Goal: Transaction & Acquisition: Purchase product/service

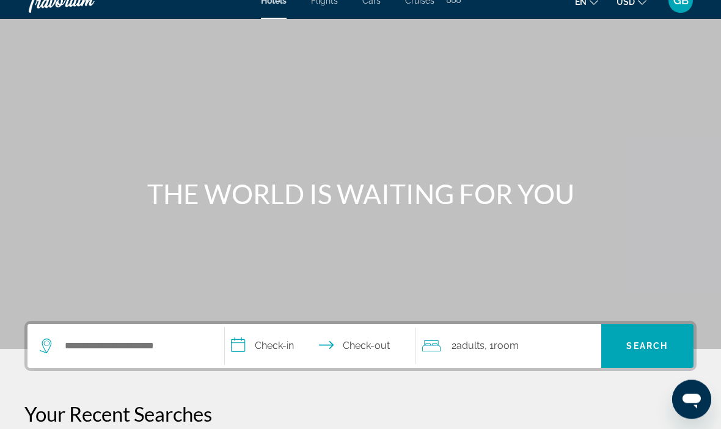
scroll to position [18, 0]
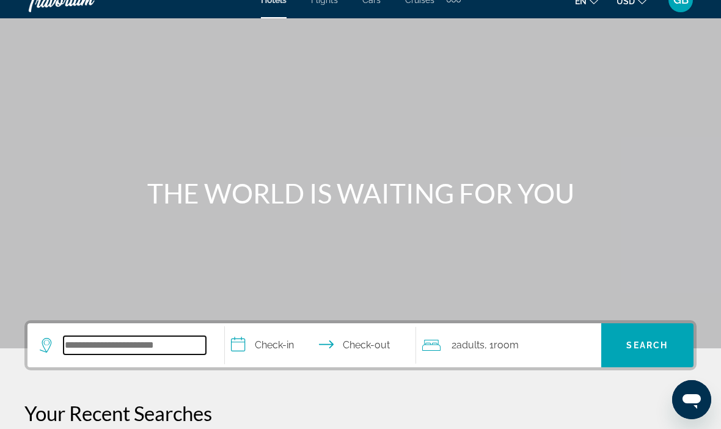
click at [160, 346] on input "Search widget" at bounding box center [135, 345] width 142 height 18
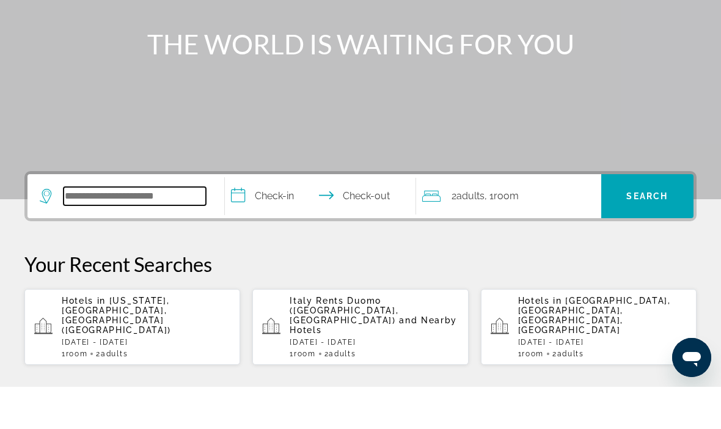
scroll to position [256, 0]
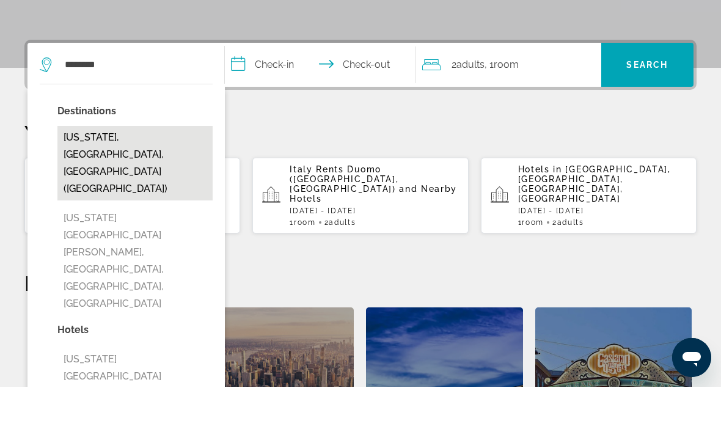
click at [154, 168] on button "New York, NY, United States (NYC)" at bounding box center [134, 205] width 155 height 75
type input "**********"
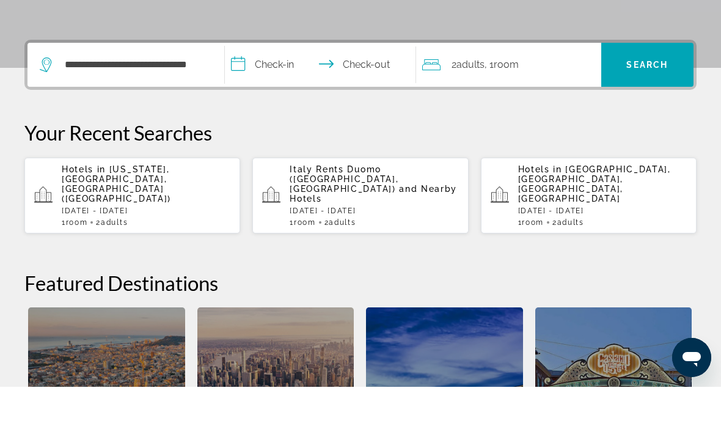
click at [293, 85] on input "**********" at bounding box center [323, 109] width 196 height 48
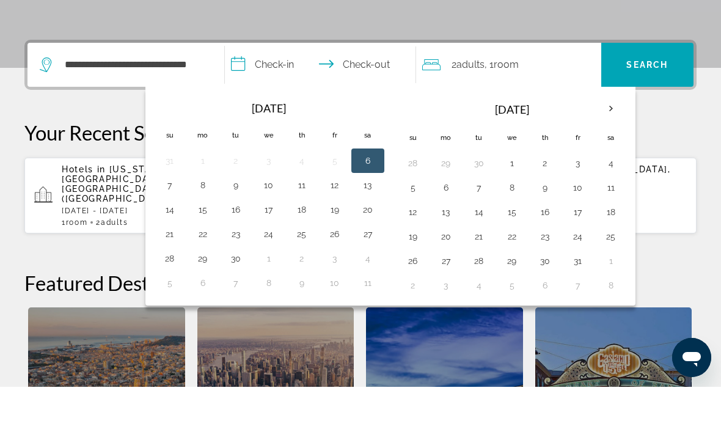
scroll to position [299, 0]
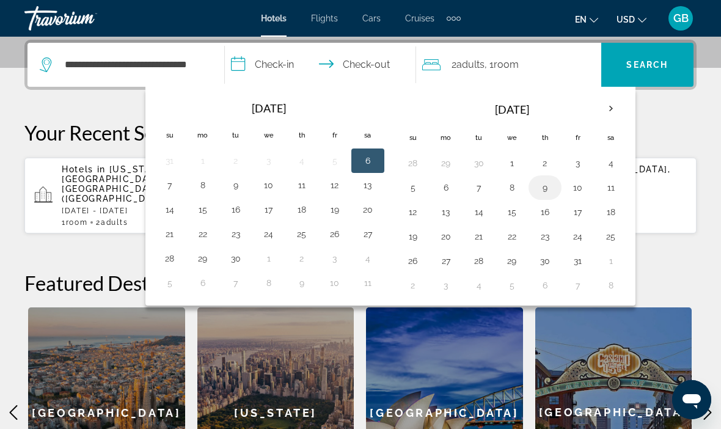
click at [554, 181] on button "9" at bounding box center [545, 187] width 20 height 17
click at [413, 236] on button "19" at bounding box center [413, 236] width 20 height 17
type input "**********"
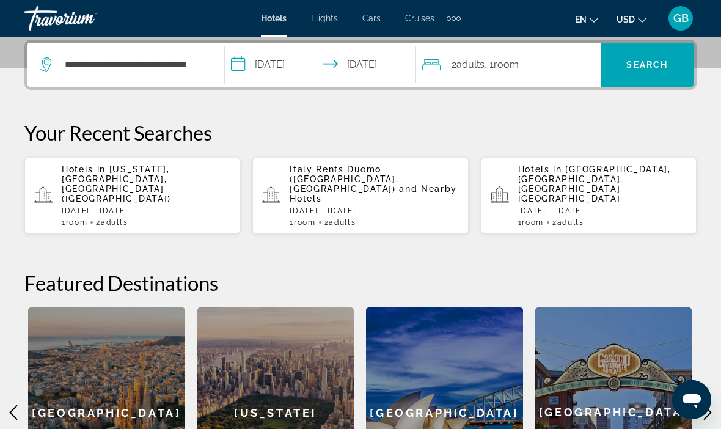
click at [493, 68] on span ", 1 Room rooms" at bounding box center [501, 64] width 34 height 17
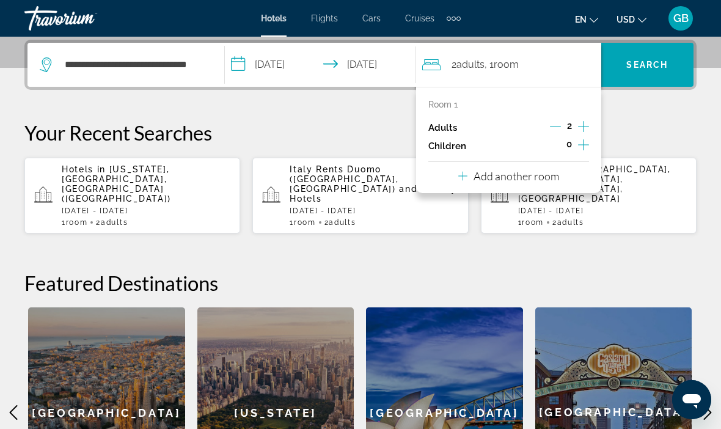
click at [582, 120] on icon "Increment adults" at bounding box center [583, 126] width 11 height 15
click at [650, 117] on div "**********" at bounding box center [360, 279] width 721 height 478
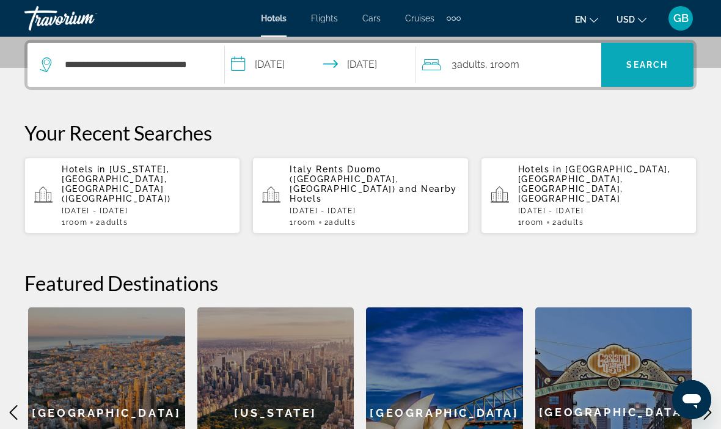
click at [647, 61] on span "Search" at bounding box center [647, 65] width 42 height 10
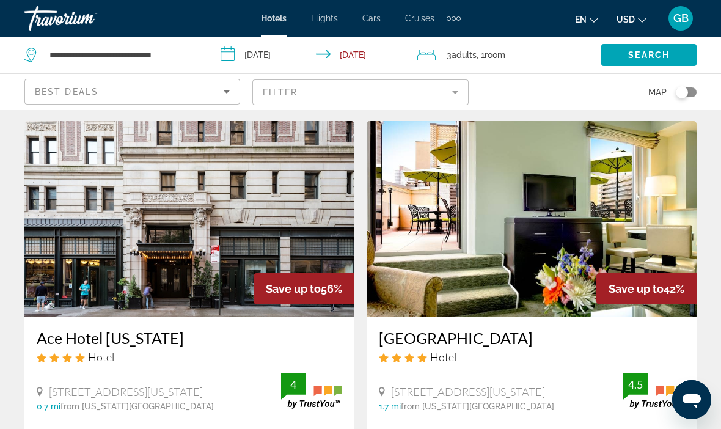
scroll to position [37, 0]
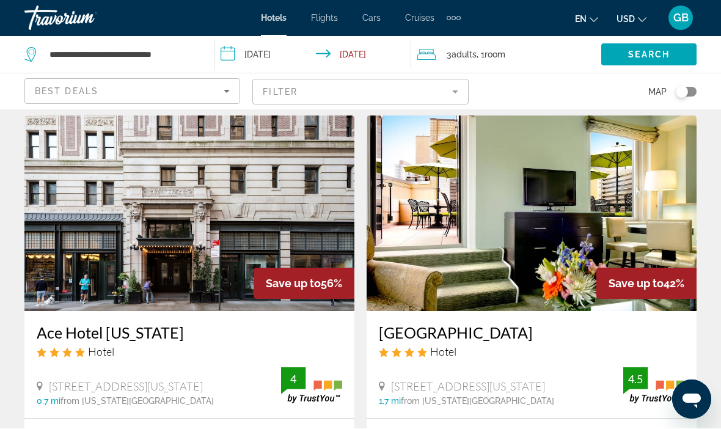
click at [233, 88] on icon "Sort by" at bounding box center [226, 91] width 15 height 15
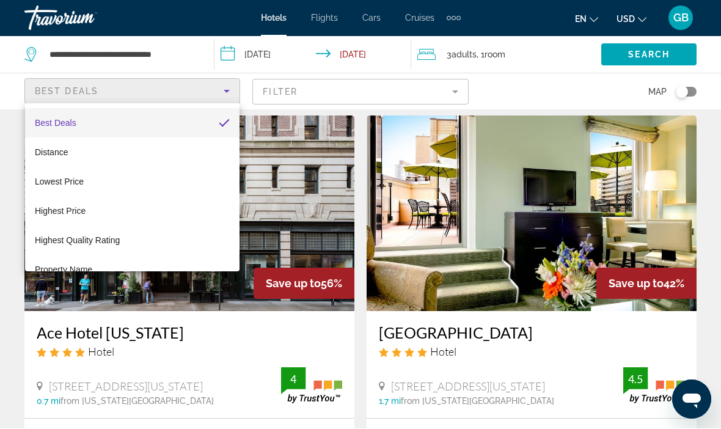
scroll to position [37, 0]
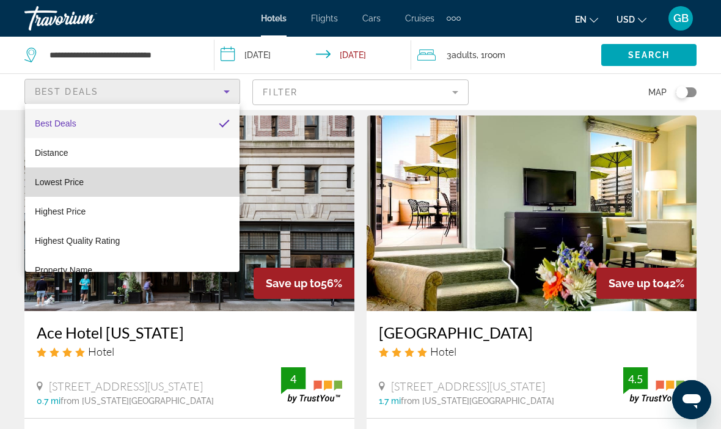
click at [81, 183] on span "Lowest Price" at bounding box center [59, 182] width 49 height 10
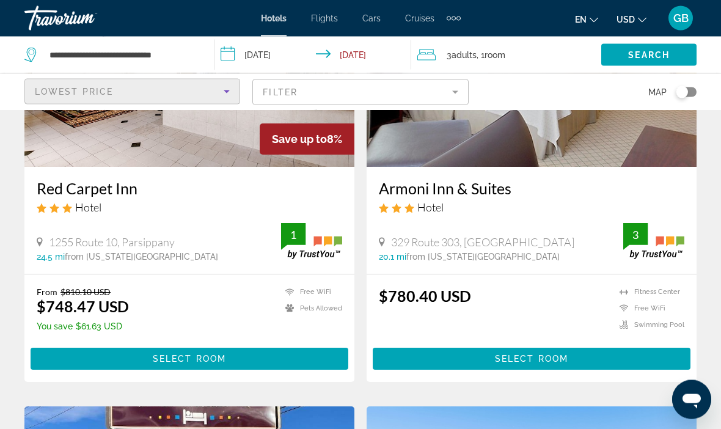
scroll to position [181, 0]
click at [695, 94] on div "Toggle map" at bounding box center [685, 92] width 21 height 10
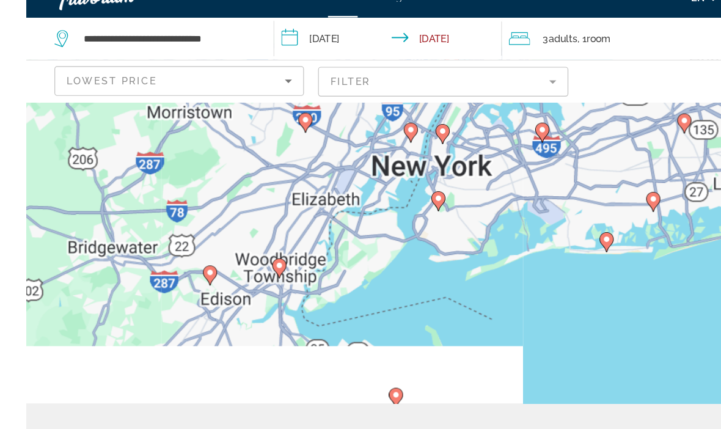
scroll to position [61, 0]
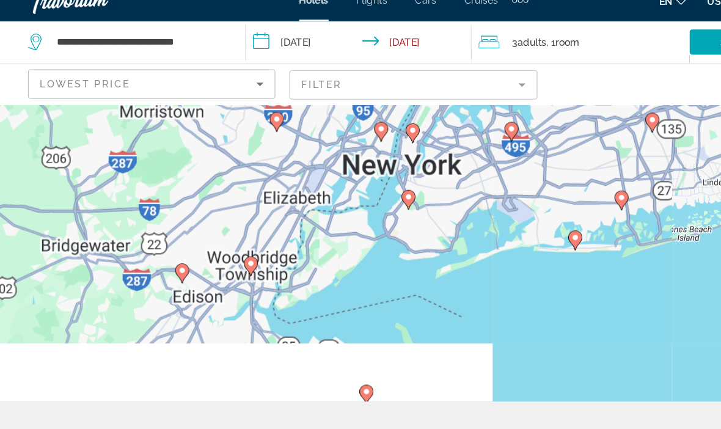
click at [359, 187] on gmp-advanced-marker "Main content" at bounding box center [356, 192] width 12 height 18
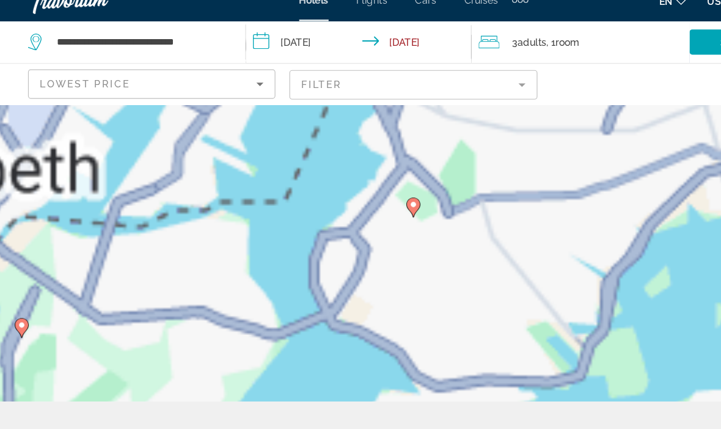
click at [366, 194] on div "To navigate, press the arrow keys. To activate drag with keyboard, press Alt + …" at bounding box center [360, 208] width 721 height 319
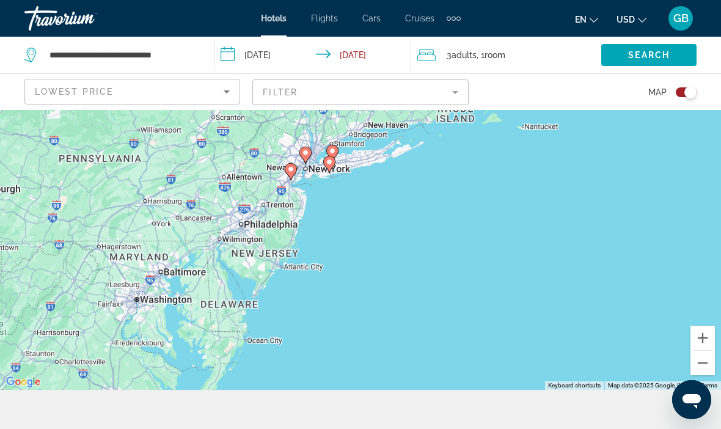
scroll to position [47, 0]
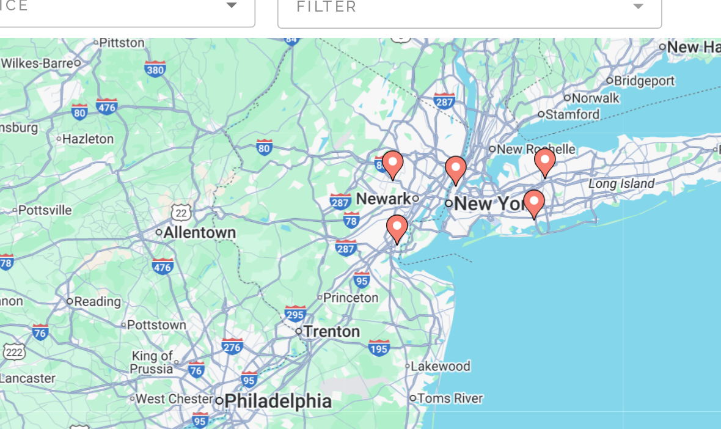
click at [349, 179] on image "Main content" at bounding box center [352, 182] width 7 height 7
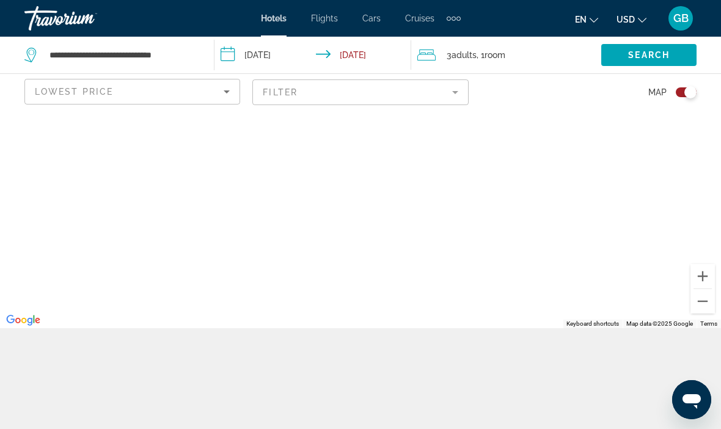
scroll to position [110, 0]
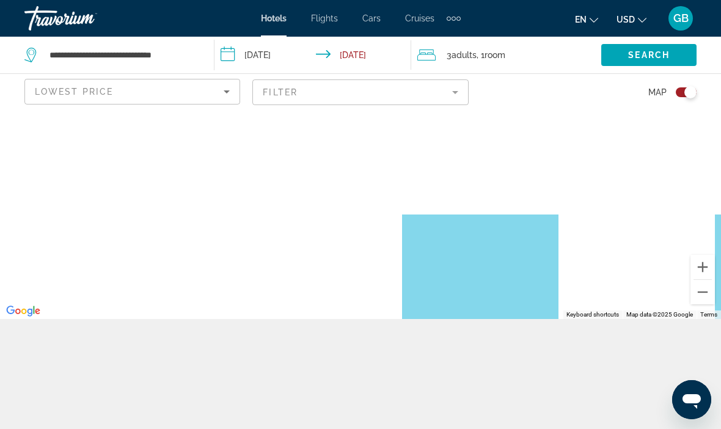
click at [690, 86] on div "Toggle map" at bounding box center [690, 92] width 12 height 12
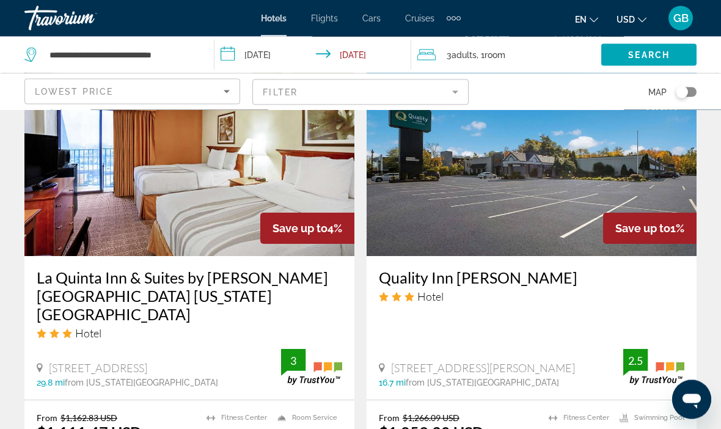
scroll to position [961, 0]
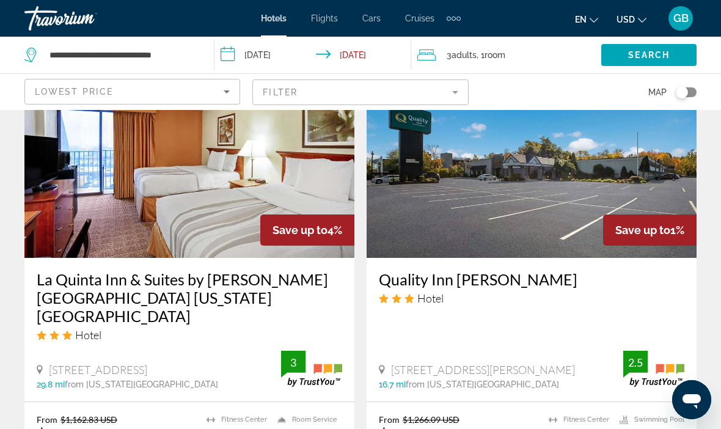
click at [686, 87] on div "Toggle map" at bounding box center [681, 92] width 12 height 12
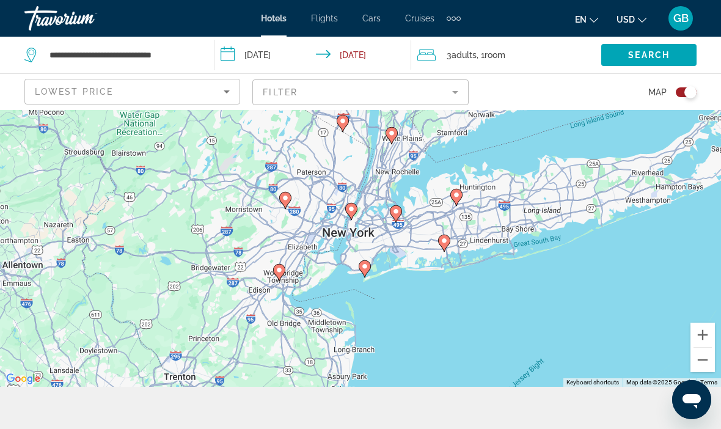
click at [369, 278] on gmp-advanced-marker "Main content" at bounding box center [364, 269] width 12 height 18
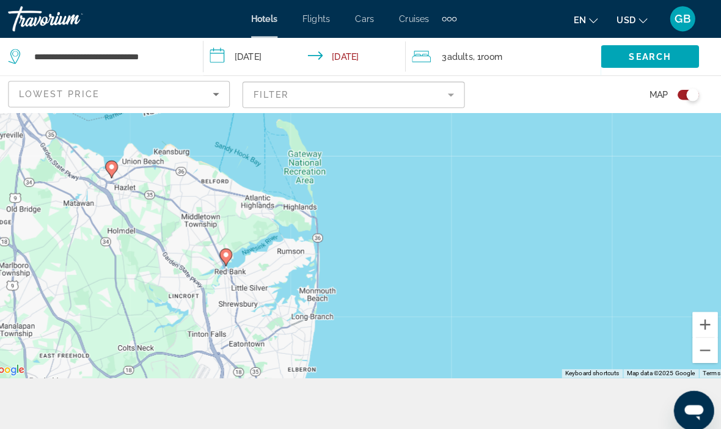
scroll to position [65, 0]
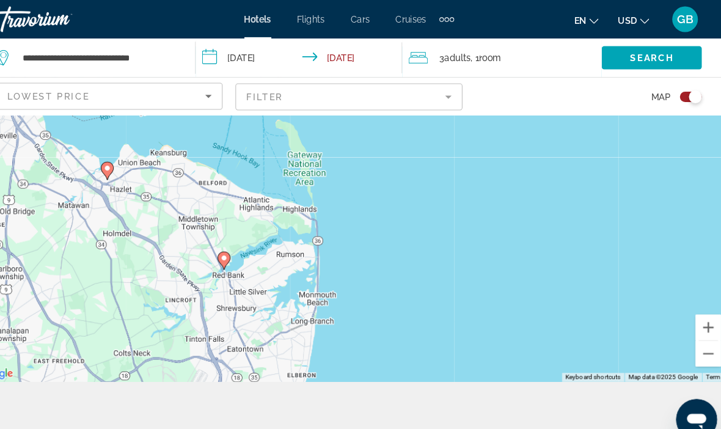
click at [675, 88] on div "Toggle map" at bounding box center [685, 92] width 21 height 10
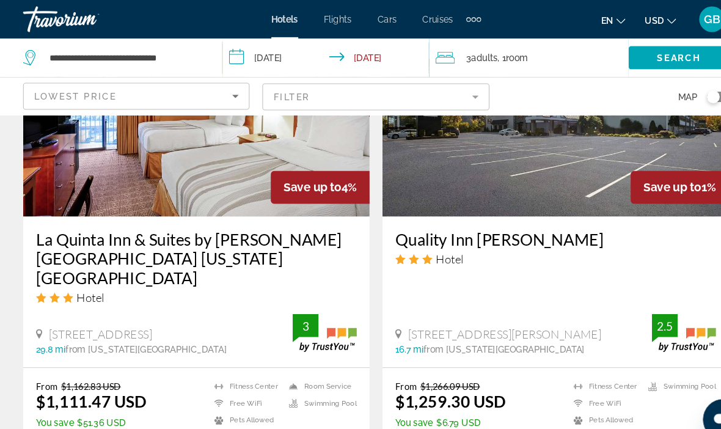
scroll to position [1012, 0]
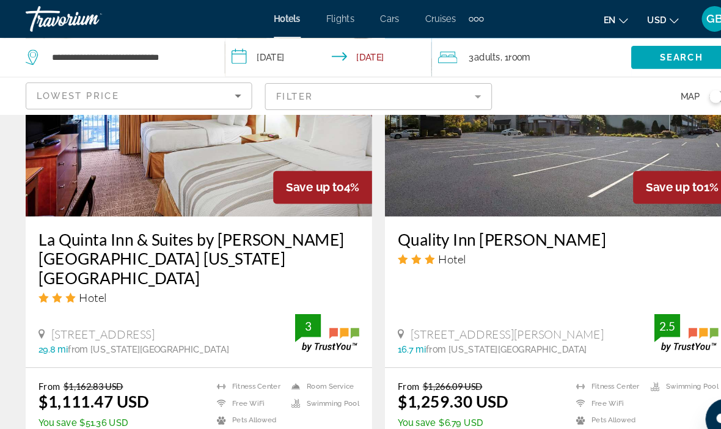
click at [461, 92] on mat-form-field "Filter" at bounding box center [360, 92] width 216 height 26
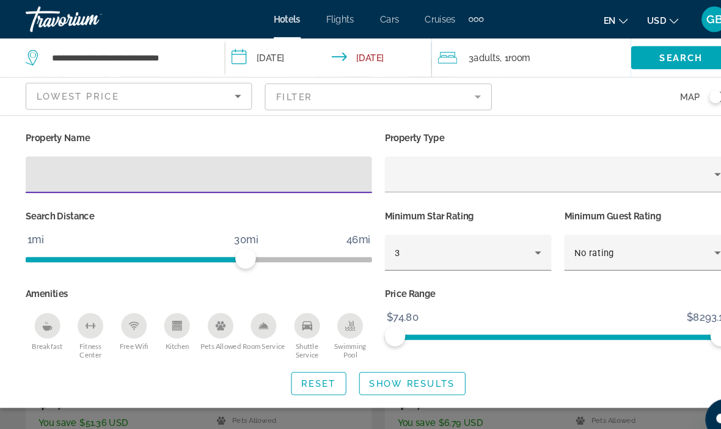
click at [116, 166] on input "Hotel Filters" at bounding box center [189, 166] width 310 height 15
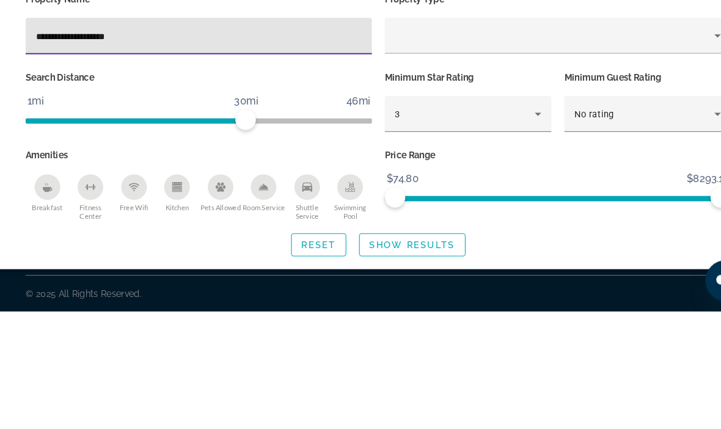
type input "**********"
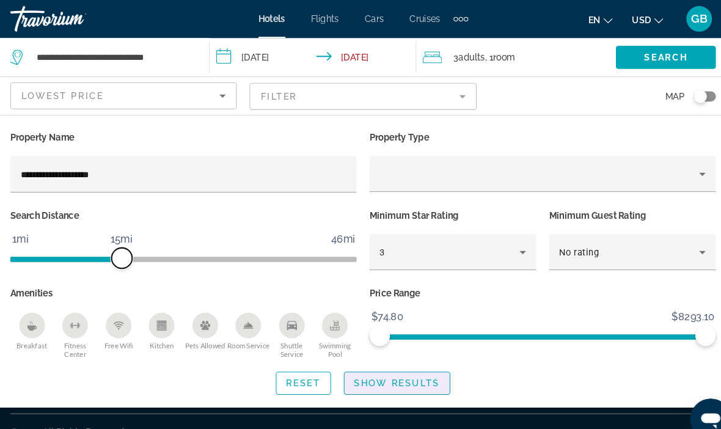
scroll to position [22, 0]
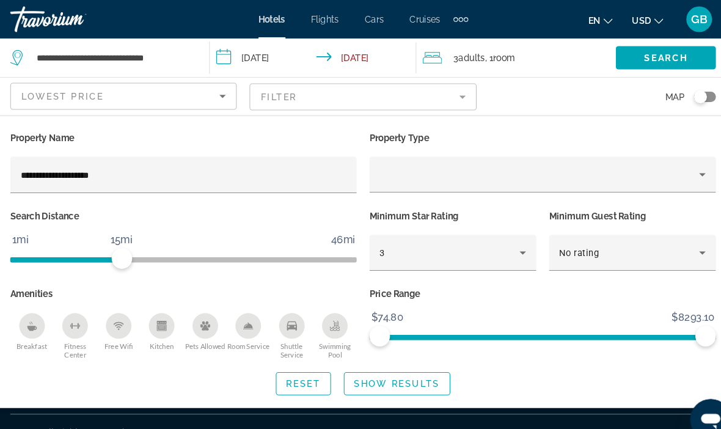
click at [383, 361] on span "Show Results" at bounding box center [393, 365] width 82 height 10
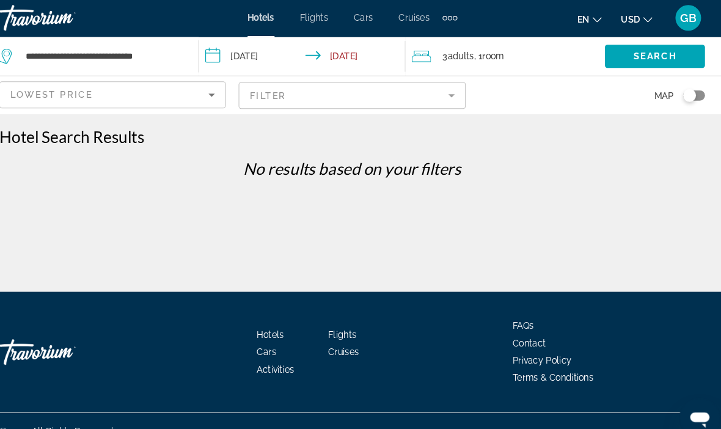
scroll to position [0, 0]
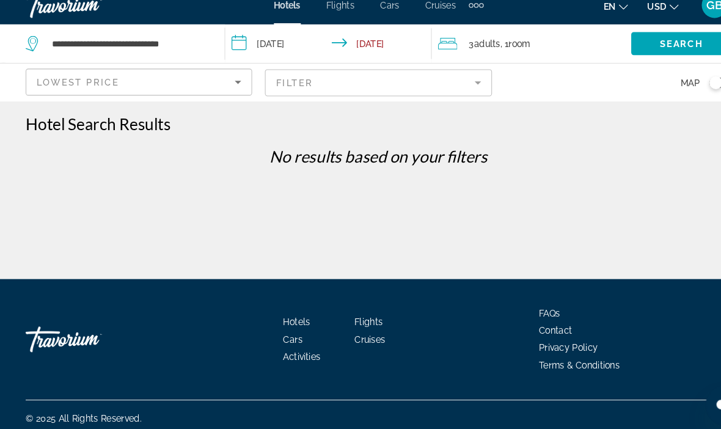
click at [228, 84] on icon "Sort by" at bounding box center [226, 91] width 15 height 15
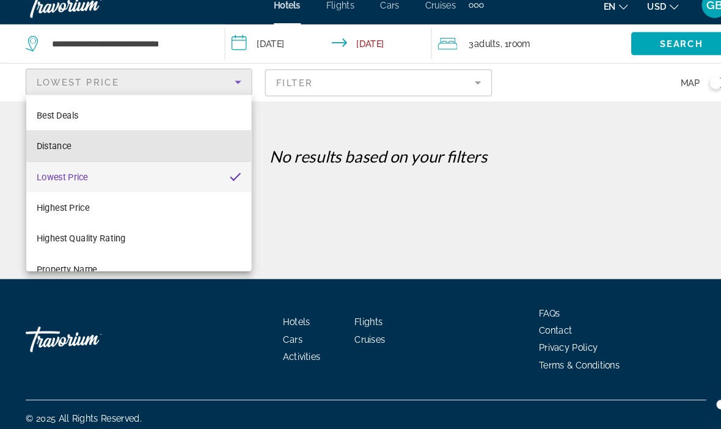
click at [68, 141] on mat-option "Distance" at bounding box center [132, 152] width 214 height 29
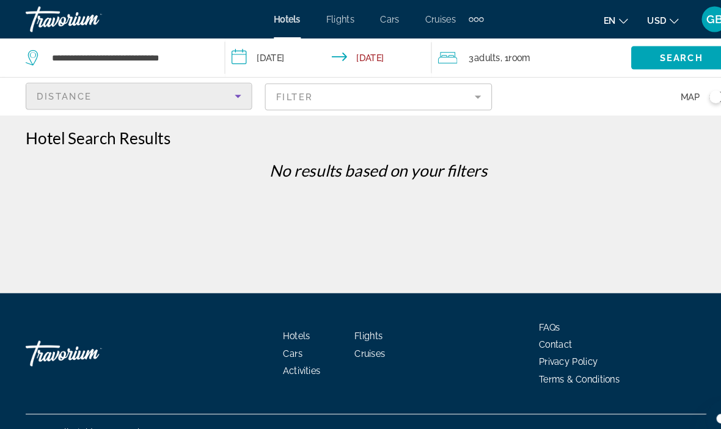
click at [228, 88] on icon "Sort by" at bounding box center [226, 91] width 15 height 15
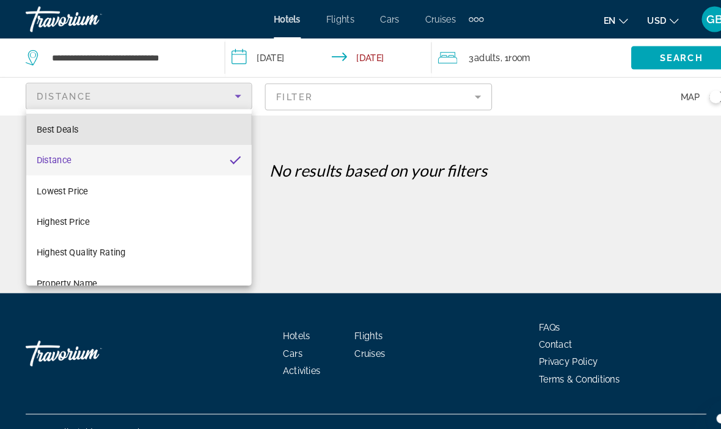
click at [155, 120] on mat-option "Best Deals" at bounding box center [132, 123] width 214 height 29
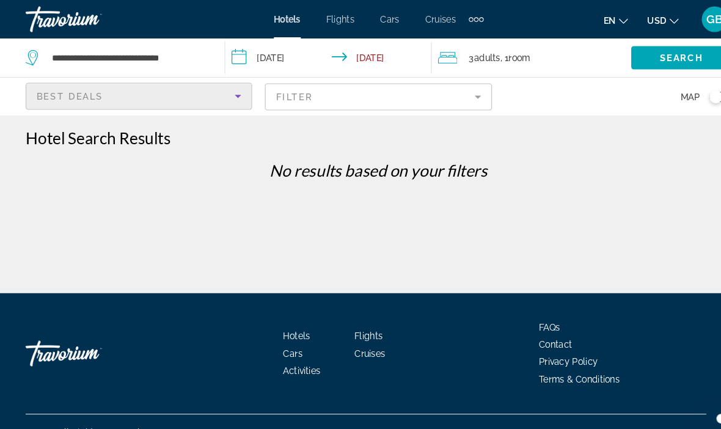
click at [644, 51] on span "Search" at bounding box center [649, 55] width 42 height 10
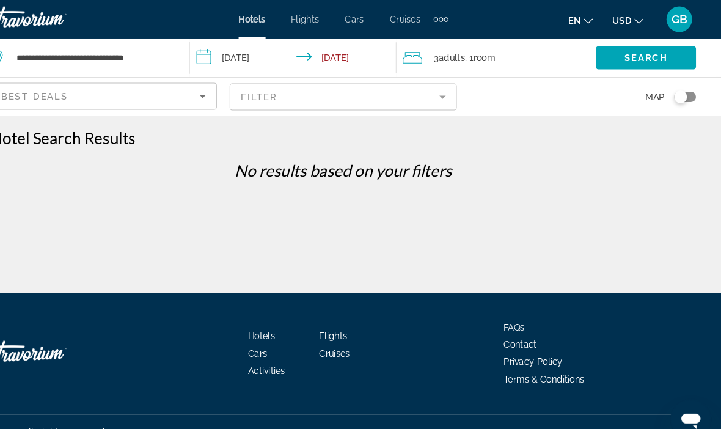
click at [675, 89] on div "Toggle map" at bounding box center [685, 92] width 21 height 10
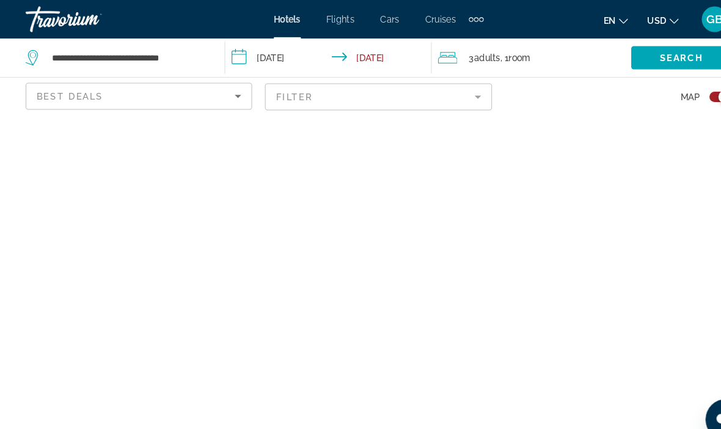
click at [233, 92] on icon "Sort by" at bounding box center [226, 91] width 15 height 15
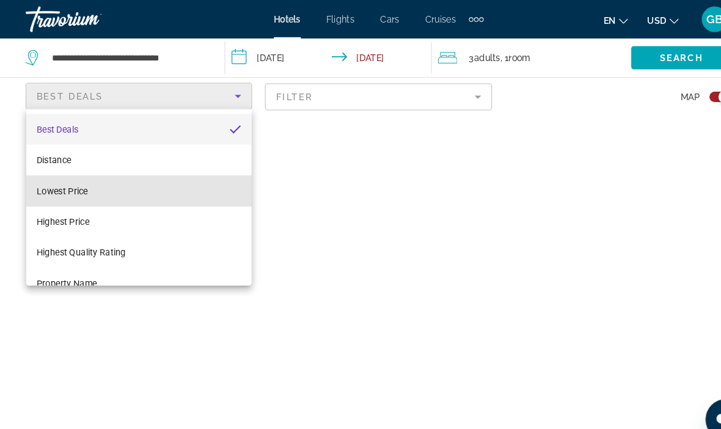
click at [81, 181] on span "Lowest Price" at bounding box center [59, 182] width 49 height 10
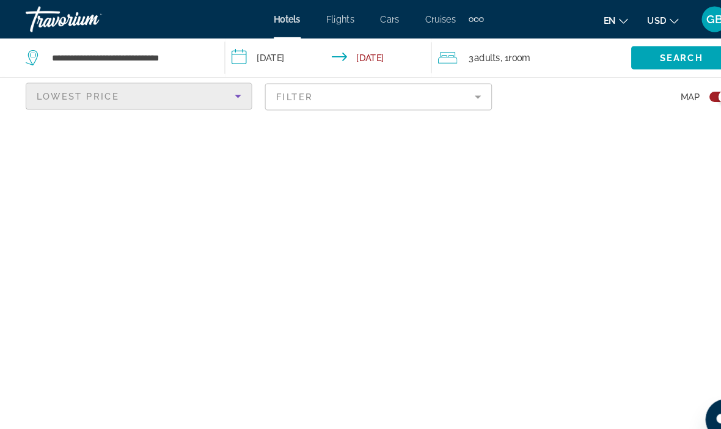
click at [452, 93] on mat-form-field "Filter" at bounding box center [360, 92] width 216 height 26
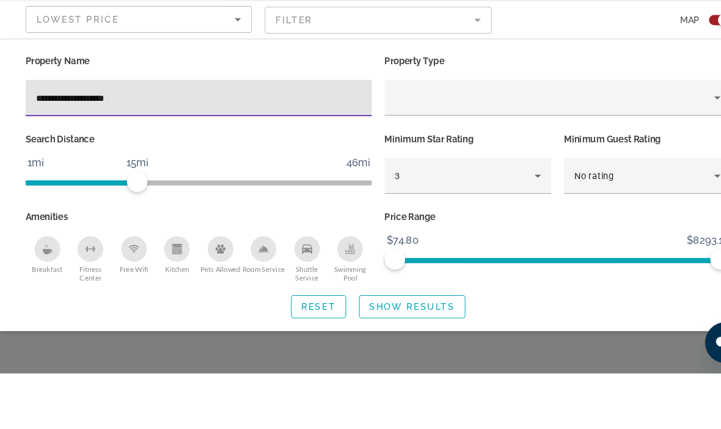
click at [143, 159] on input "**********" at bounding box center [189, 166] width 310 height 15
type input "*"
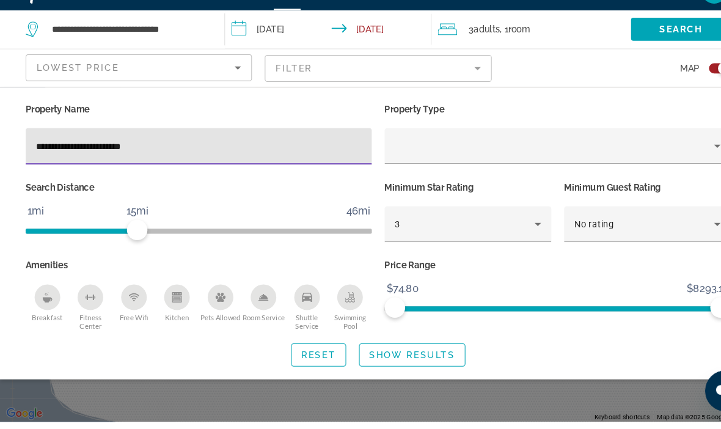
type input "**********"
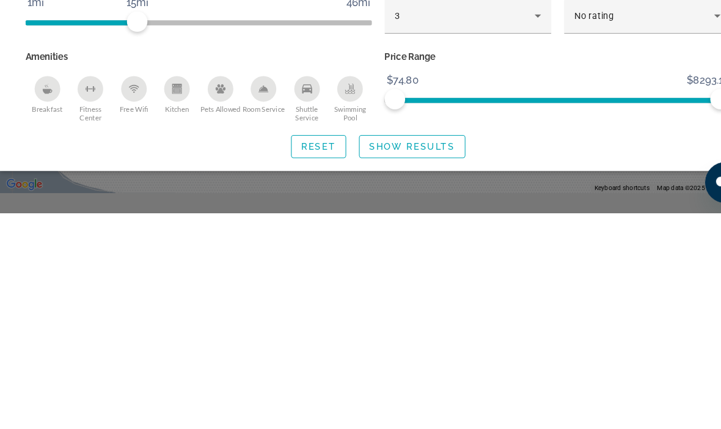
scroll to position [37, 0]
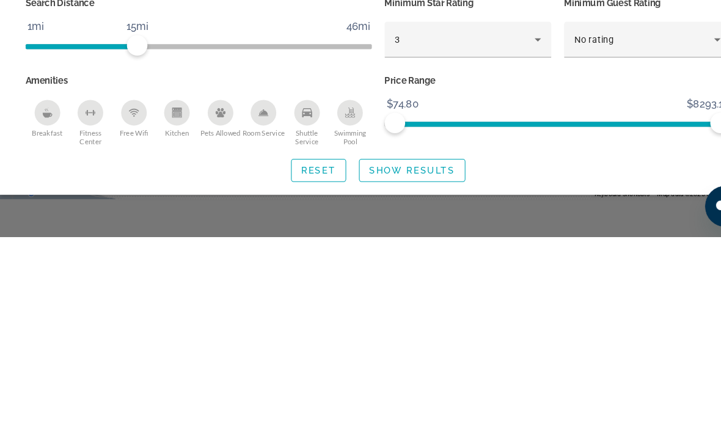
click at [396, 360] on span "Show Results" at bounding box center [393, 365] width 82 height 10
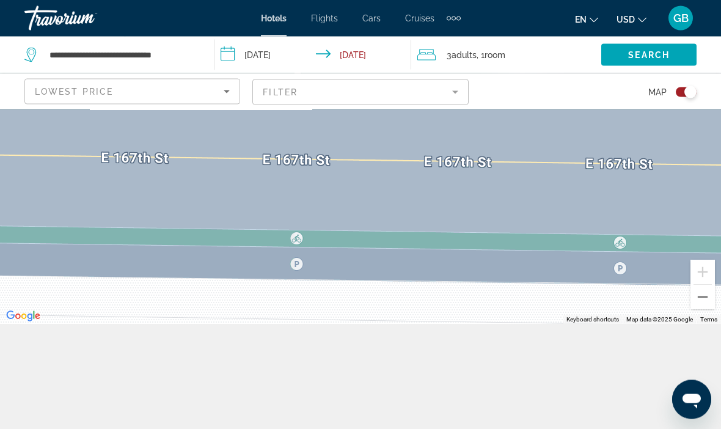
scroll to position [110, 0]
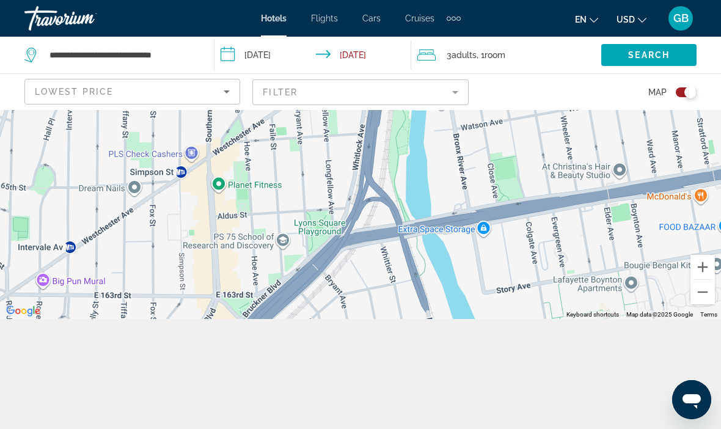
click at [705, 304] on button "Zoom out" at bounding box center [702, 292] width 24 height 24
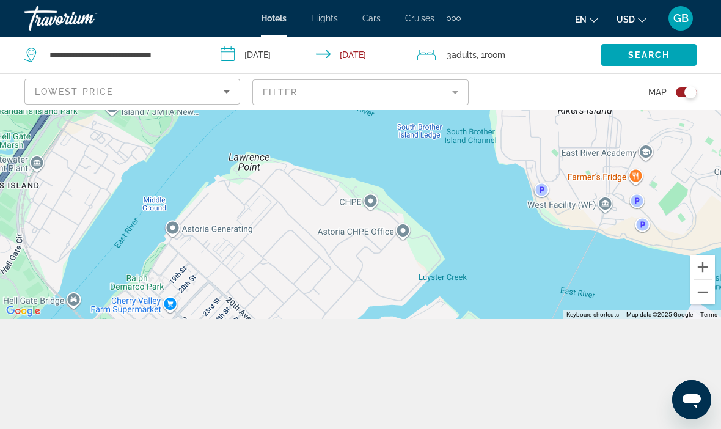
click at [683, 89] on div "Toggle map" at bounding box center [685, 92] width 21 height 10
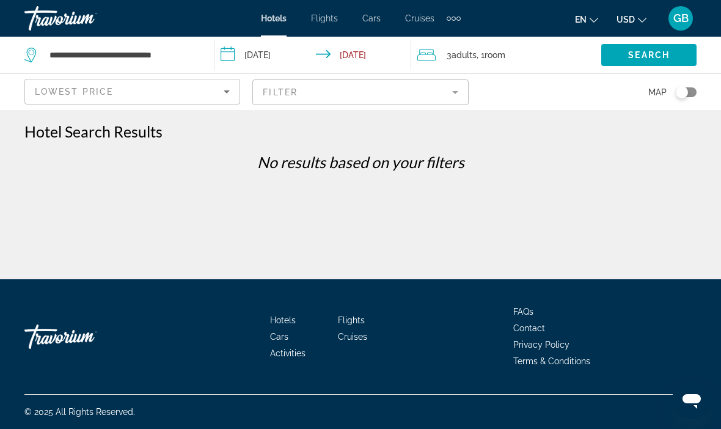
click at [237, 86] on div "Lowest Price" at bounding box center [132, 91] width 214 height 24
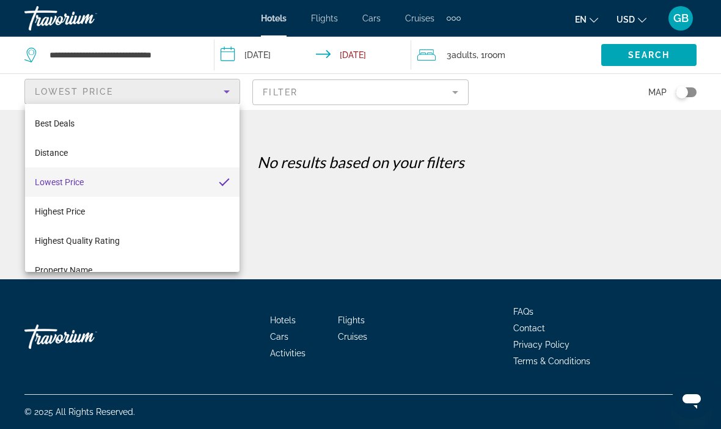
click at [302, 118] on div at bounding box center [360, 214] width 721 height 429
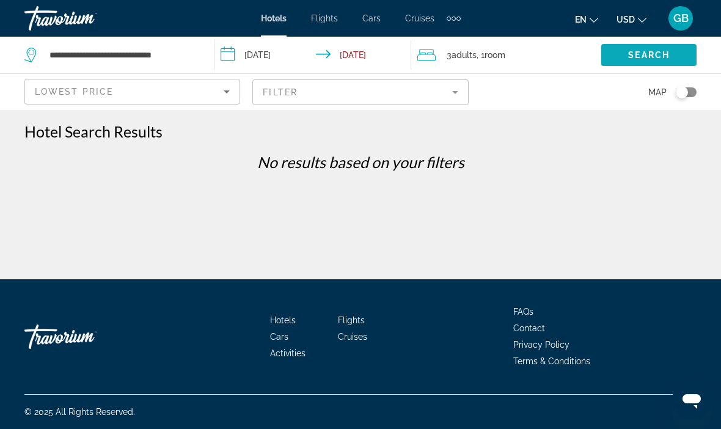
click at [635, 51] on span "Search" at bounding box center [649, 55] width 42 height 10
click at [634, 54] on span "Search" at bounding box center [649, 55] width 42 height 10
click at [218, 89] on div "Lowest Price" at bounding box center [129, 91] width 189 height 15
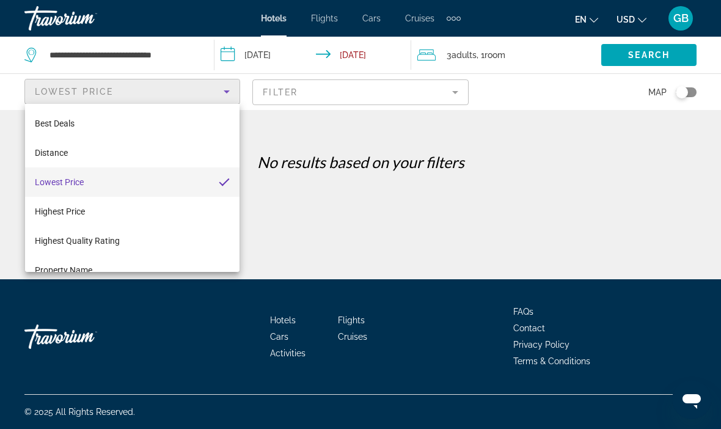
click at [575, 199] on div at bounding box center [360, 214] width 721 height 429
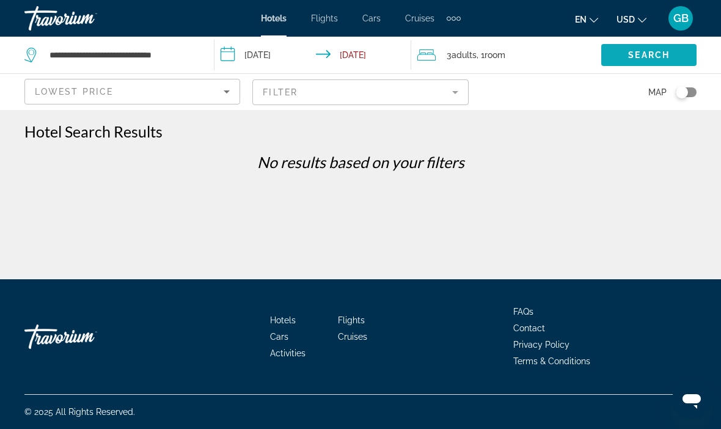
click at [647, 48] on span "Search widget" at bounding box center [648, 54] width 95 height 29
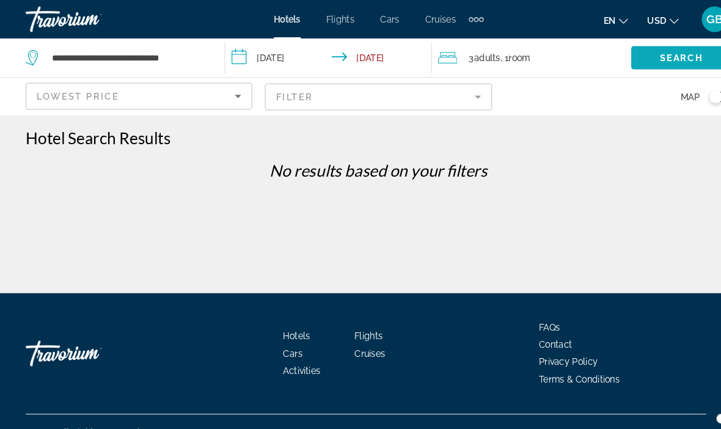
click at [156, 90] on div "Lowest Price" at bounding box center [129, 91] width 189 height 15
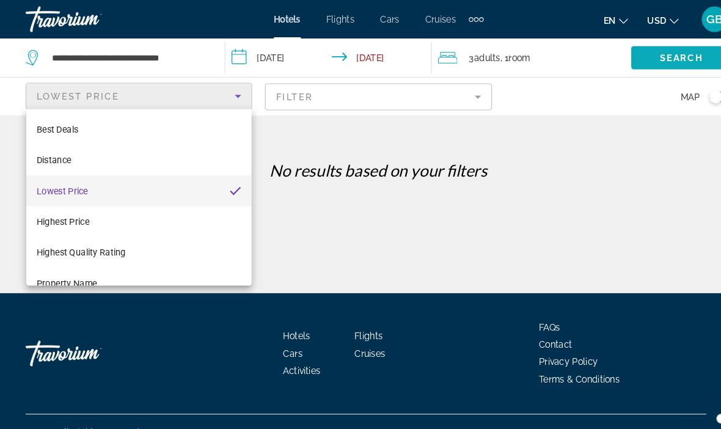
click at [494, 213] on div at bounding box center [360, 214] width 721 height 429
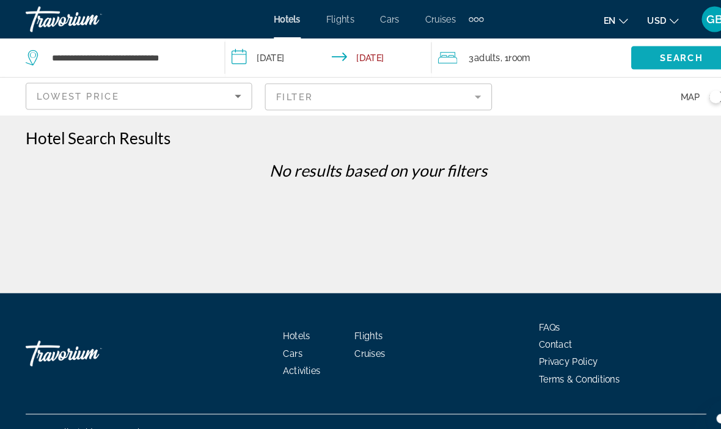
click at [644, 51] on span "Search" at bounding box center [649, 55] width 42 height 10
click at [228, 92] on icon "Sort by" at bounding box center [227, 91] width 6 height 3
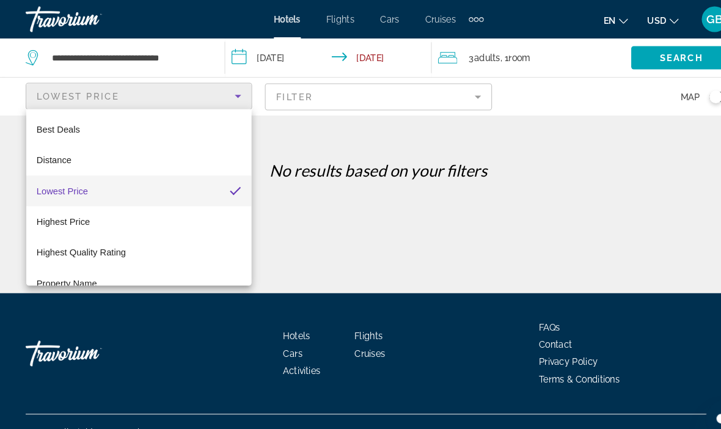
click at [636, 49] on div at bounding box center [360, 214] width 721 height 429
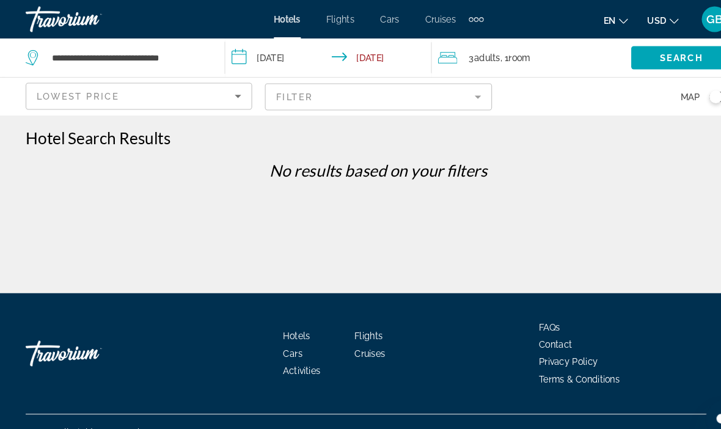
click at [623, 54] on span "Search widget" at bounding box center [648, 54] width 95 height 29
click at [357, 47] on input "**********" at bounding box center [314, 57] width 201 height 40
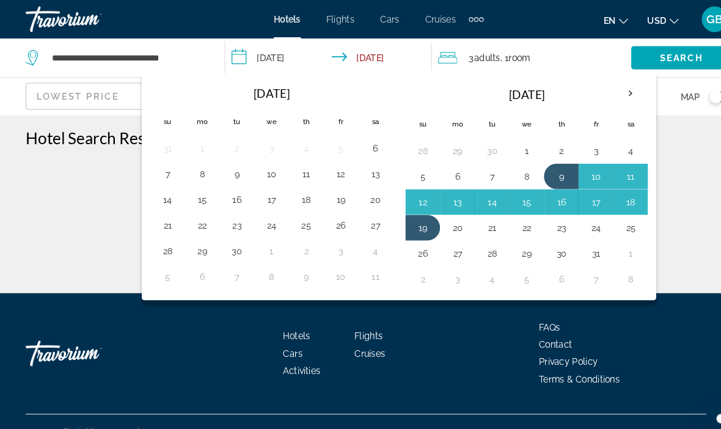
click at [542, 166] on button "9" at bounding box center [535, 167] width 20 height 17
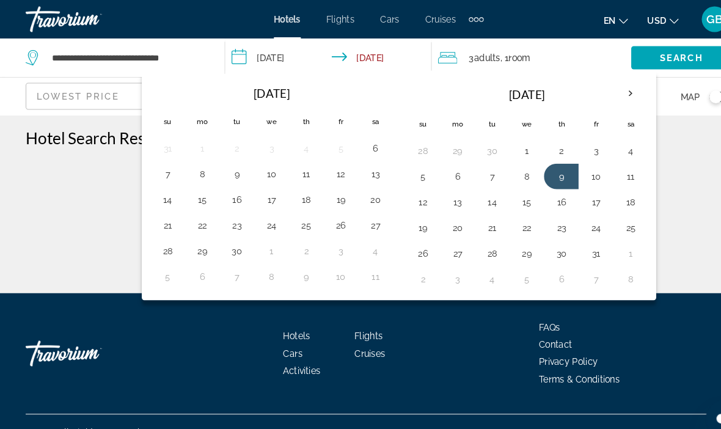
click at [404, 216] on button "19" at bounding box center [403, 216] width 20 height 17
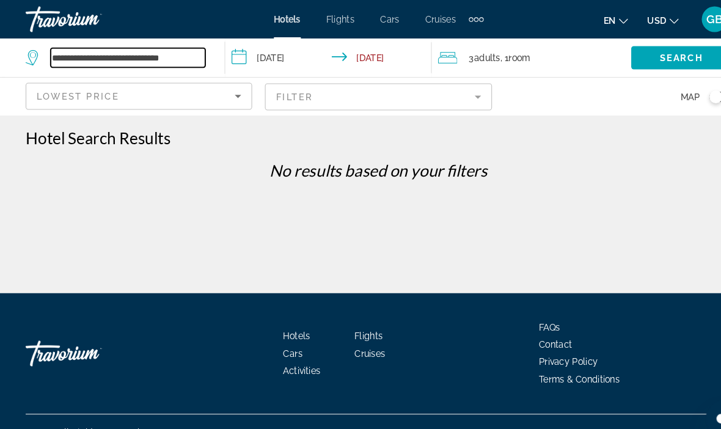
click at [74, 51] on input "**********" at bounding box center [121, 55] width 147 height 18
click at [169, 49] on input "**********" at bounding box center [121, 55] width 147 height 18
click at [175, 46] on input "**********" at bounding box center [121, 55] width 147 height 18
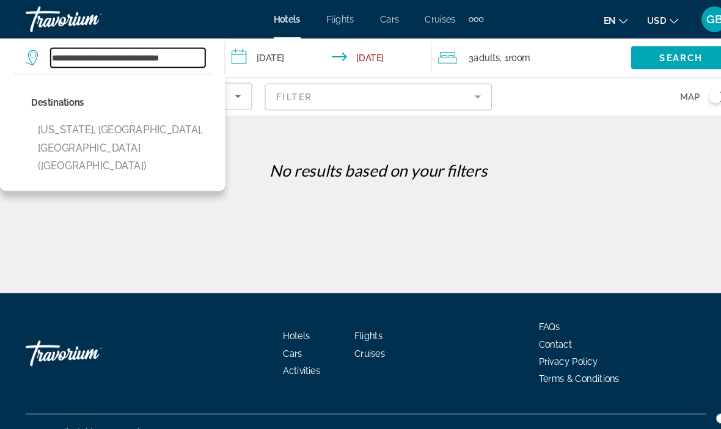
click at [194, 54] on input "**********" at bounding box center [121, 55] width 147 height 18
type input "*"
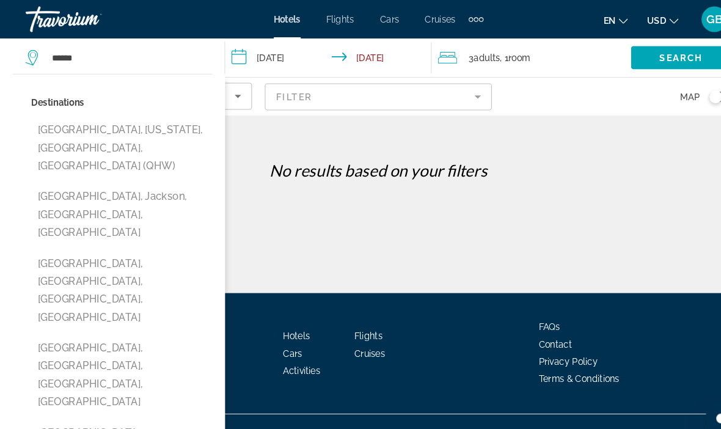
click at [0, 0] on html "**********" at bounding box center [360, 214] width 721 height 429
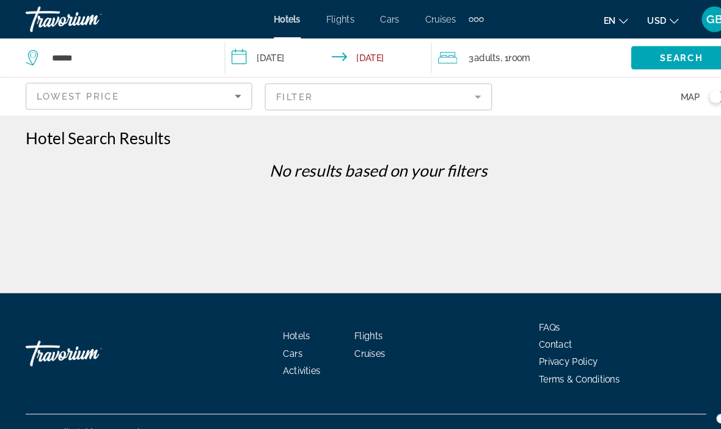
click at [634, 53] on span "Search" at bounding box center [649, 55] width 42 height 10
click at [97, 53] on input "******" at bounding box center [121, 55] width 147 height 18
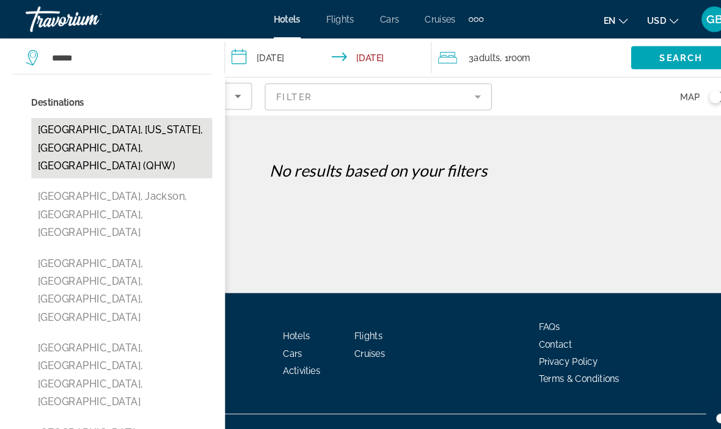
click at [95, 134] on button "Brooklyn, New York, NY, United States (QHW)" at bounding box center [116, 140] width 172 height 57
type input "**********"
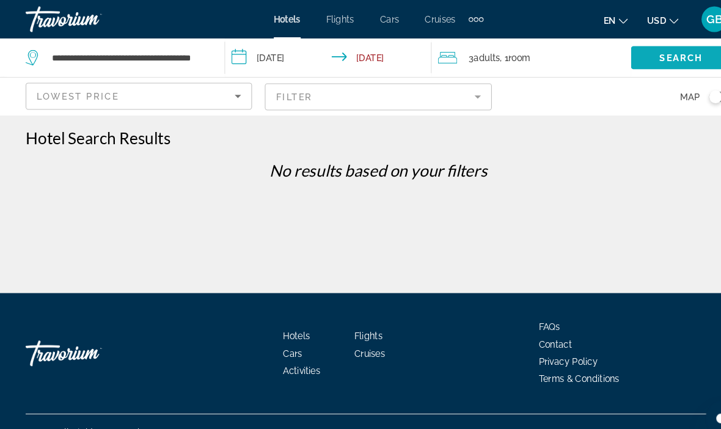
click at [640, 62] on span "Search widget" at bounding box center [648, 54] width 95 height 29
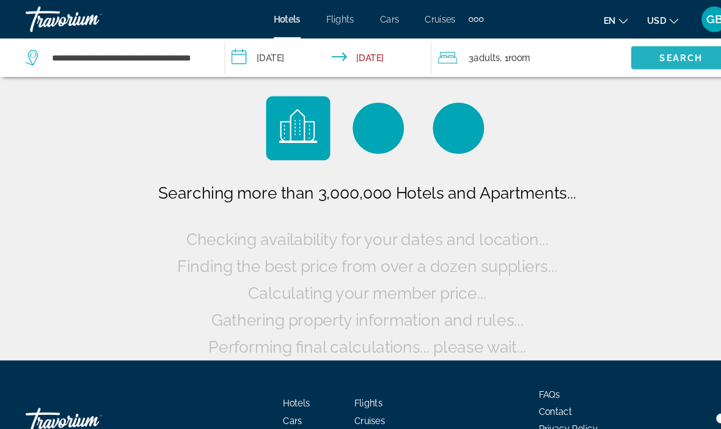
click at [629, 53] on span "Search" at bounding box center [649, 55] width 42 height 10
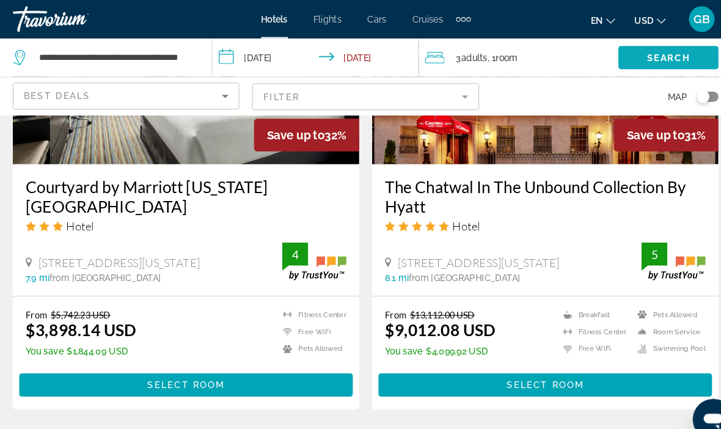
scroll to position [2424, 0]
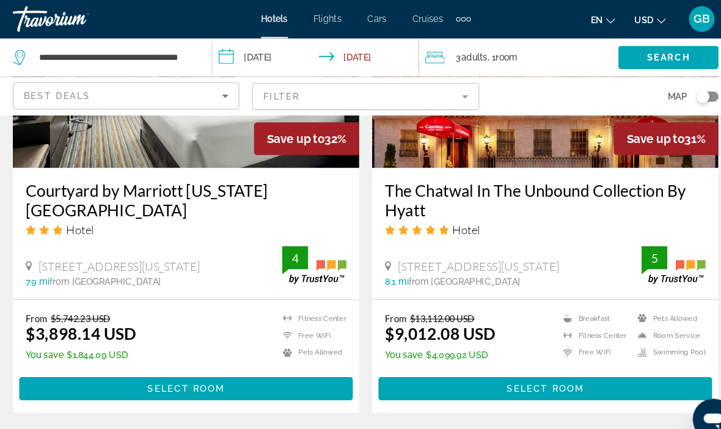
click at [269, 420] on link "page 2" at bounding box center [274, 430] width 21 height 21
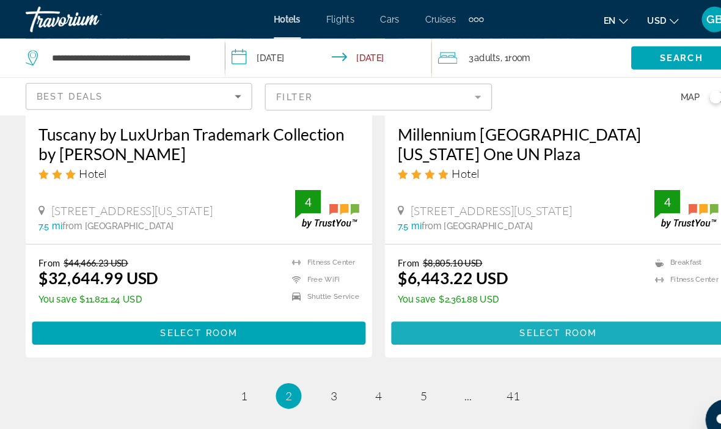
scroll to position [2490, 0]
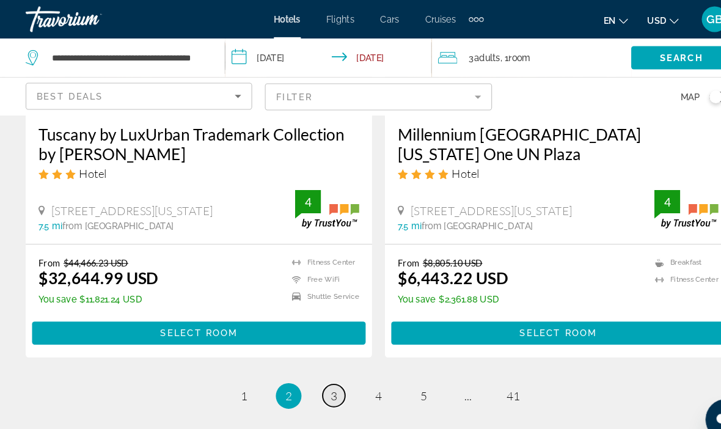
click at [319, 370] on span "3" at bounding box center [317, 376] width 6 height 13
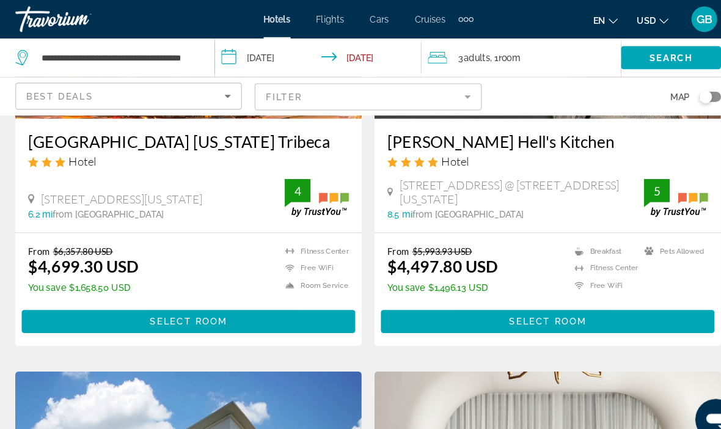
scroll to position [222, 0]
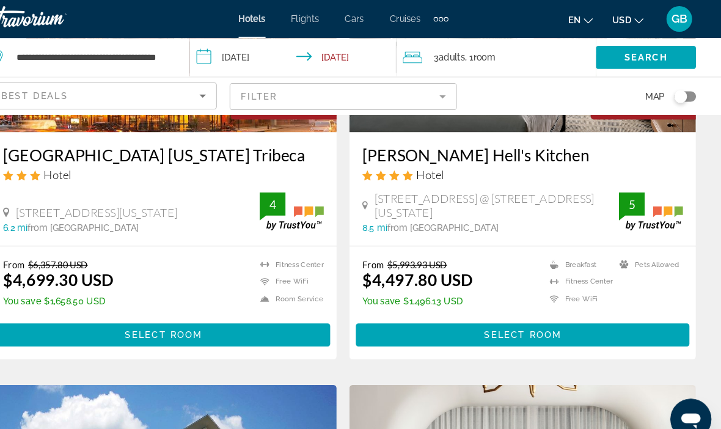
click at [675, 93] on div "Toggle map" at bounding box center [685, 92] width 21 height 10
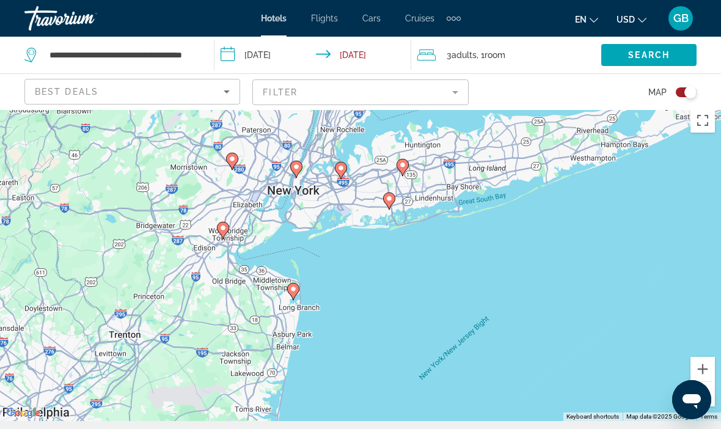
scroll to position [0, 0]
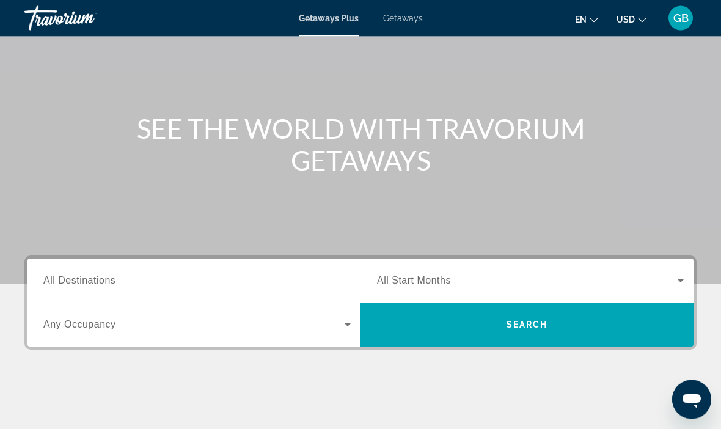
scroll to position [87, 0]
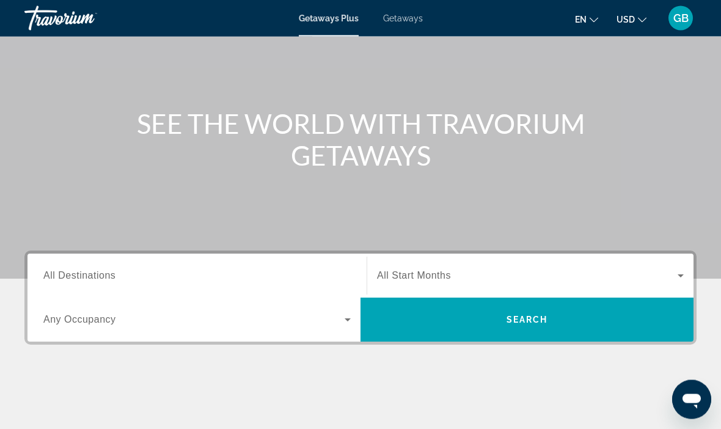
click at [93, 280] on span "All Destinations" at bounding box center [79, 276] width 72 height 10
click at [93, 280] on input "Destination All Destinations" at bounding box center [196, 276] width 307 height 15
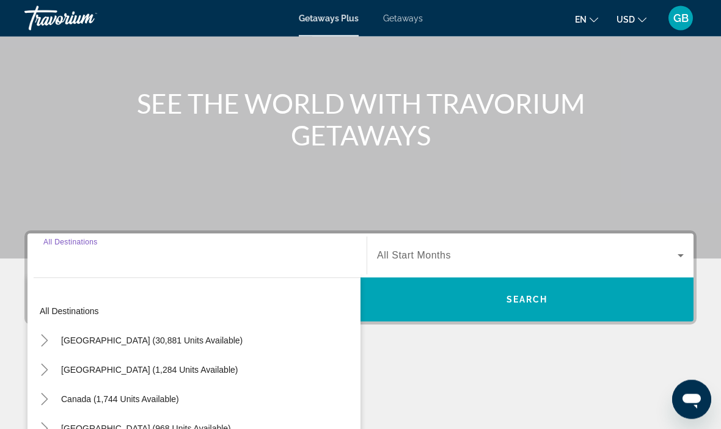
scroll to position [233, 0]
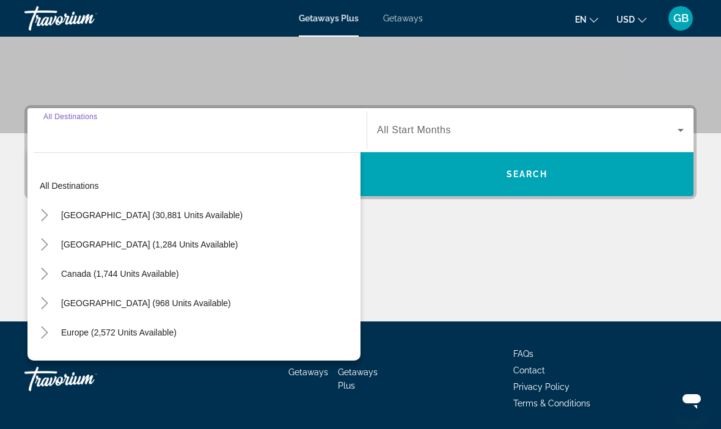
click at [105, 222] on span "Search widget" at bounding box center [152, 214] width 194 height 29
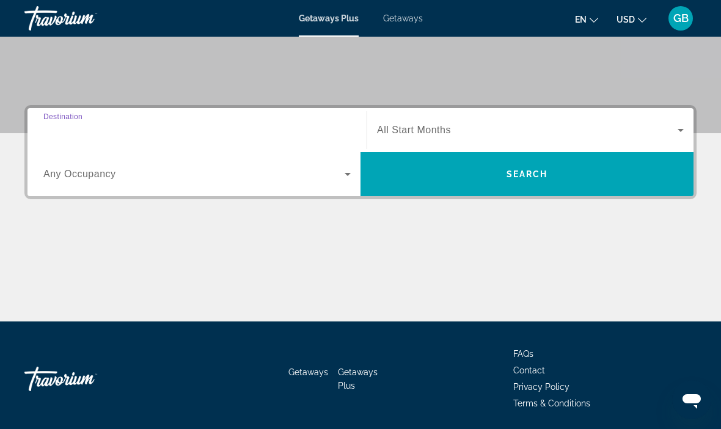
type input "**********"
click at [119, 175] on span "Search widget" at bounding box center [193, 174] width 301 height 15
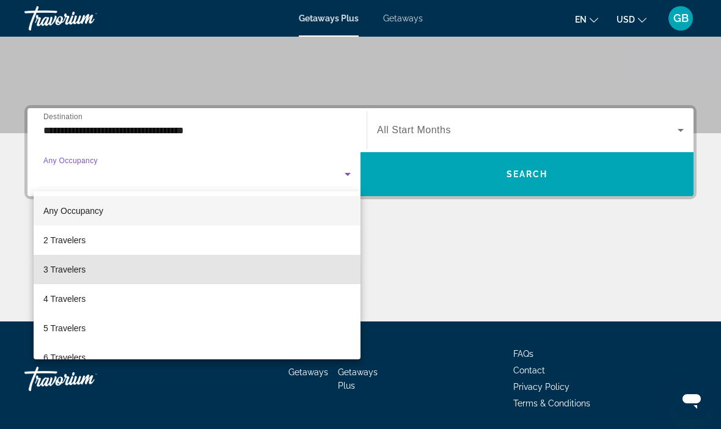
click at [80, 271] on span "3 Travelers" at bounding box center [64, 269] width 42 height 15
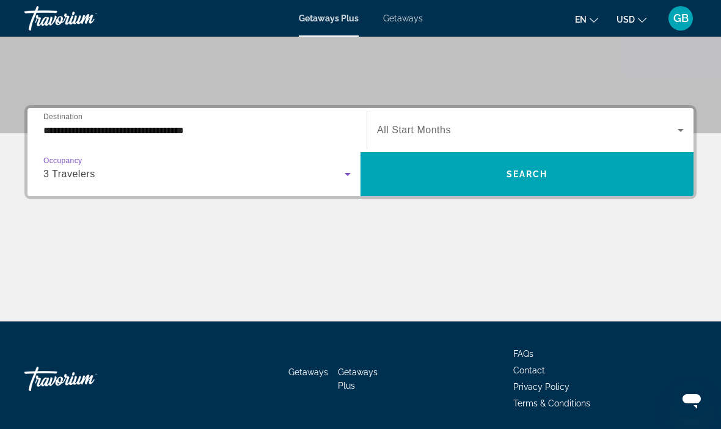
click at [162, 131] on input "**********" at bounding box center [196, 130] width 307 height 15
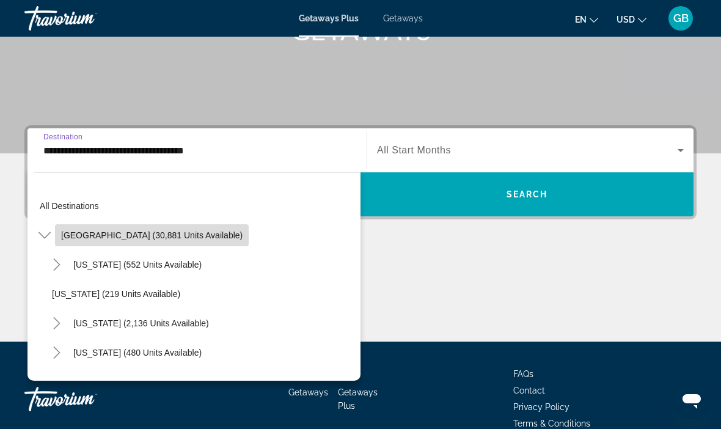
click at [167, 237] on span "[GEOGRAPHIC_DATA] (30,881 units available)" at bounding box center [151, 235] width 181 height 10
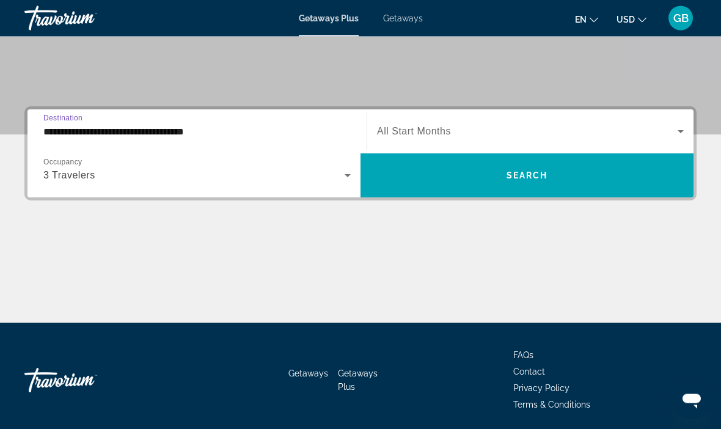
scroll to position [233, 0]
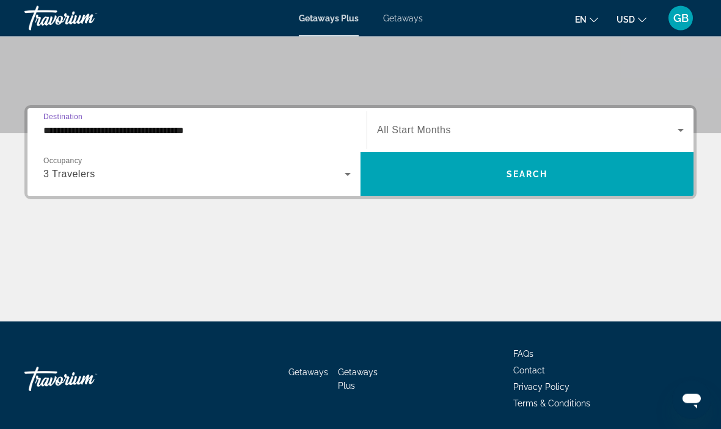
click at [680, 135] on icon "Search widget" at bounding box center [680, 130] width 15 height 15
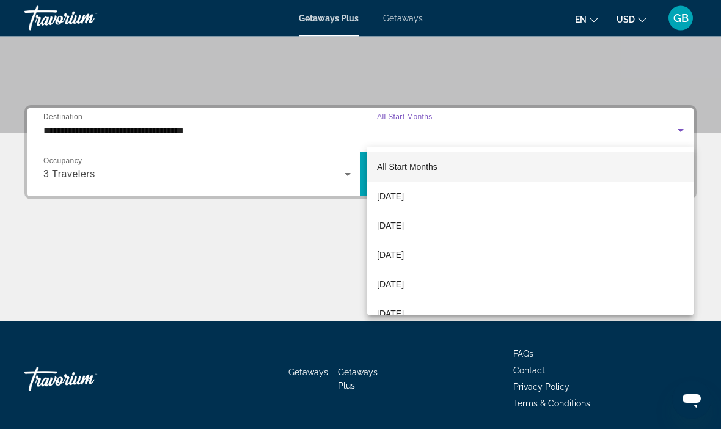
scroll to position [233, 0]
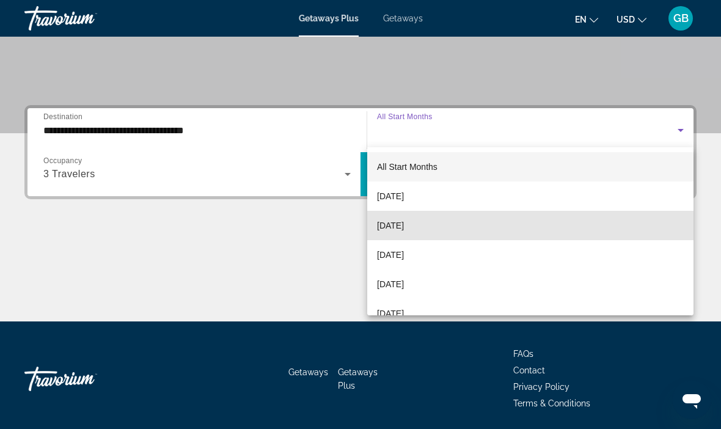
click at [404, 226] on span "[DATE]" at bounding box center [390, 225] width 27 height 15
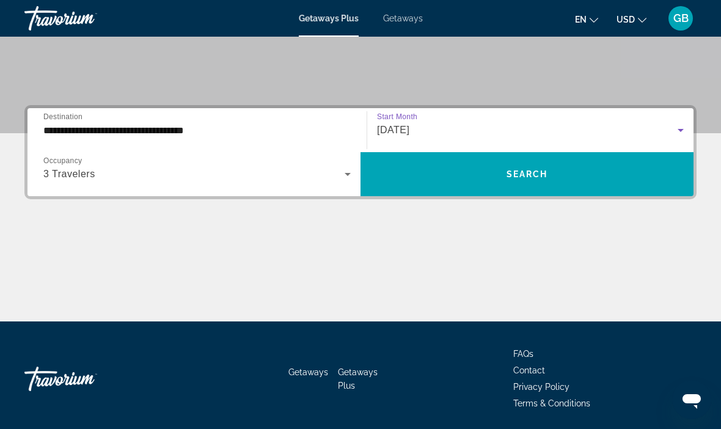
click at [467, 181] on span "Search widget" at bounding box center [526, 173] width 333 height 29
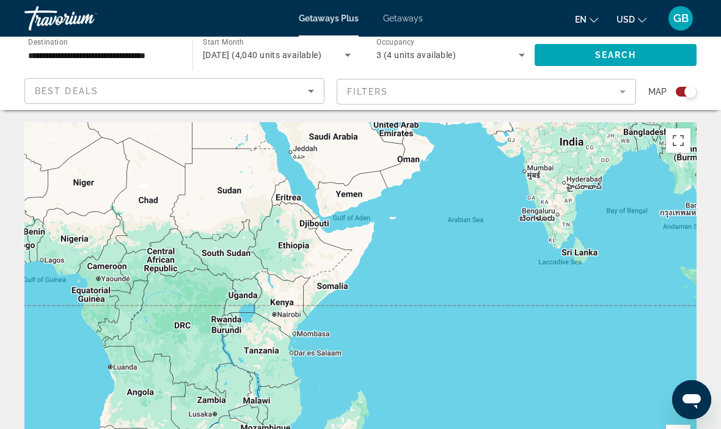
click at [627, 92] on mat-form-field "Filters" at bounding box center [486, 92] width 300 height 26
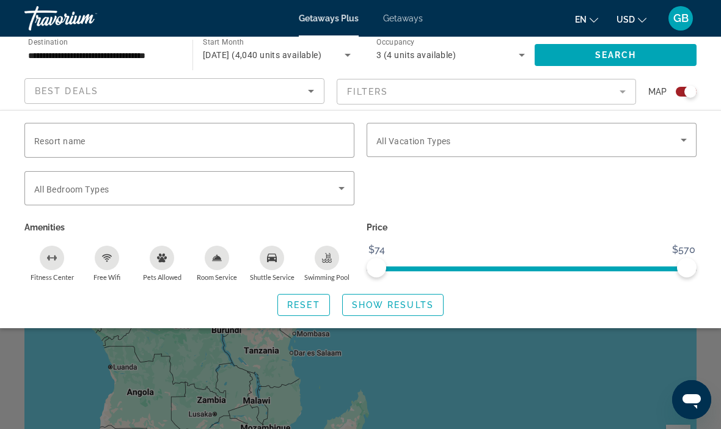
click at [303, 138] on input "Resort name" at bounding box center [189, 140] width 310 height 15
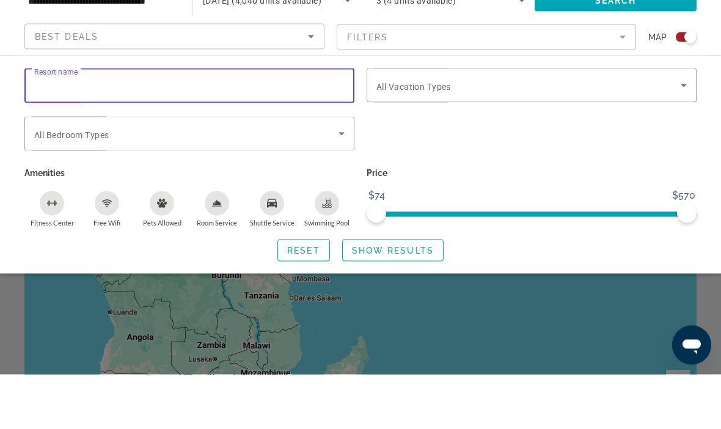
click at [127, 133] on input "Resort name" at bounding box center [189, 140] width 310 height 15
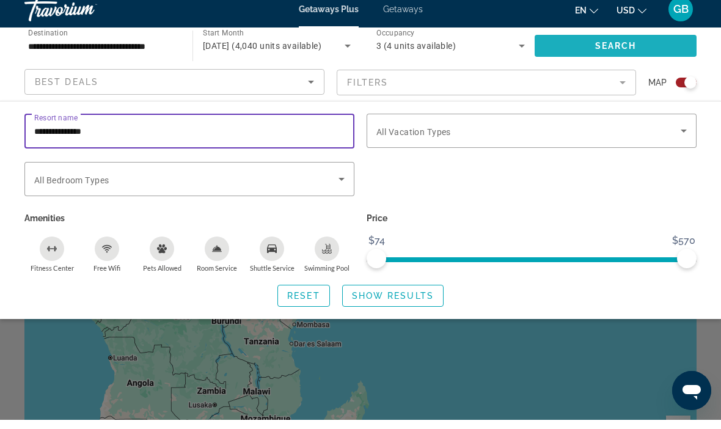
type input "**********"
click at [617, 50] on span "Search" at bounding box center [616, 55] width 42 height 10
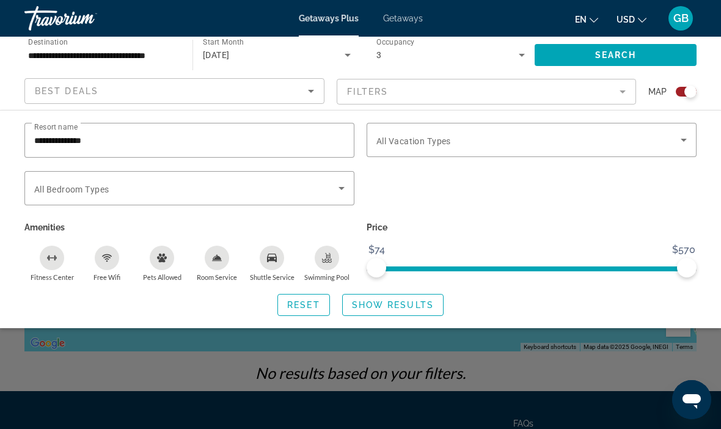
scroll to position [134, 0]
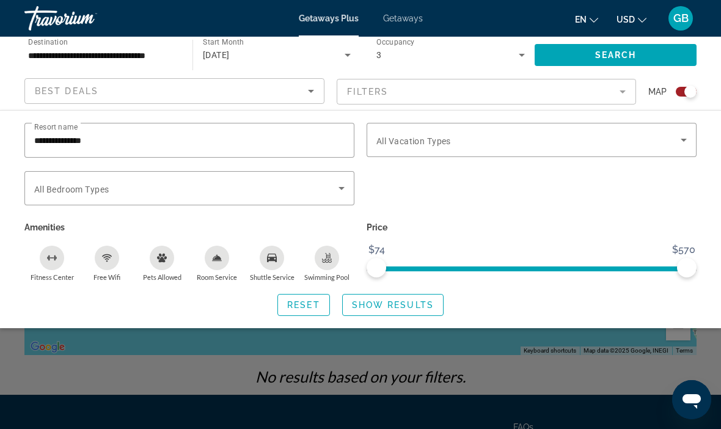
click at [416, 306] on span "Show Results" at bounding box center [393, 305] width 82 height 10
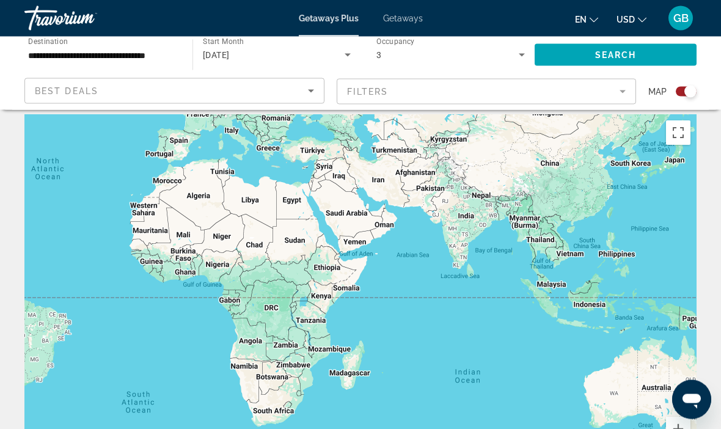
scroll to position [0, 0]
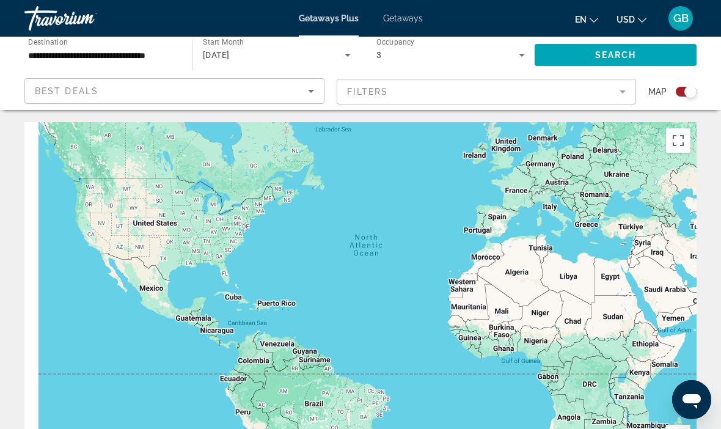
click at [627, 91] on mat-form-field "Filters" at bounding box center [486, 92] width 300 height 26
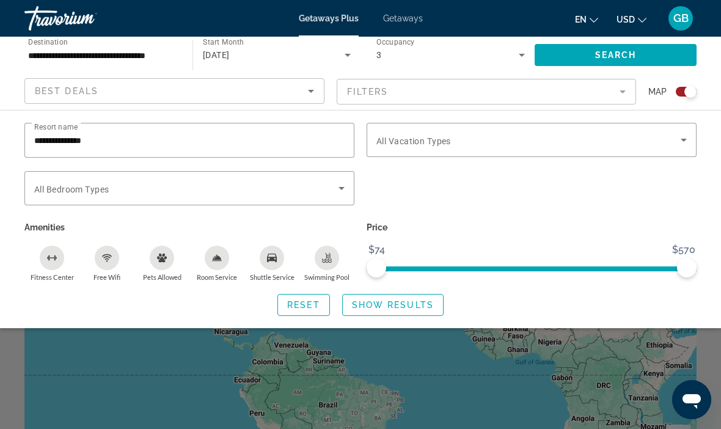
click at [139, 139] on input "**********" at bounding box center [189, 140] width 310 height 15
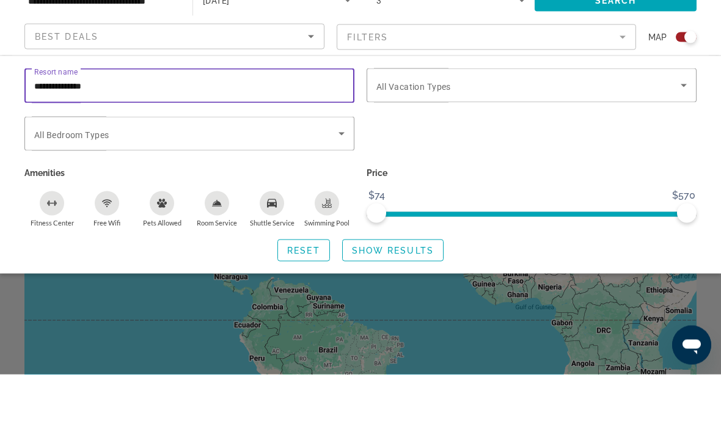
click at [190, 123] on div "**********" at bounding box center [189, 140] width 310 height 35
type input "**********"
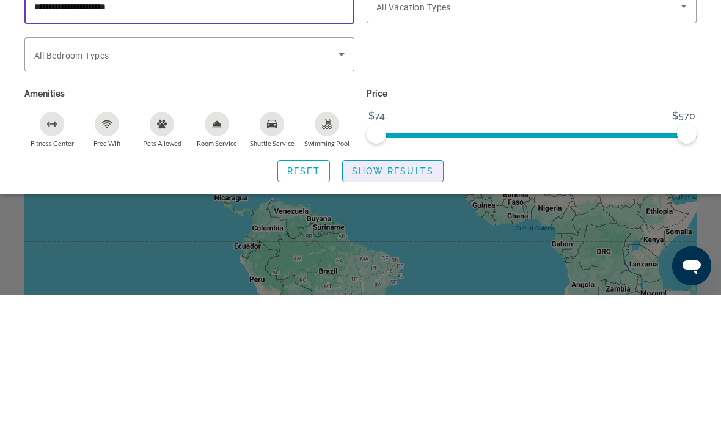
click at [402, 300] on span "Show Results" at bounding box center [393, 305] width 82 height 10
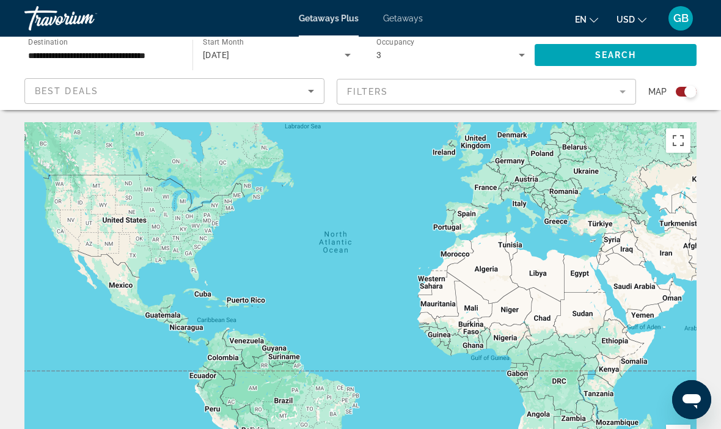
click at [402, 17] on span "Getaways" at bounding box center [403, 18] width 40 height 10
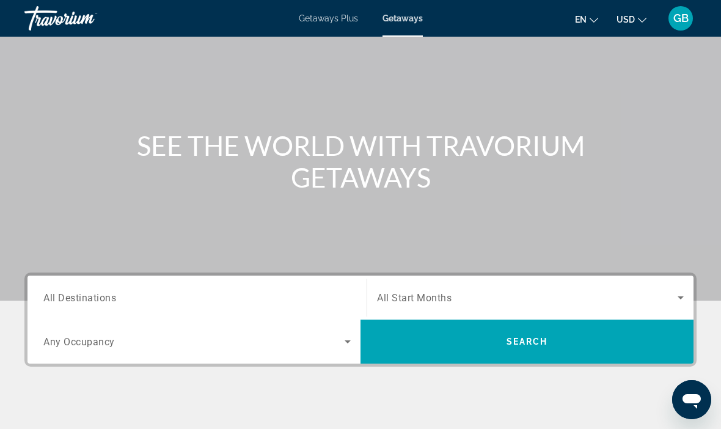
click at [101, 297] on span "All Destinations" at bounding box center [79, 297] width 73 height 12
click at [101, 297] on input "Destination All Destinations" at bounding box center [196, 298] width 307 height 15
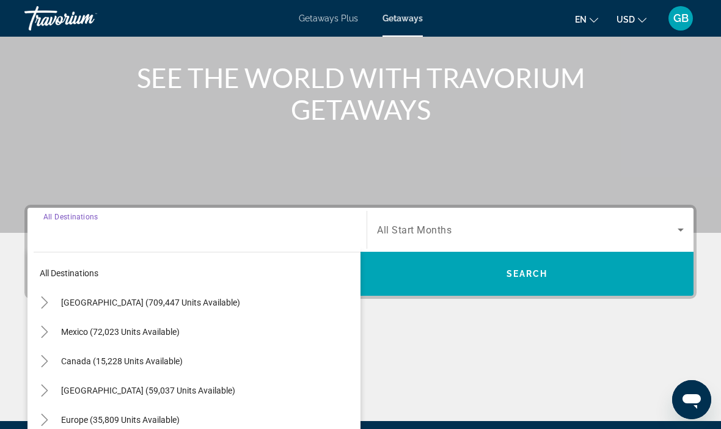
scroll to position [233, 0]
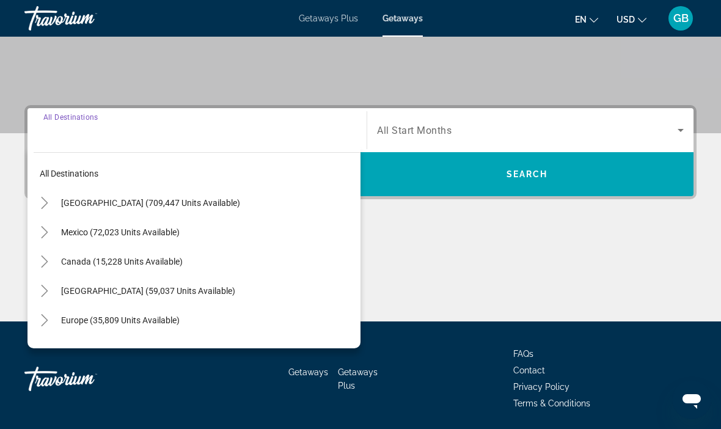
click at [157, 203] on span "United States (709,447 units available)" at bounding box center [150, 203] width 179 height 10
type input "**********"
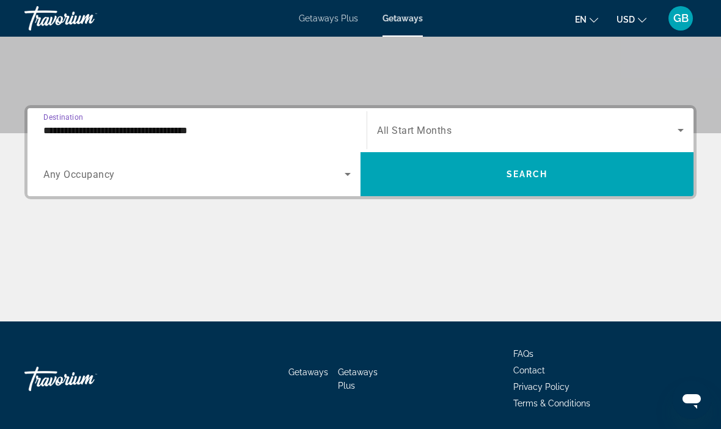
click at [90, 167] on span "Search widget" at bounding box center [193, 174] width 301 height 15
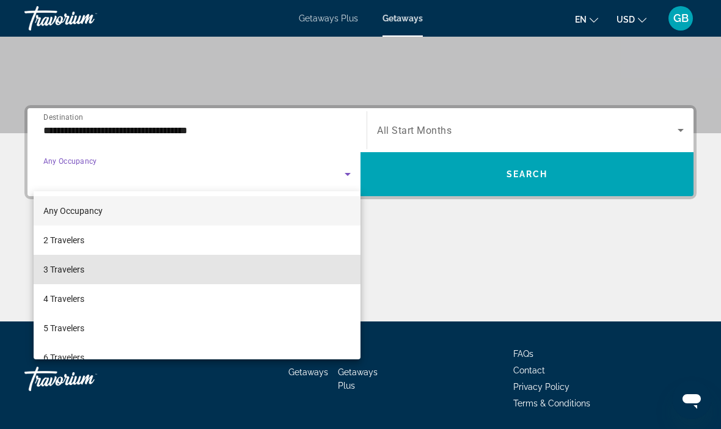
click at [78, 268] on span "3 Travelers" at bounding box center [63, 269] width 41 height 15
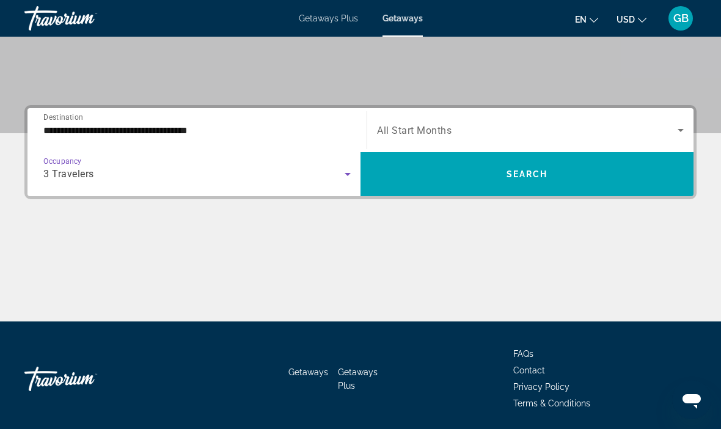
click at [679, 123] on icon "Search widget" at bounding box center [680, 130] width 15 height 15
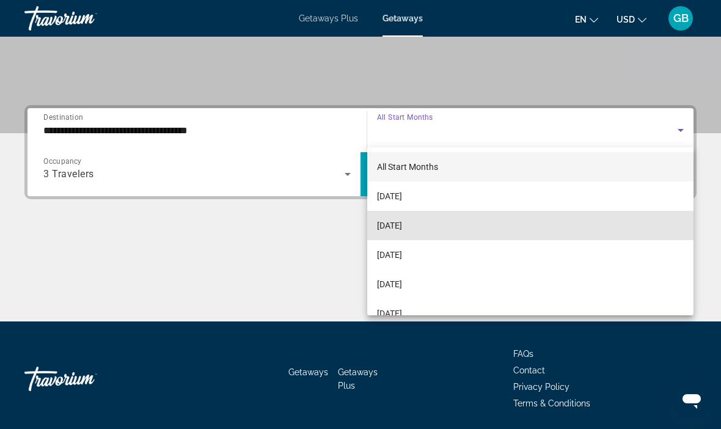
click at [402, 227] on span "October 2025" at bounding box center [389, 225] width 25 height 15
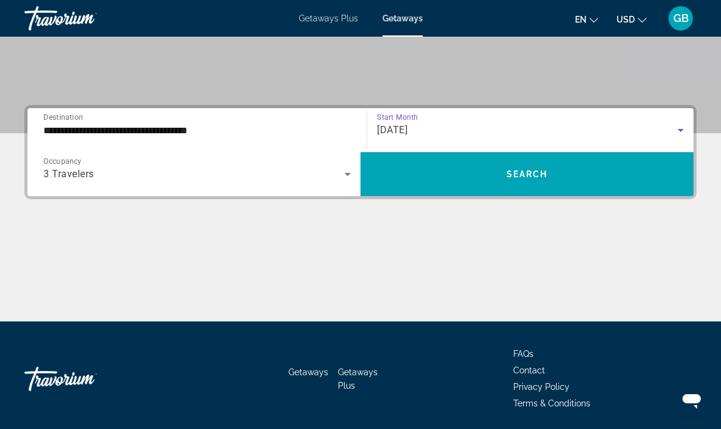
click at [553, 173] on span "Search widget" at bounding box center [526, 173] width 333 height 29
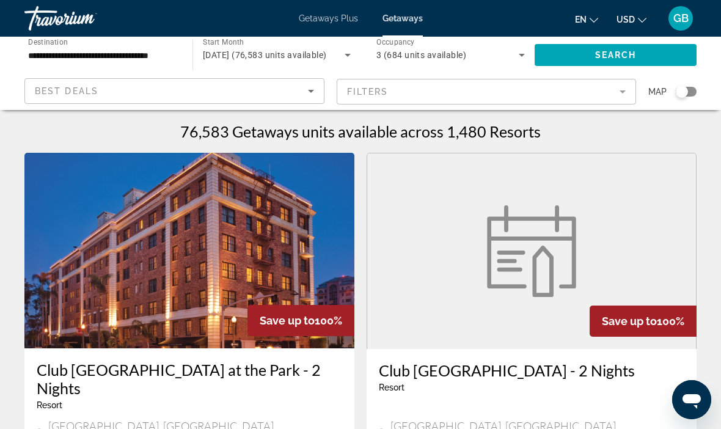
click at [633, 90] on mat-form-field "Filters" at bounding box center [486, 92] width 300 height 26
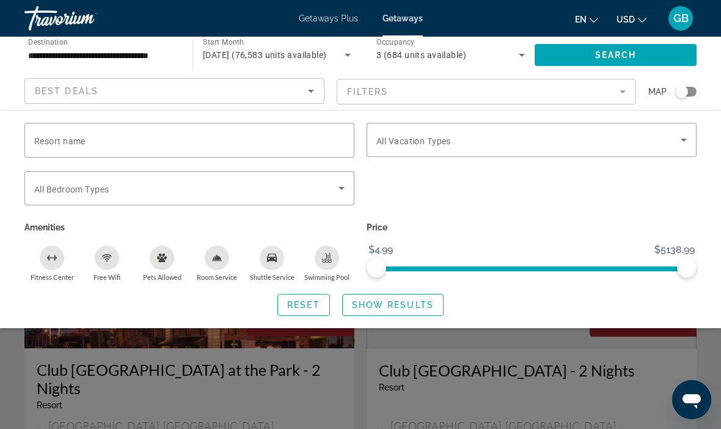
click at [633, 85] on mat-form-field "Filters" at bounding box center [486, 92] width 300 height 26
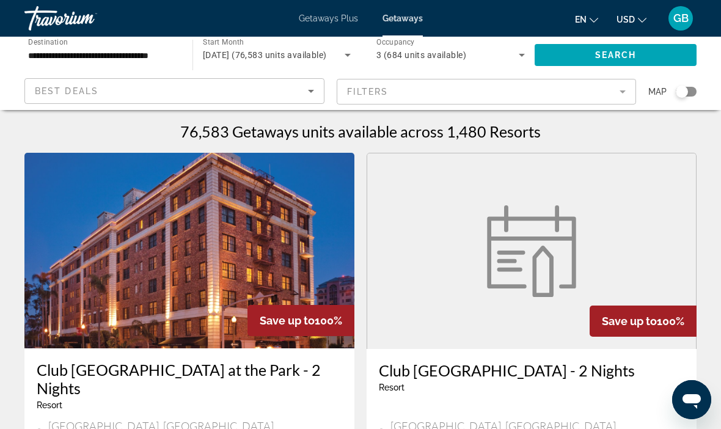
click at [309, 90] on icon "Sort by" at bounding box center [311, 91] width 15 height 15
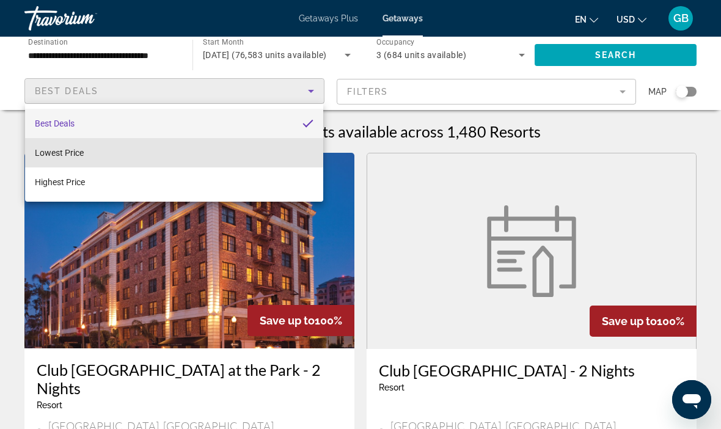
click at [78, 156] on span "Lowest Price" at bounding box center [59, 153] width 49 height 10
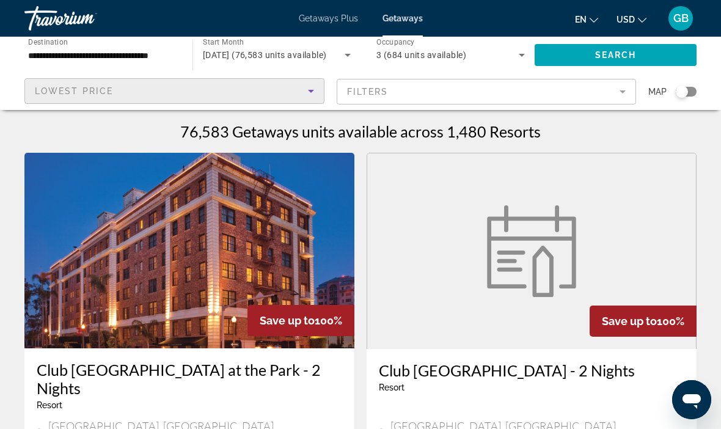
click at [548, 92] on mat-form-field "Filters" at bounding box center [486, 92] width 300 height 26
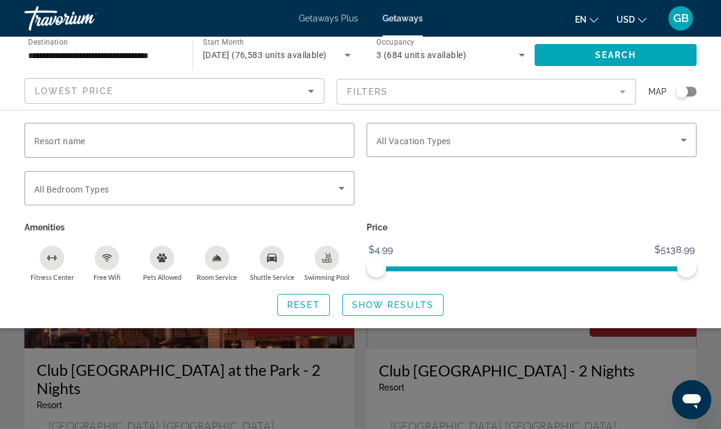
click at [257, 136] on input "Resort name" at bounding box center [189, 140] width 310 height 15
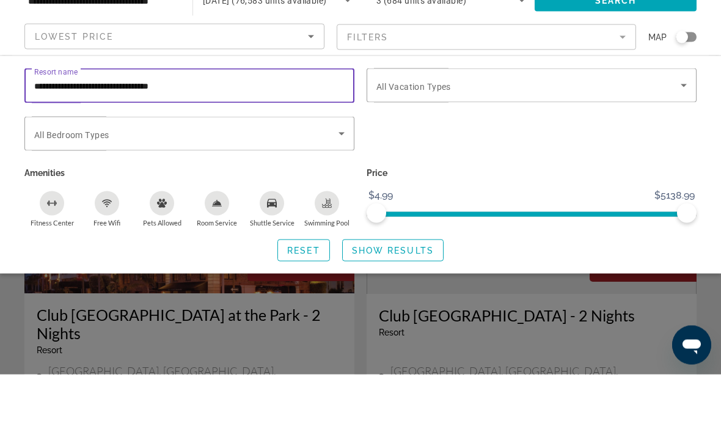
type input "**********"
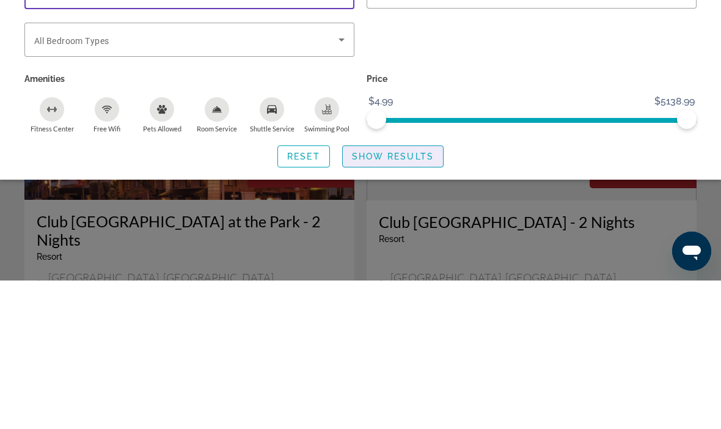
click at [416, 300] on span "Show Results" at bounding box center [393, 305] width 82 height 10
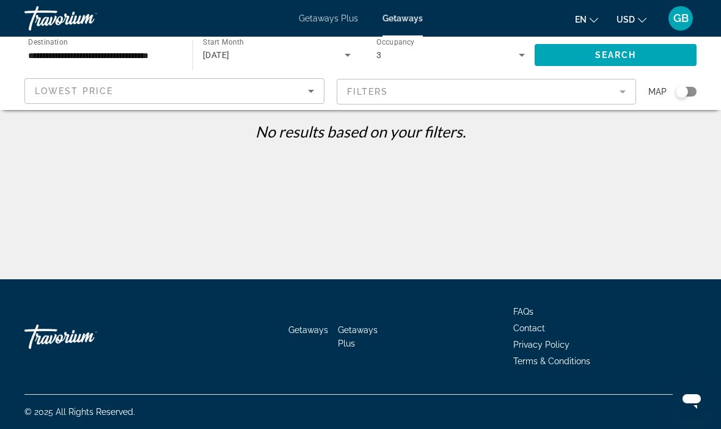
click at [315, 87] on icon "Sort by" at bounding box center [311, 91] width 15 height 15
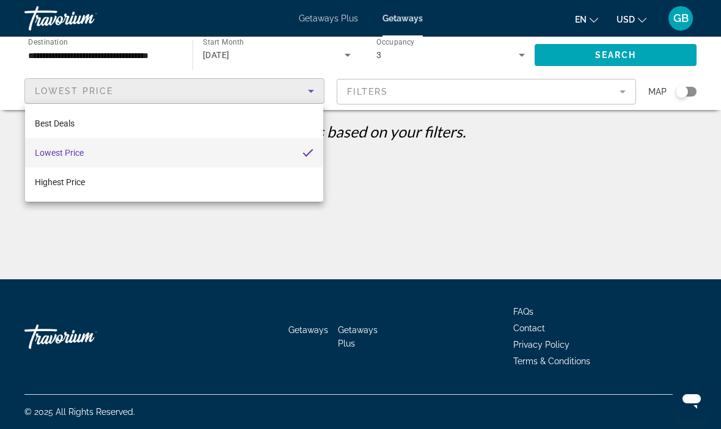
click at [148, 49] on div at bounding box center [360, 214] width 721 height 429
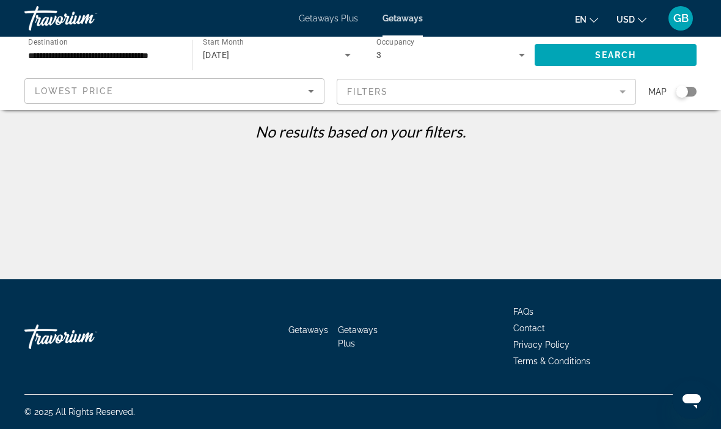
click at [137, 55] on input "**********" at bounding box center [102, 55] width 148 height 15
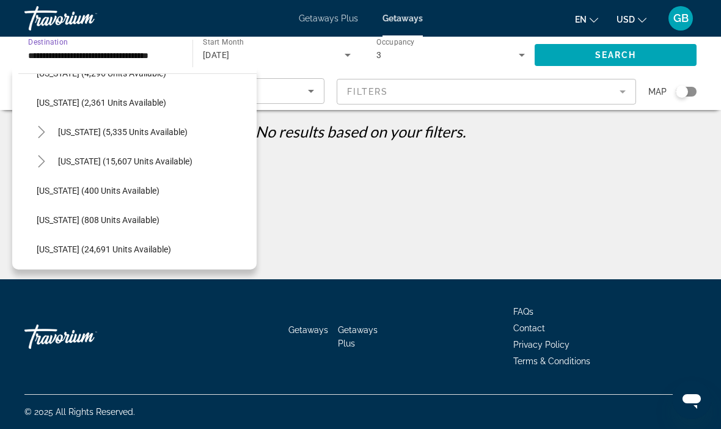
scroll to position [816, 0]
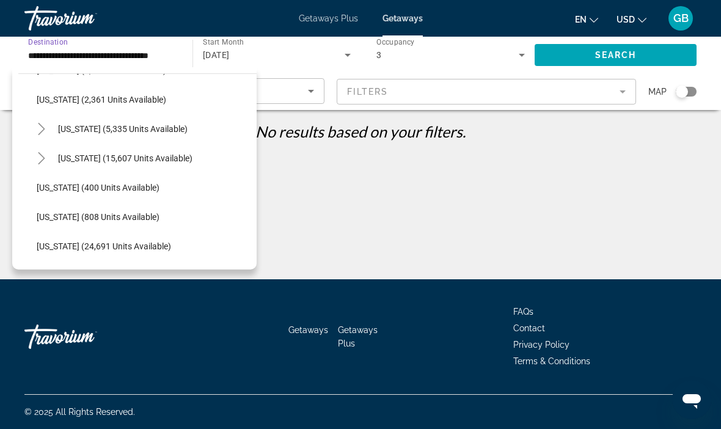
click at [153, 128] on span "New York (5,335 units available)" at bounding box center [122, 129] width 129 height 10
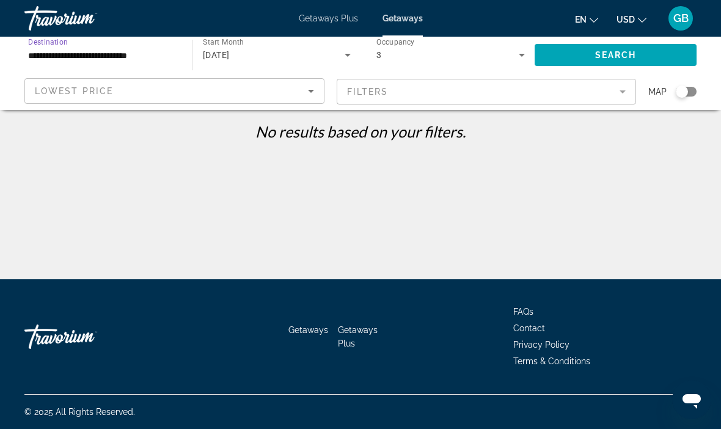
click at [645, 53] on span "Search widget" at bounding box center [615, 54] width 162 height 29
click at [611, 55] on span "Search" at bounding box center [616, 55] width 42 height 10
click at [247, 97] on div "Lowest Price" at bounding box center [171, 91] width 273 height 15
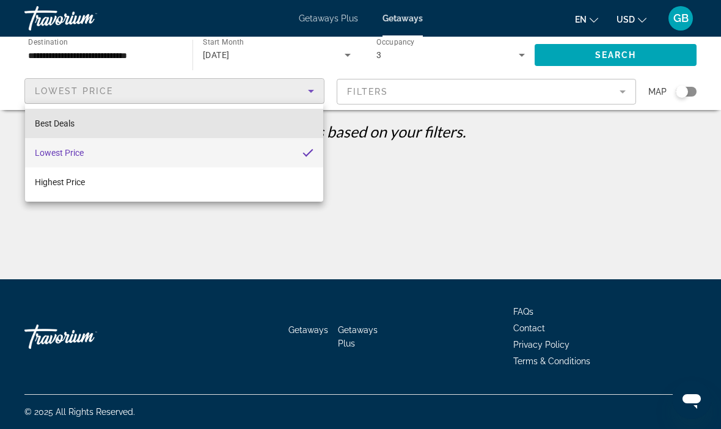
click at [180, 120] on mat-option "Best Deals" at bounding box center [174, 123] width 298 height 29
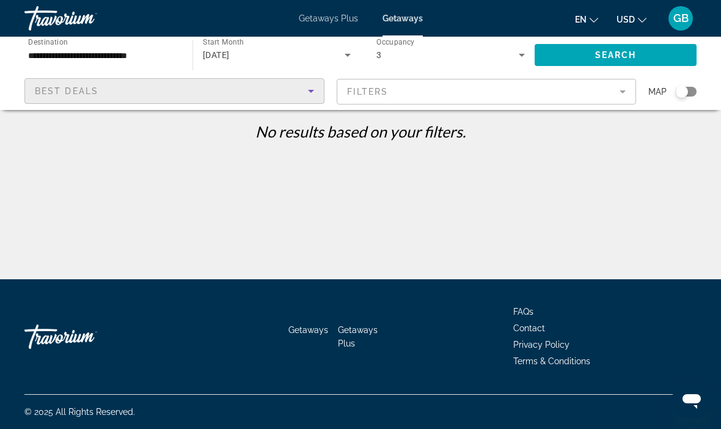
click at [641, 52] on span "Search widget" at bounding box center [615, 54] width 162 height 29
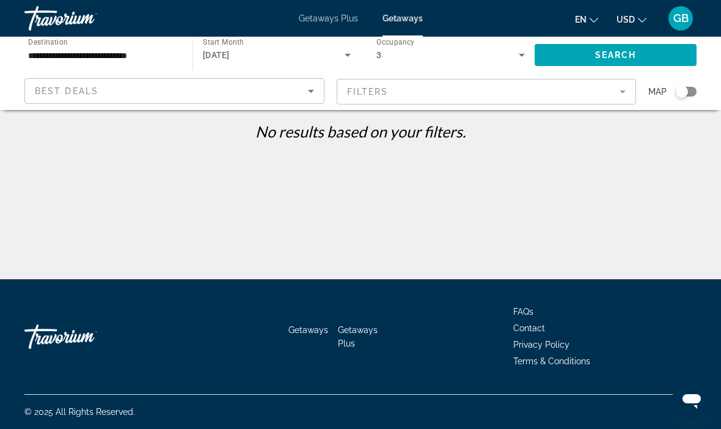
click at [686, 92] on div "Search widget" at bounding box center [681, 91] width 12 height 12
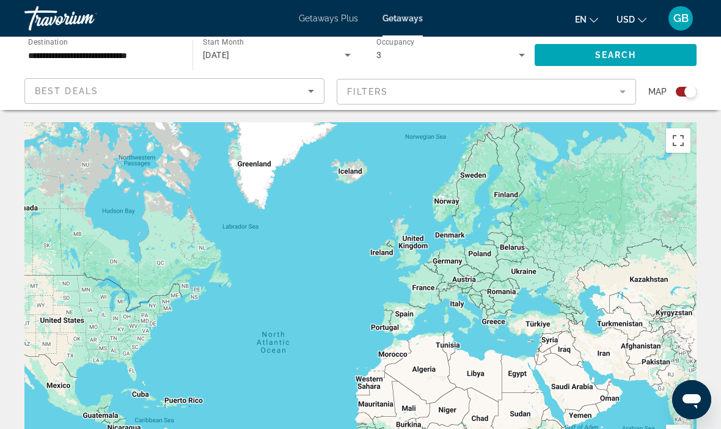
click at [128, 52] on input "**********" at bounding box center [102, 55] width 148 height 15
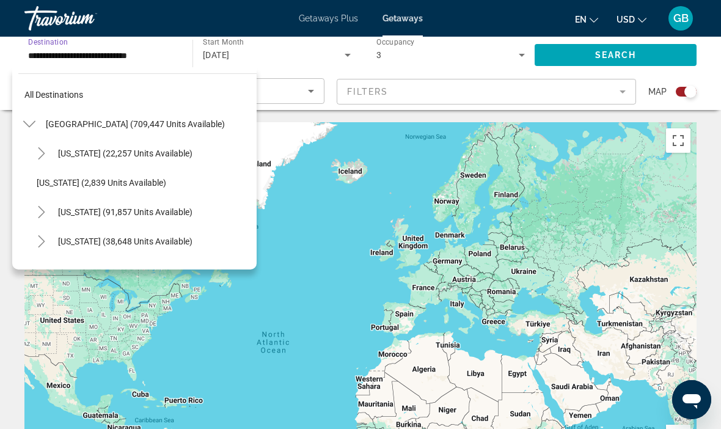
scroll to position [776, 0]
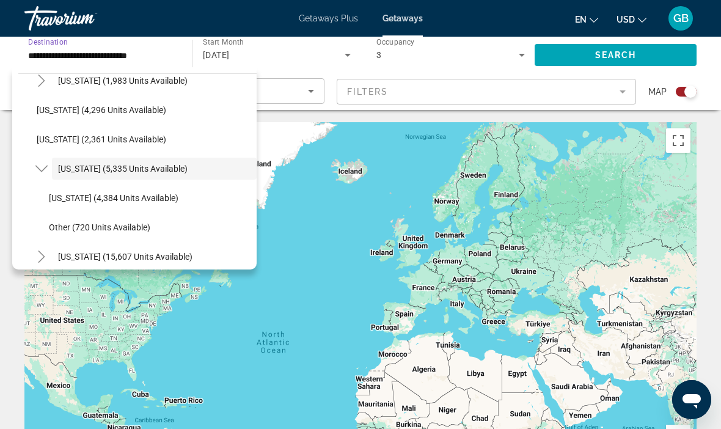
click at [134, 197] on span "New York (4,384 units available)" at bounding box center [113, 198] width 129 height 10
type input "**********"
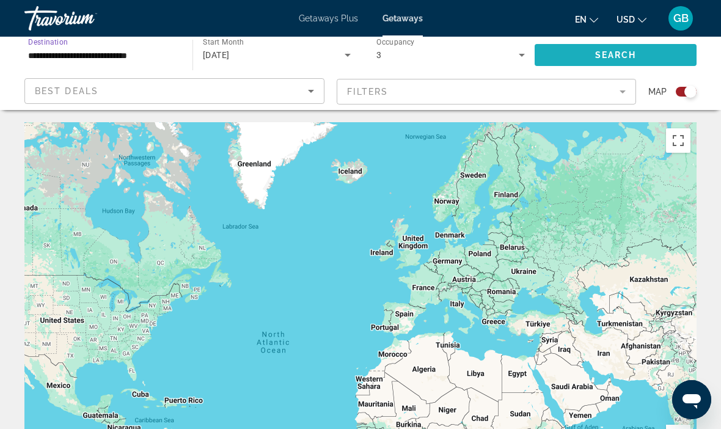
click at [642, 49] on span "Search widget" at bounding box center [615, 54] width 162 height 29
click at [148, 57] on input "**********" at bounding box center [102, 55] width 148 height 15
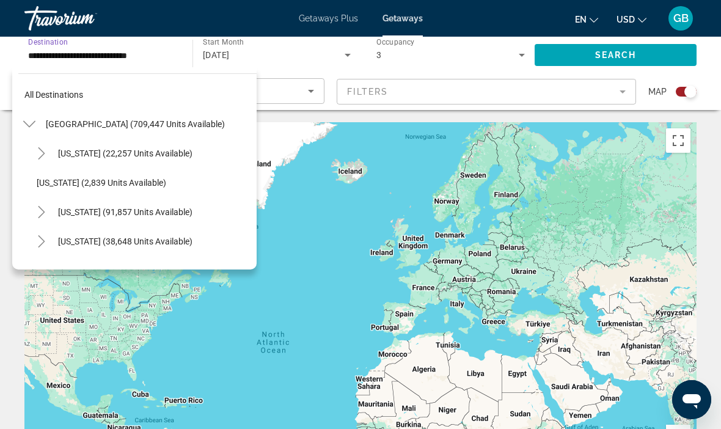
scroll to position [805, 0]
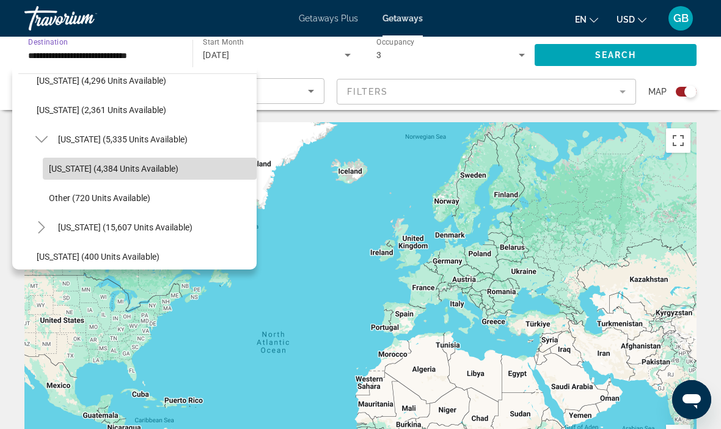
click at [155, 167] on span "New York (4,384 units available)" at bounding box center [113, 169] width 129 height 10
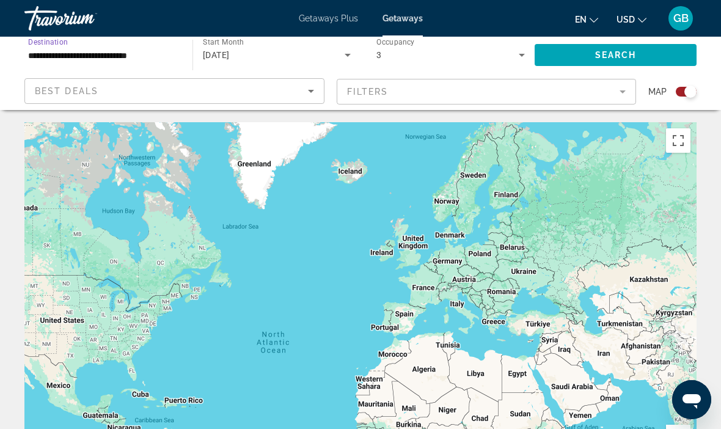
click at [290, 89] on div "Best Deals" at bounding box center [171, 91] width 273 height 15
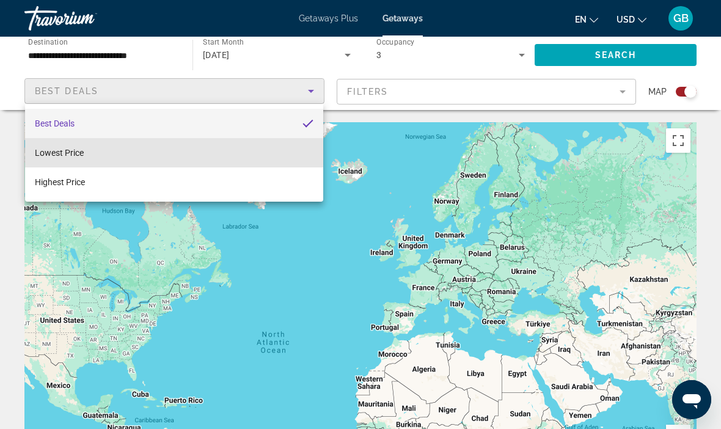
click at [95, 157] on mat-option "Lowest Price" at bounding box center [174, 152] width 298 height 29
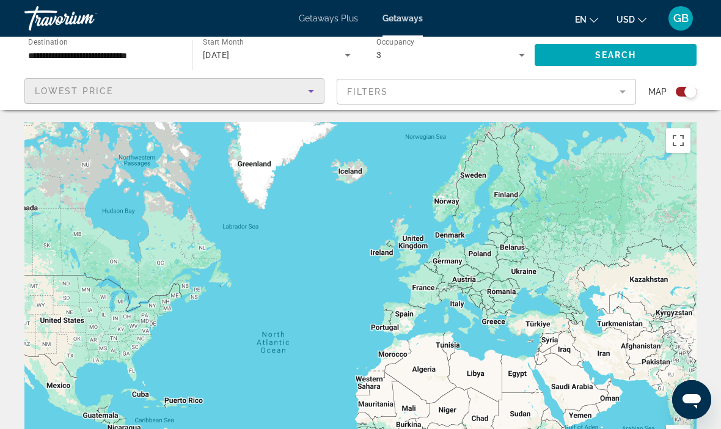
click at [624, 93] on mat-form-field "Filters" at bounding box center [486, 92] width 300 height 26
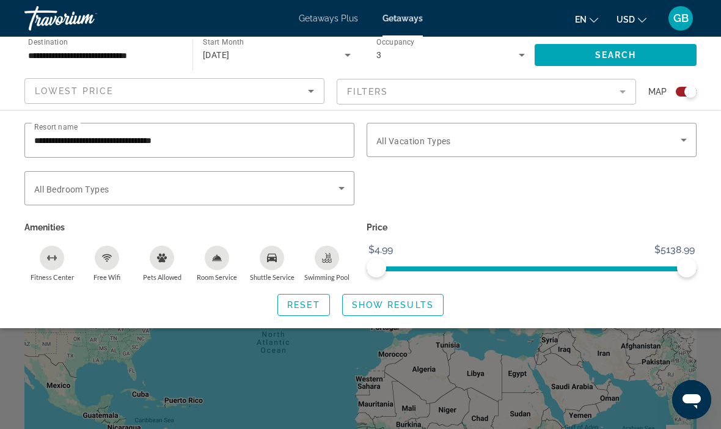
click at [216, 133] on input "**********" at bounding box center [189, 140] width 310 height 15
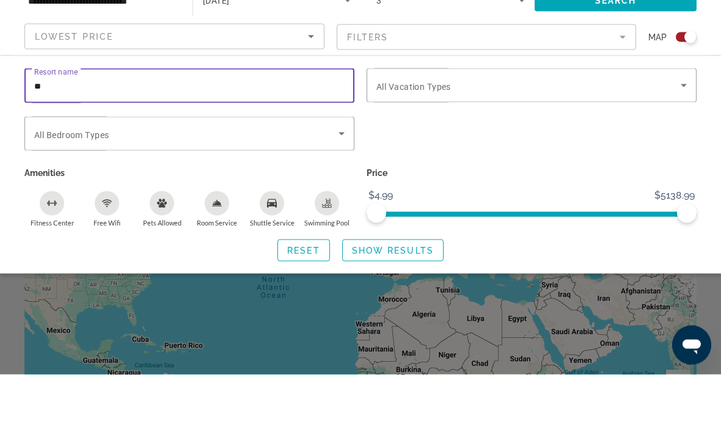
type input "*"
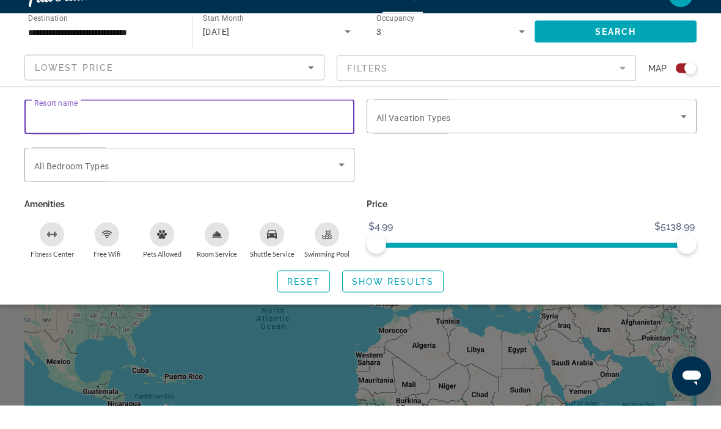
click at [628, 50] on span "Search" at bounding box center [616, 55] width 42 height 10
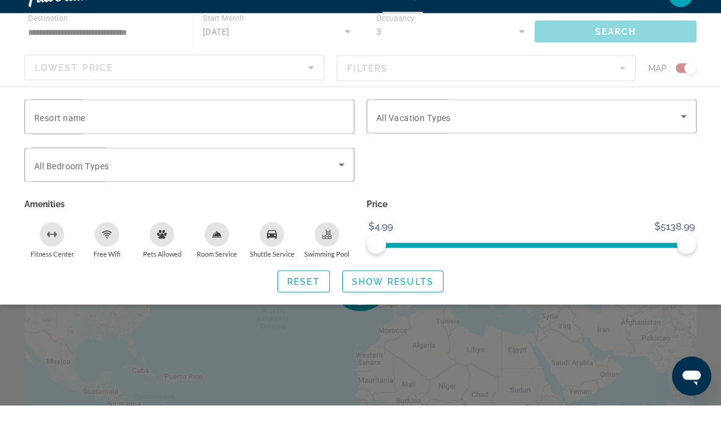
scroll to position [24, 0]
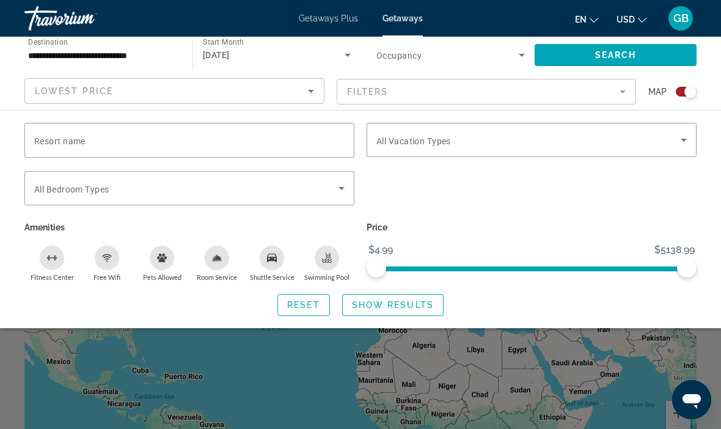
click at [396, 300] on span "Show Results" at bounding box center [393, 305] width 82 height 10
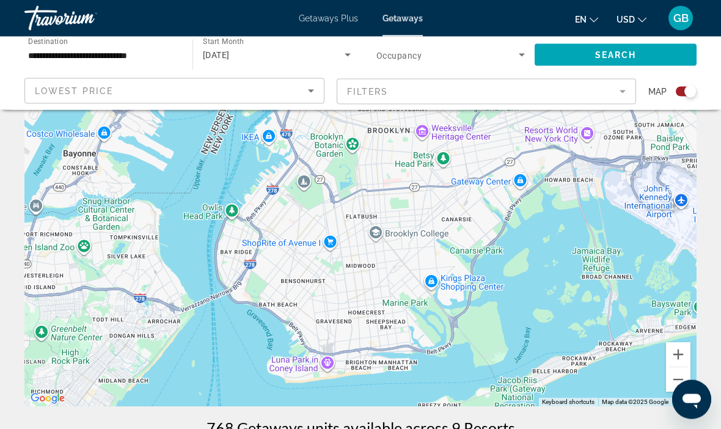
scroll to position [82, 0]
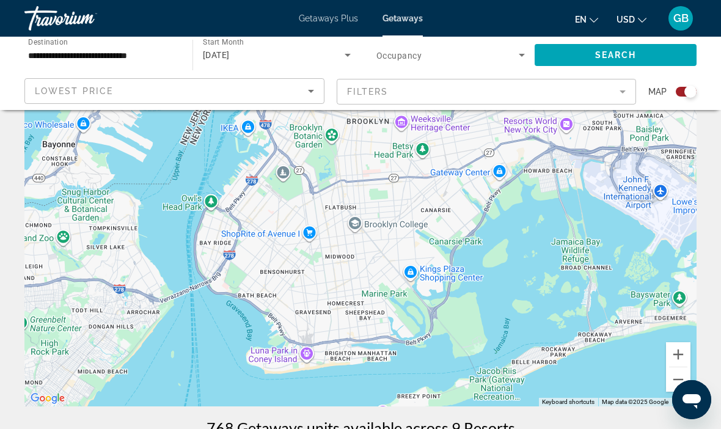
click at [624, 89] on mat-form-field "Filters" at bounding box center [486, 92] width 300 height 26
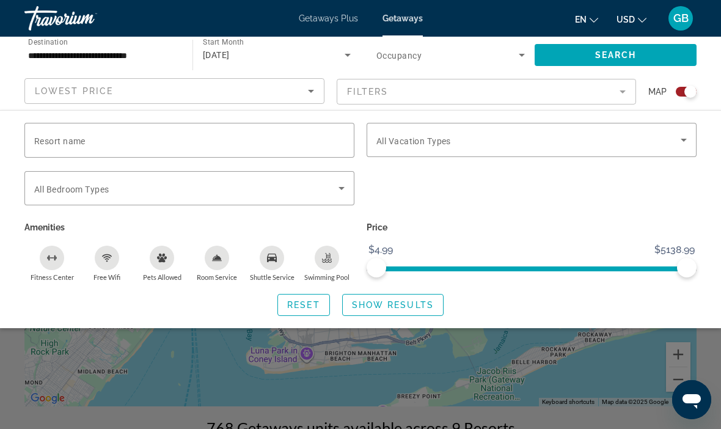
click at [220, 134] on input "Resort name" at bounding box center [189, 140] width 310 height 15
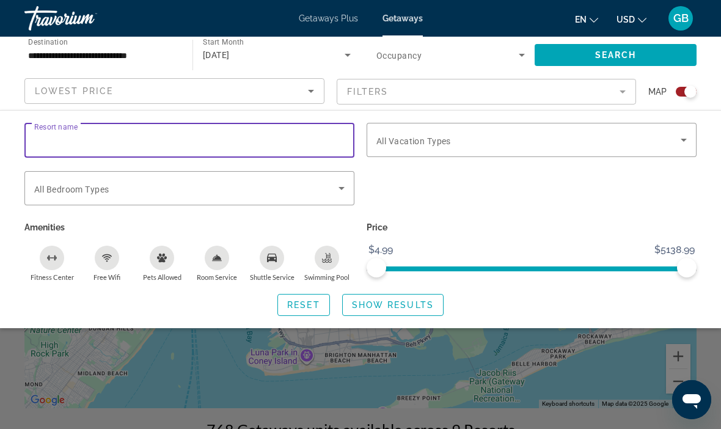
scroll to position [60, 0]
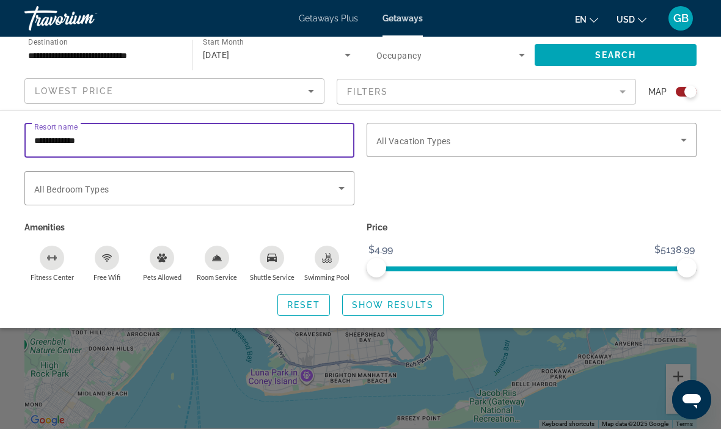
click at [589, 54] on span "Search widget" at bounding box center [615, 54] width 162 height 29
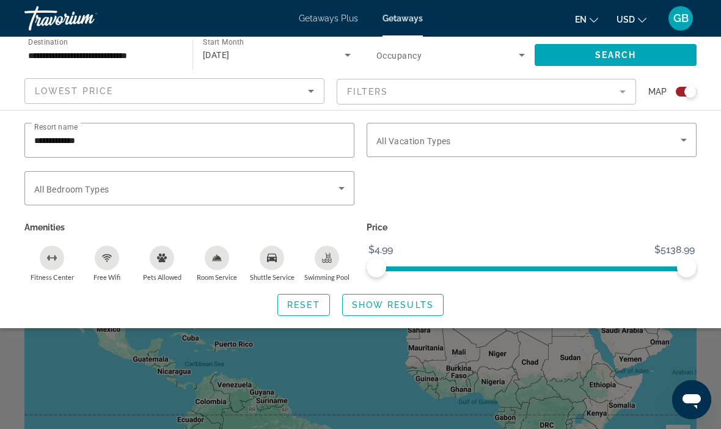
click at [176, 137] on input "**********" at bounding box center [189, 140] width 310 height 15
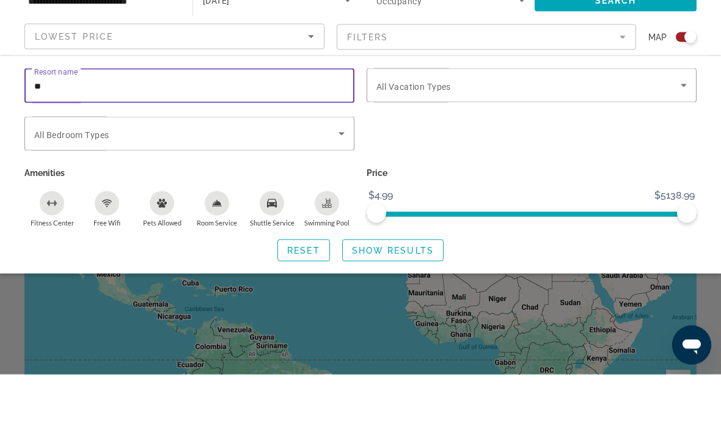
type input "*"
type input "********"
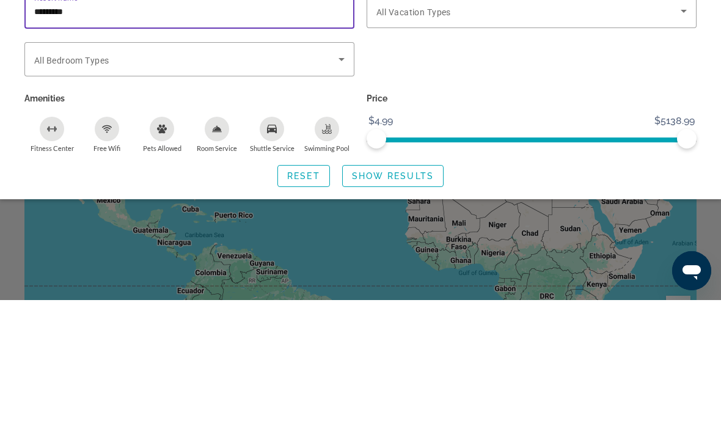
click at [406, 300] on span "Show Results" at bounding box center [393, 305] width 82 height 10
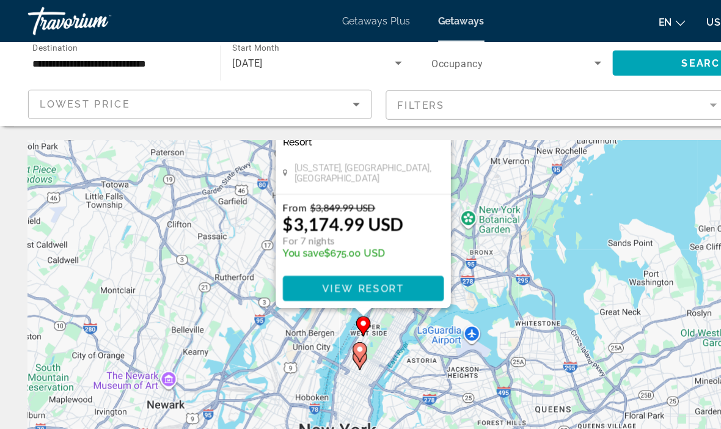
click at [329, 16] on span "Getaways Plus" at bounding box center [328, 18] width 59 height 10
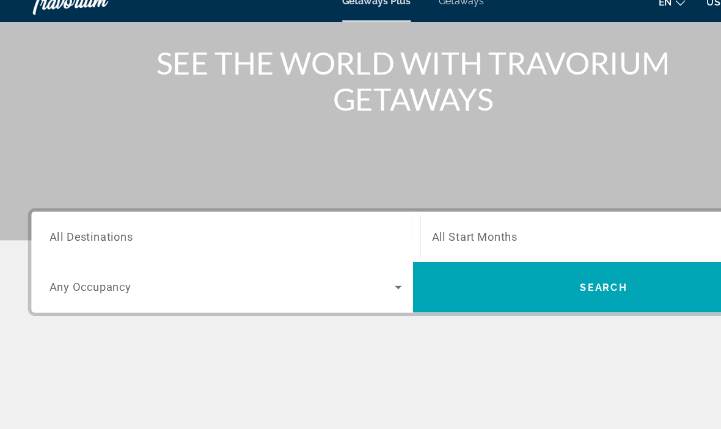
click at [115, 218] on span "All Destinations" at bounding box center [79, 224] width 73 height 12
click at [115, 217] on input "Destination All Destinations" at bounding box center [196, 224] width 307 height 15
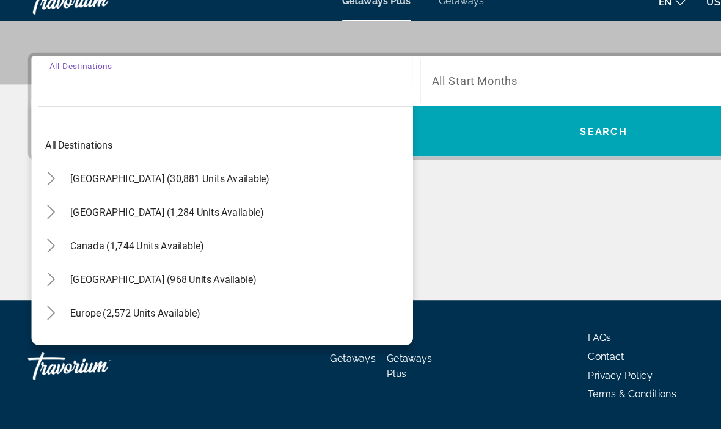
click at [163, 169] on span "United States (30,881 units available)" at bounding box center [148, 174] width 174 height 10
type input "**********"
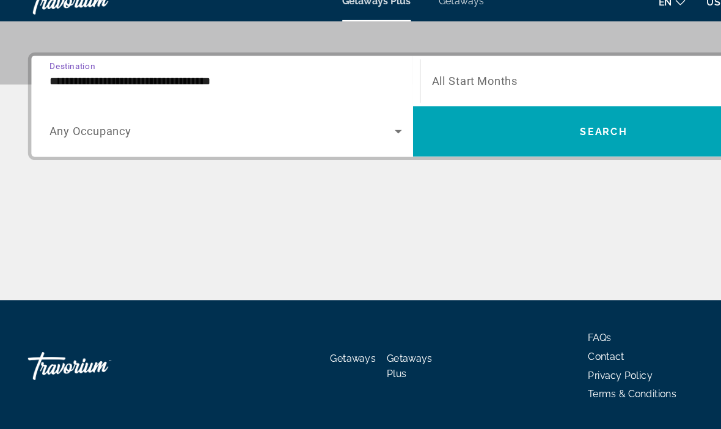
scroll to position [275, 0]
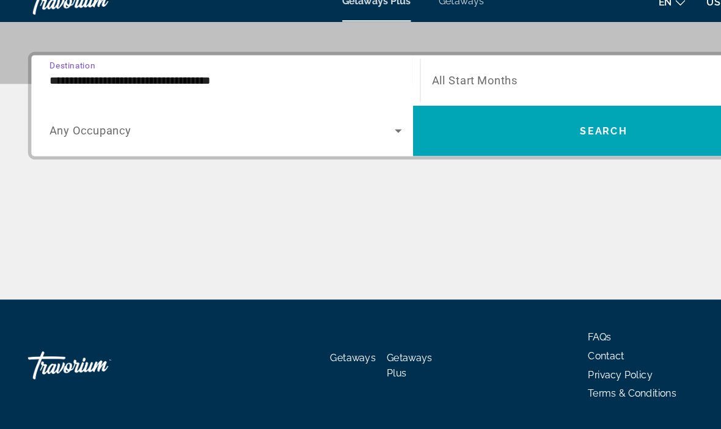
click at [165, 81] on input "**********" at bounding box center [196, 88] width 307 height 15
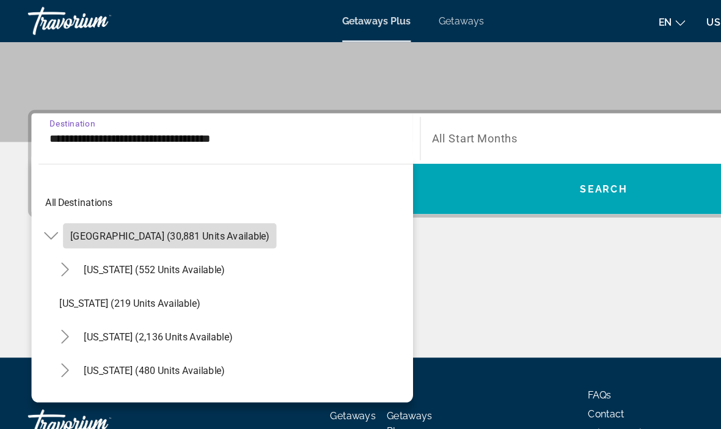
click at [167, 201] on span "United States (30,881 units available)" at bounding box center [148, 206] width 174 height 10
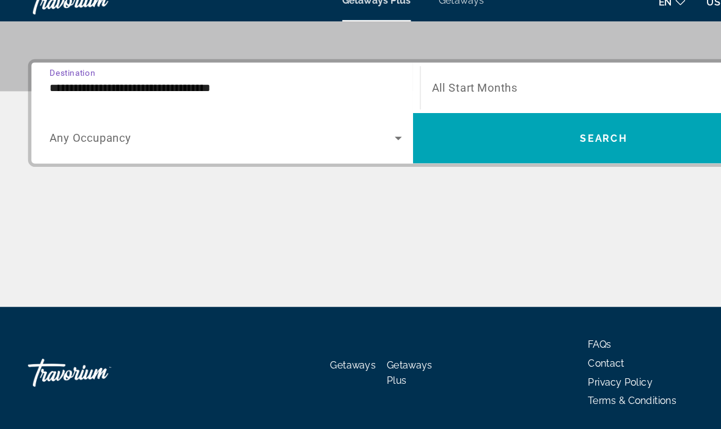
scroll to position [275, 0]
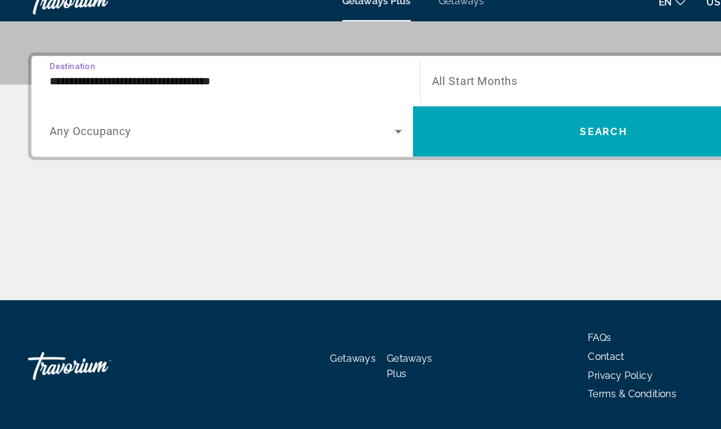
click at [440, 81] on span "Search widget" at bounding box center [527, 88] width 300 height 15
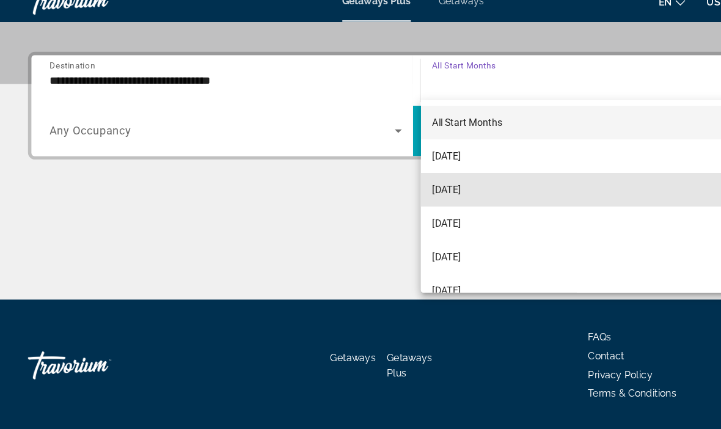
click at [402, 176] on span "October 2025" at bounding box center [389, 183] width 25 height 15
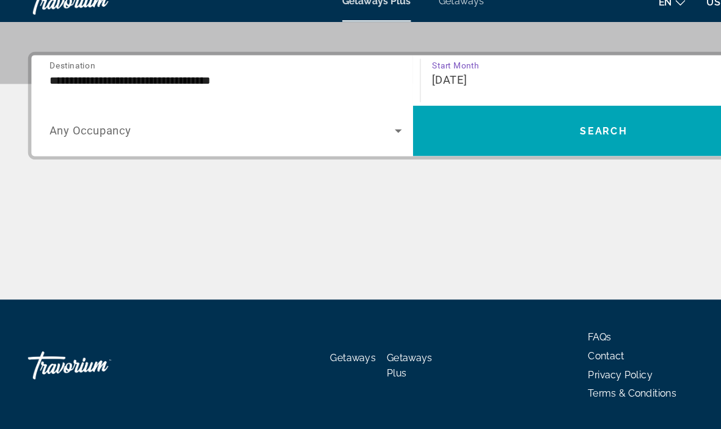
click at [347, 125] on icon "Search widget" at bounding box center [347, 132] width 15 height 15
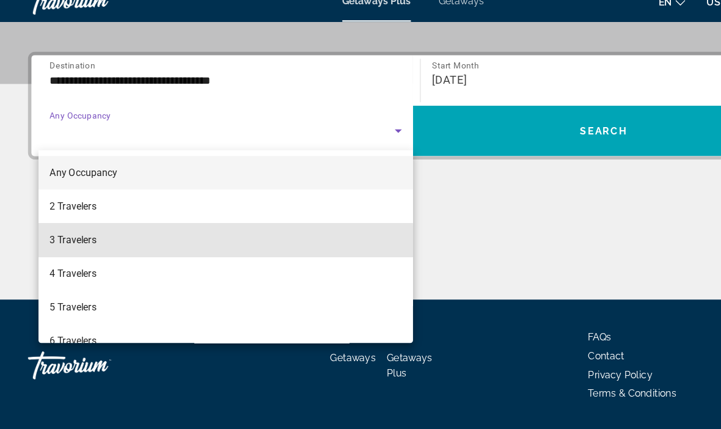
click at [81, 220] on span "3 Travelers" at bounding box center [63, 227] width 41 height 15
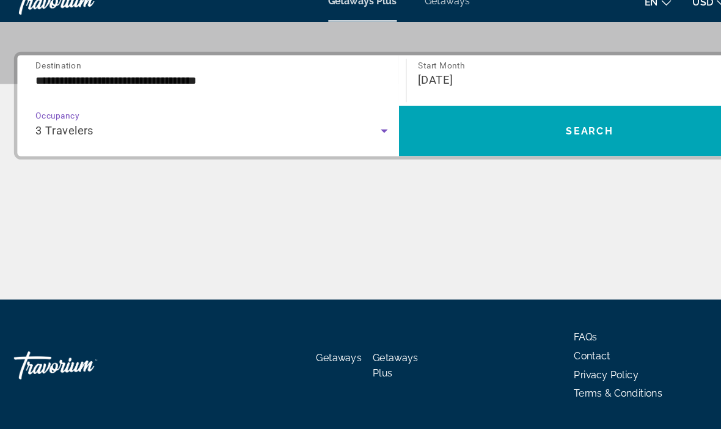
click at [520, 125] on span "Search widget" at bounding box center [526, 131] width 333 height 29
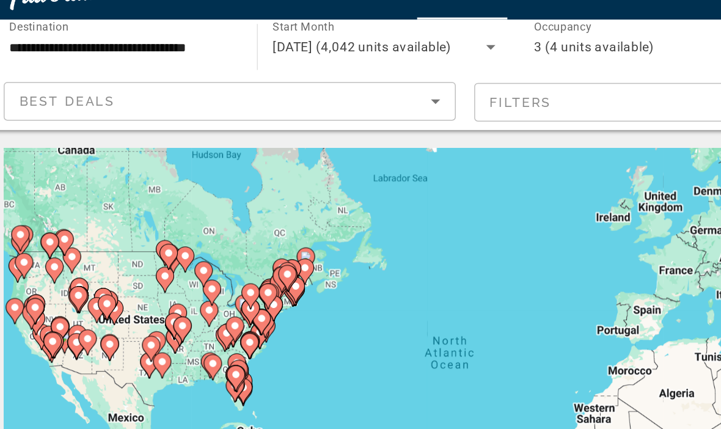
click at [304, 84] on icon "Sort by" at bounding box center [311, 91] width 15 height 15
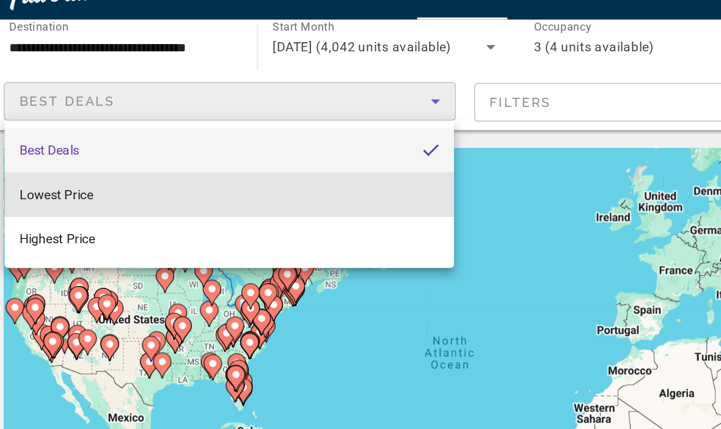
click at [103, 138] on mat-option "Lowest Price" at bounding box center [174, 152] width 298 height 29
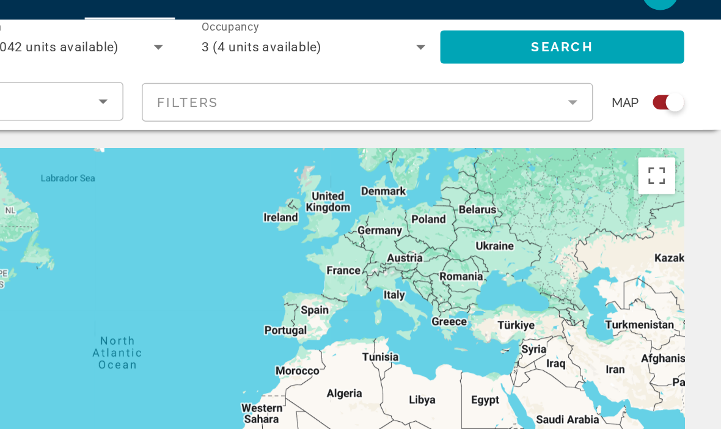
click at [380, 79] on mat-form-field "Filters" at bounding box center [486, 92] width 300 height 26
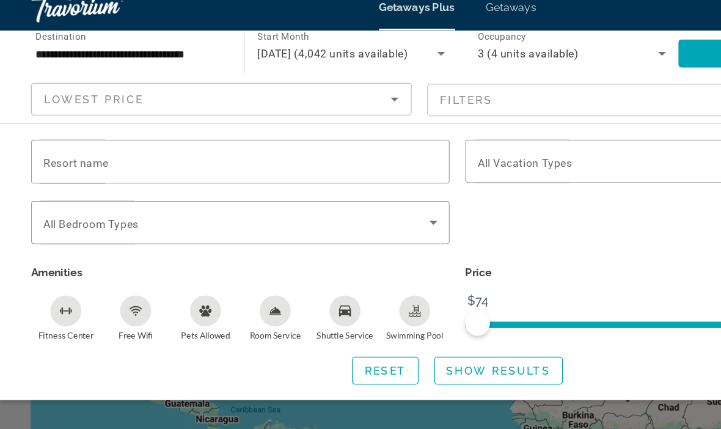
click at [102, 133] on input "Resort name" at bounding box center [189, 140] width 310 height 15
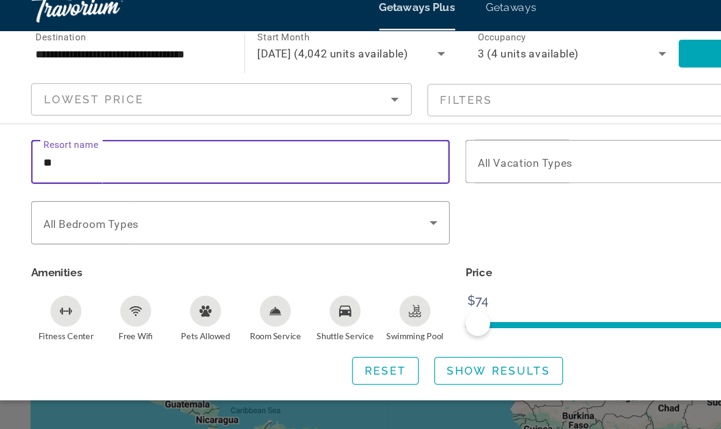
type input "*"
type input "********"
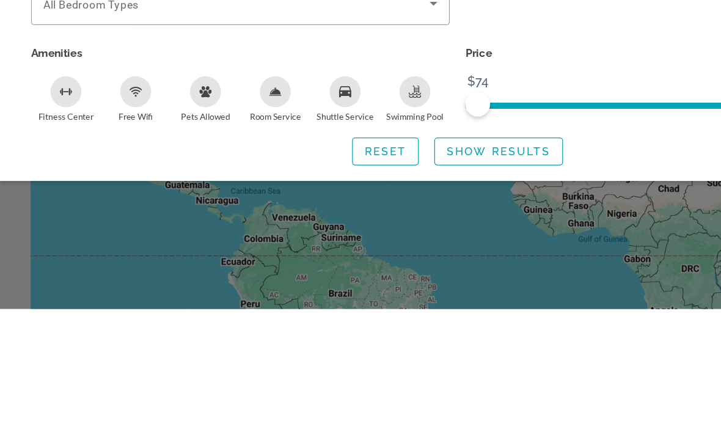
click at [391, 300] on span "Show Results" at bounding box center [393, 305] width 82 height 10
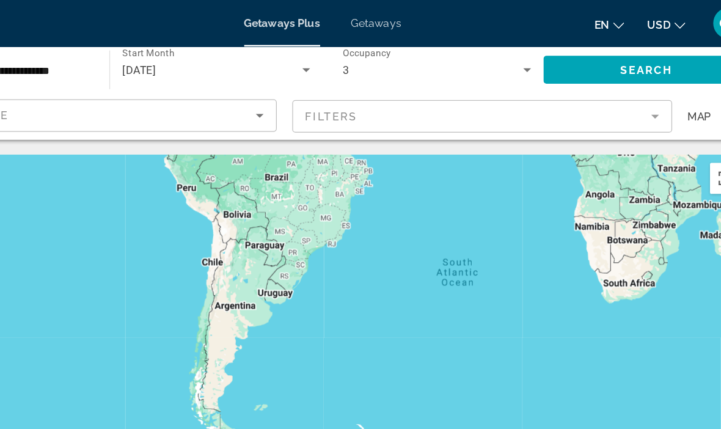
click at [515, 91] on mat-form-field "Filters" at bounding box center [486, 92] width 300 height 26
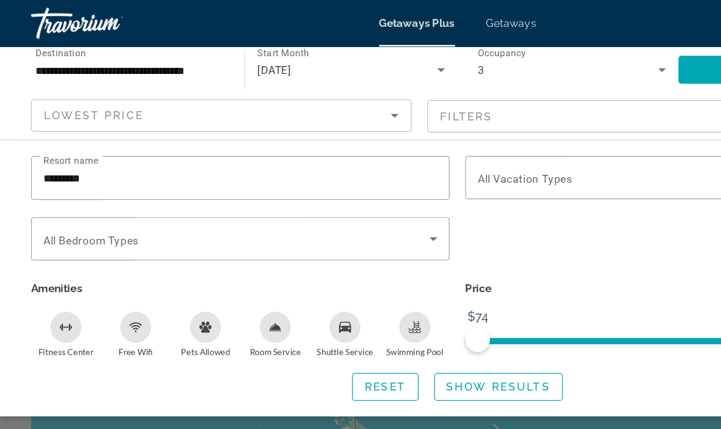
click at [118, 139] on input "********" at bounding box center [189, 140] width 310 height 15
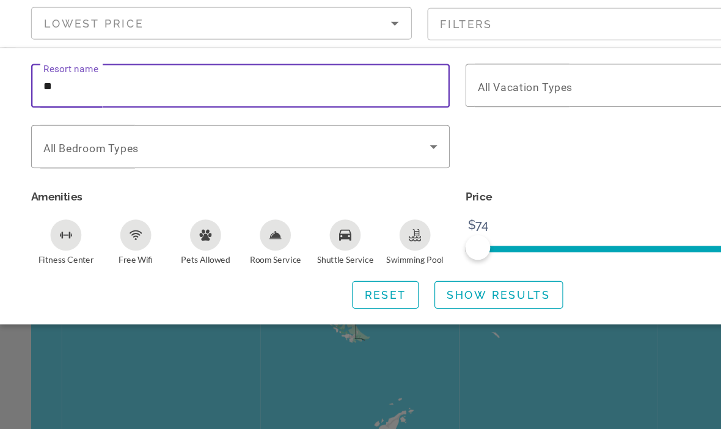
type input "*"
type input "**********"
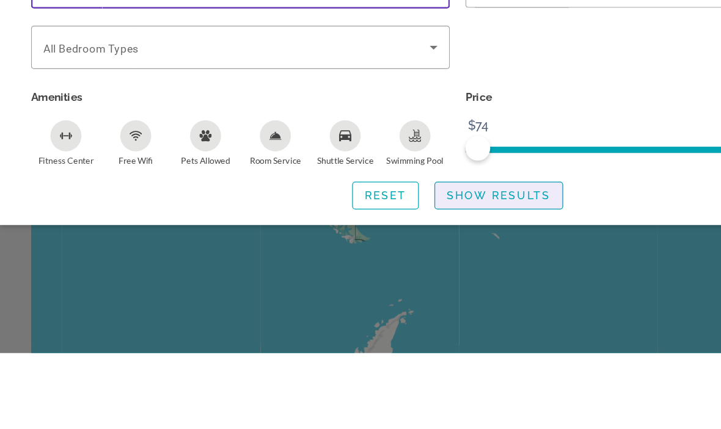
click at [400, 300] on span "Show Results" at bounding box center [393, 305] width 82 height 10
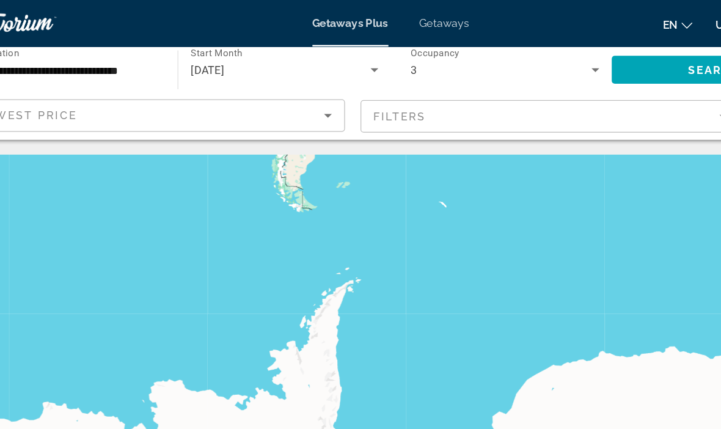
click at [357, 11] on div "Getaways Plus Getaways en English Español Français Italiano Português русский U…" at bounding box center [360, 18] width 721 height 32
click at [383, 21] on span "Getaways" at bounding box center [403, 18] width 40 height 10
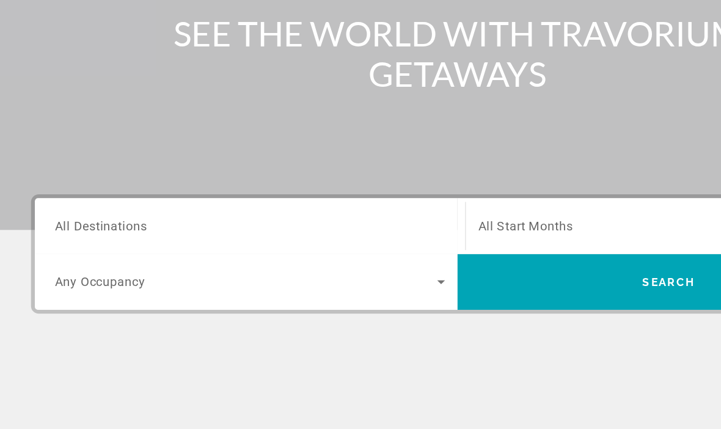
click at [90, 230] on span "All Destinations" at bounding box center [79, 236] width 73 height 12
click at [90, 229] on input "Destination All Destinations" at bounding box center [196, 236] width 307 height 15
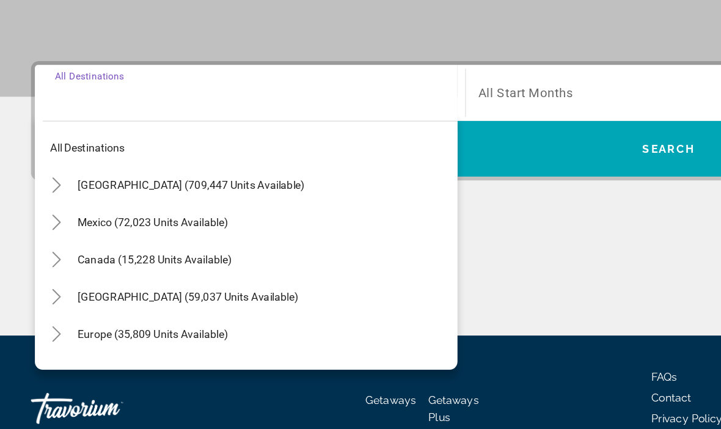
scroll to position [241, 0]
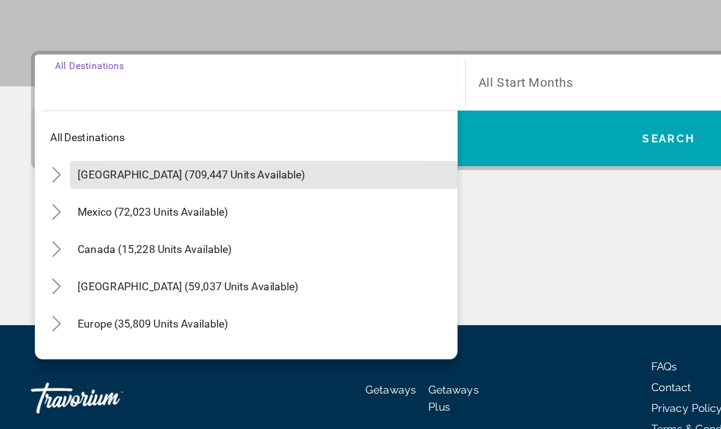
click at [162, 191] on span "United States (709,447 units available)" at bounding box center [150, 196] width 179 height 10
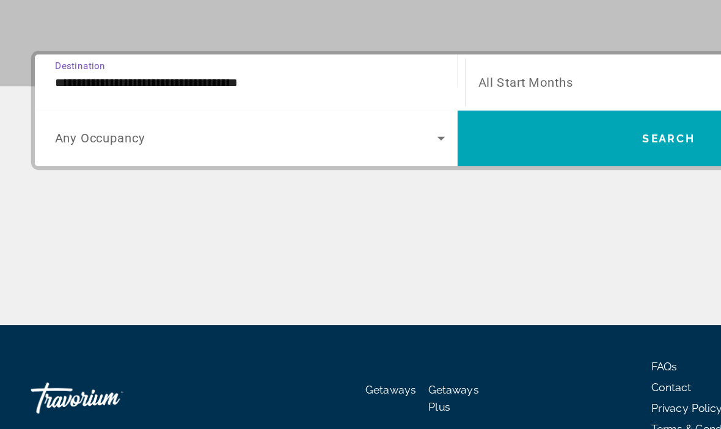
click at [155, 116] on input "**********" at bounding box center [196, 123] width 307 height 15
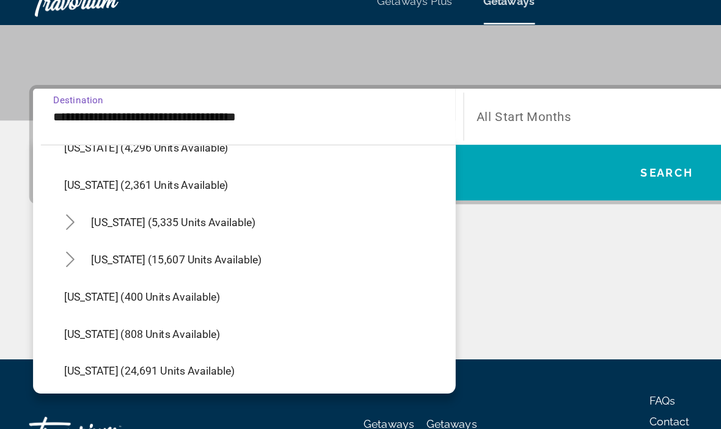
scroll to position [802, 0]
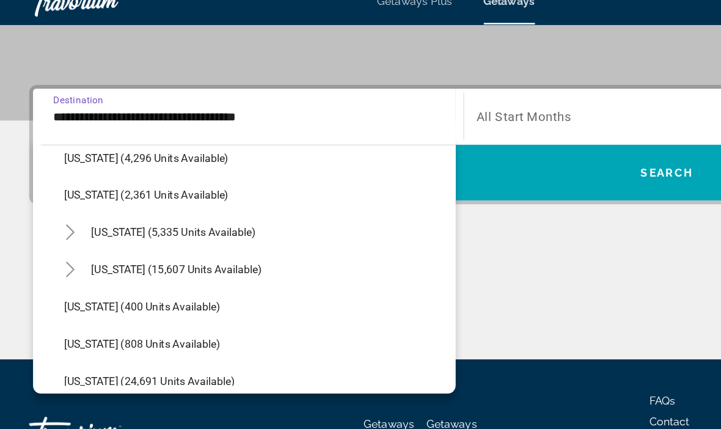
click at [147, 195] on span "New York (5,335 units available)" at bounding box center [137, 200] width 129 height 10
type input "**********"
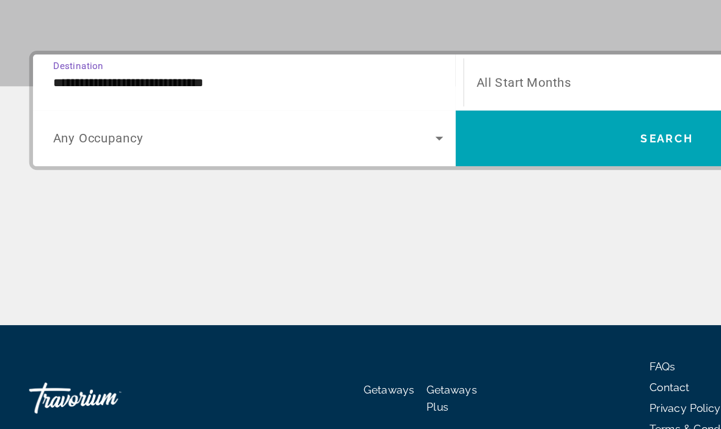
click at [435, 104] on span "All Start Months" at bounding box center [414, 110] width 75 height 12
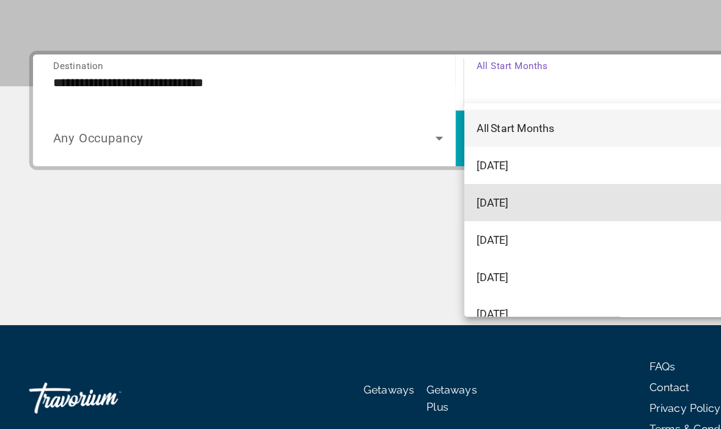
click at [402, 197] on span "October 2025" at bounding box center [389, 204] width 25 height 15
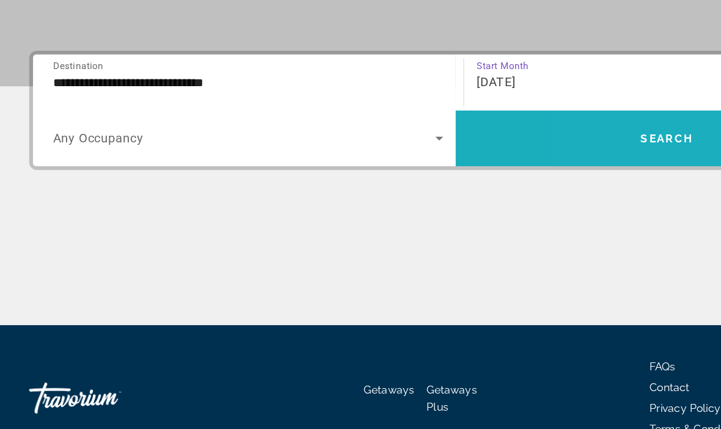
click at [504, 139] on span "Search widget" at bounding box center [526, 153] width 333 height 29
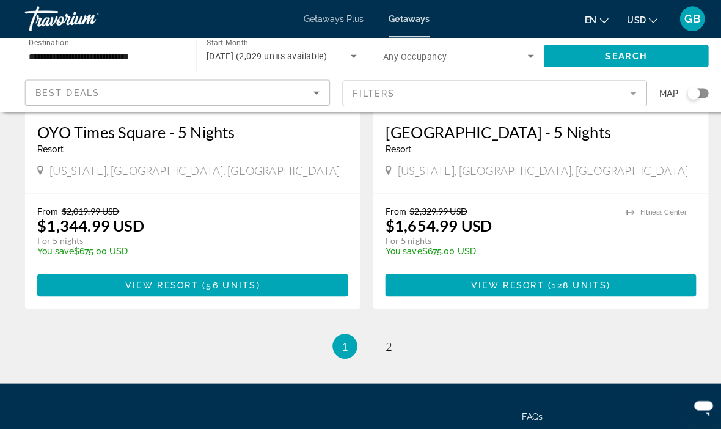
scroll to position [2434, 0]
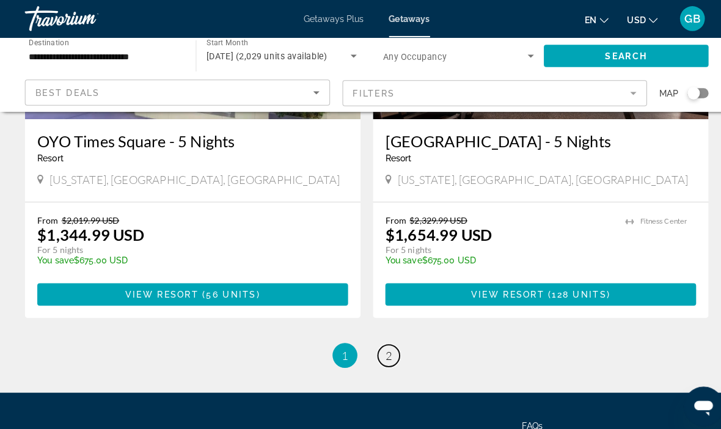
click at [383, 339] on link "page 2" at bounding box center [381, 349] width 21 height 21
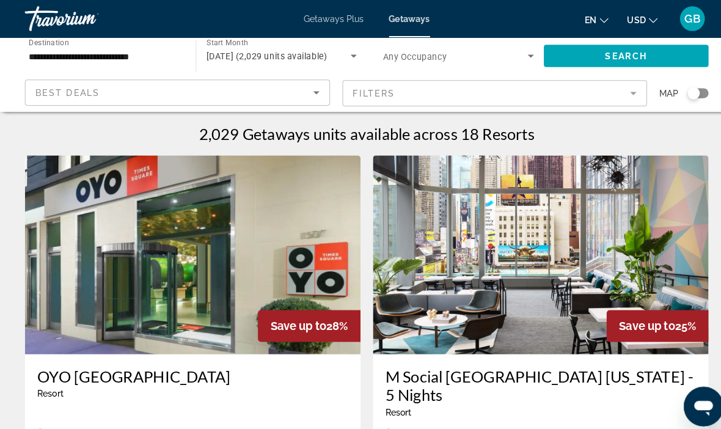
click at [689, 91] on div "Search widget" at bounding box center [685, 92] width 21 height 10
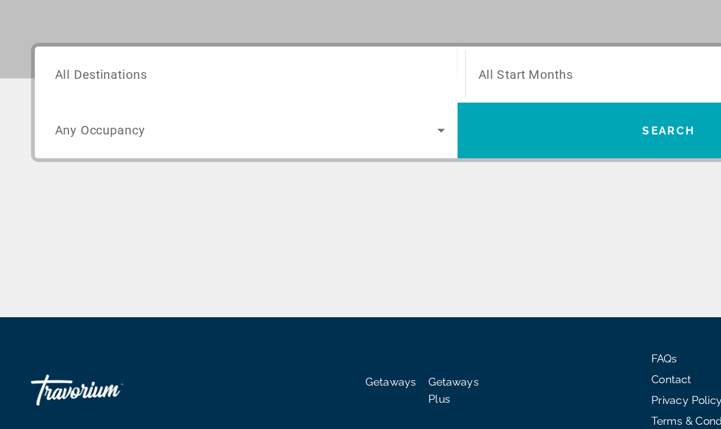
scroll to position [275, 0]
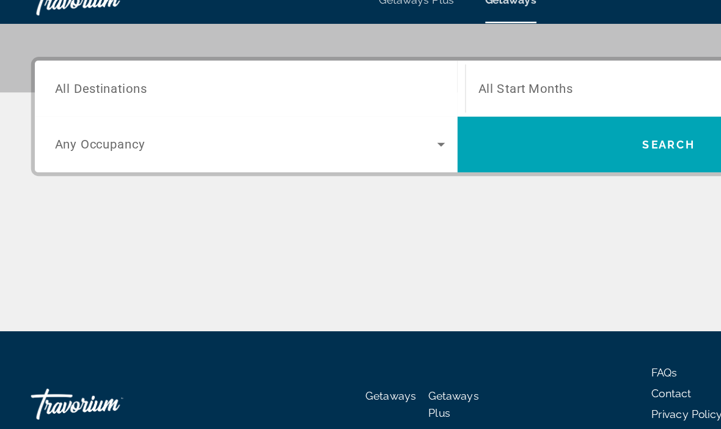
click at [100, 82] on span "All Destinations" at bounding box center [79, 88] width 73 height 12
click at [100, 81] on input "Destination All Destinations" at bounding box center [196, 88] width 307 height 15
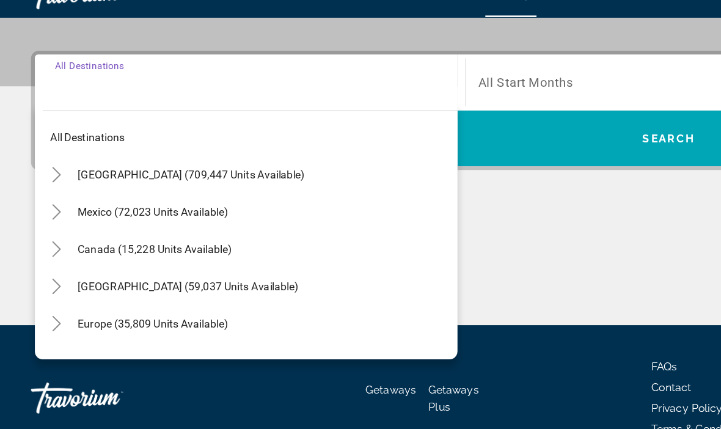
click at [106, 156] on span "United States (709,447 units available)" at bounding box center [150, 161] width 179 height 10
type input "**********"
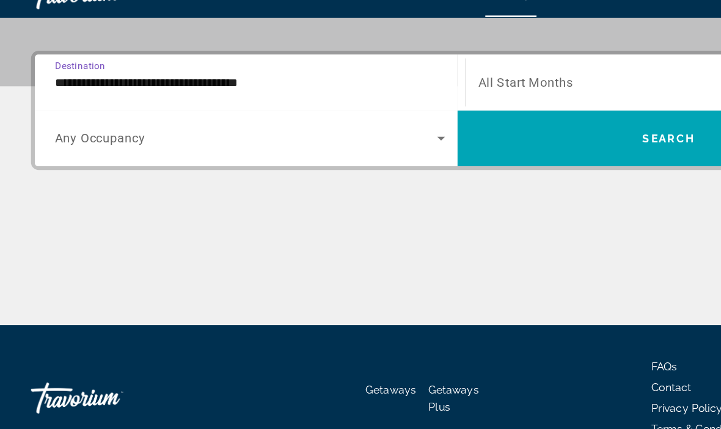
click at [107, 125] on span "Search widget" at bounding box center [193, 132] width 301 height 15
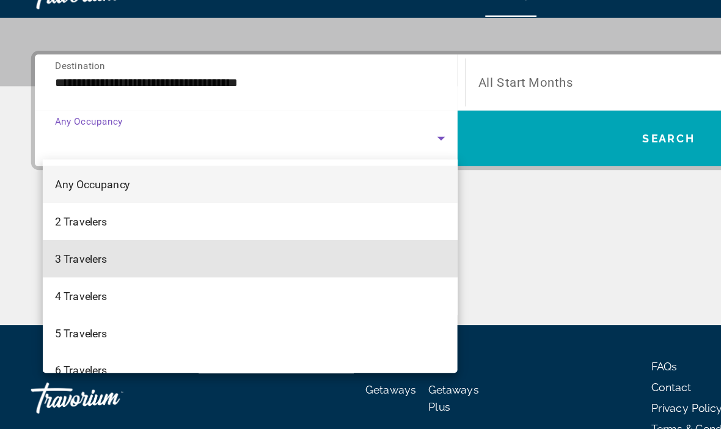
click at [76, 220] on span "3 Travelers" at bounding box center [63, 227] width 41 height 15
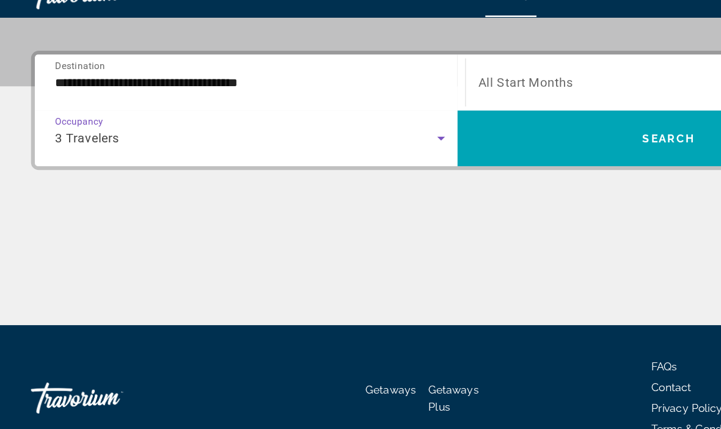
click at [490, 117] on span "Search widget" at bounding box center [526, 131] width 333 height 29
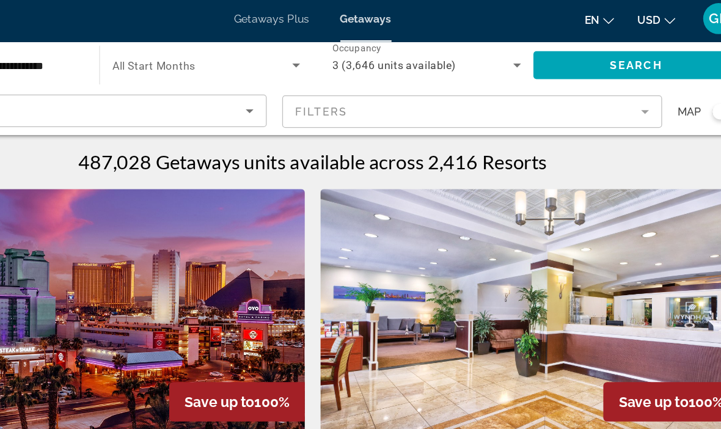
click at [513, 90] on mat-form-field "Filters" at bounding box center [486, 92] width 300 height 26
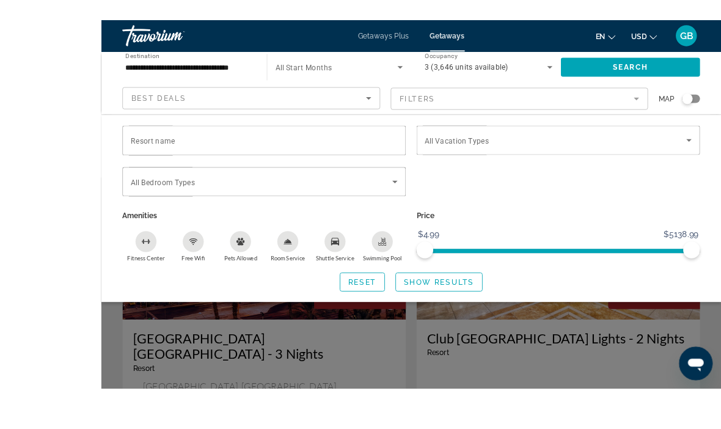
scroll to position [28, 0]
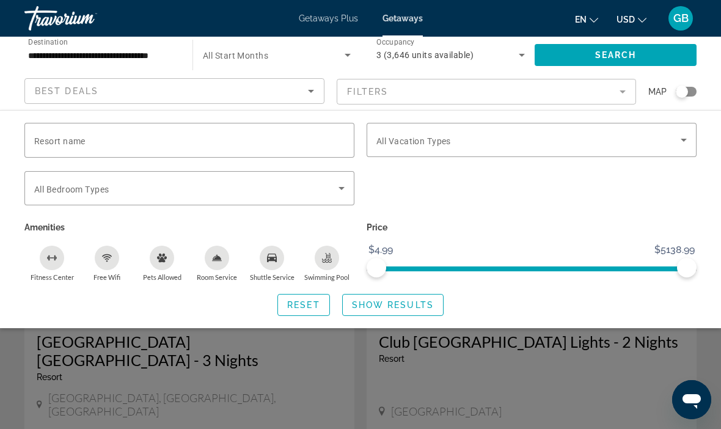
click at [625, 89] on mat-form-field "Filters" at bounding box center [486, 92] width 300 height 26
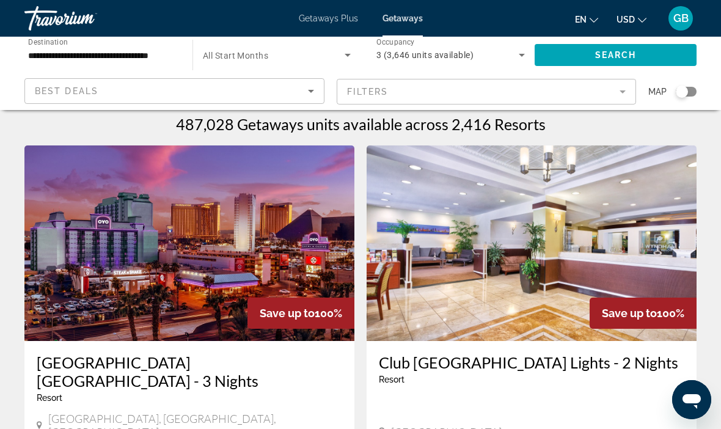
scroll to position [0, 0]
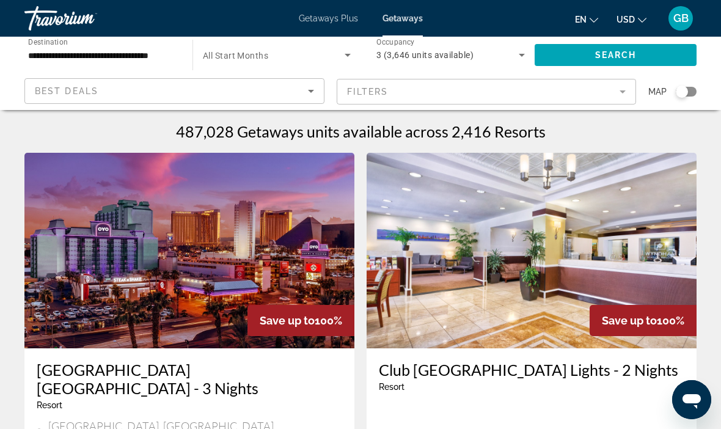
click at [148, 49] on input "**********" at bounding box center [102, 55] width 148 height 15
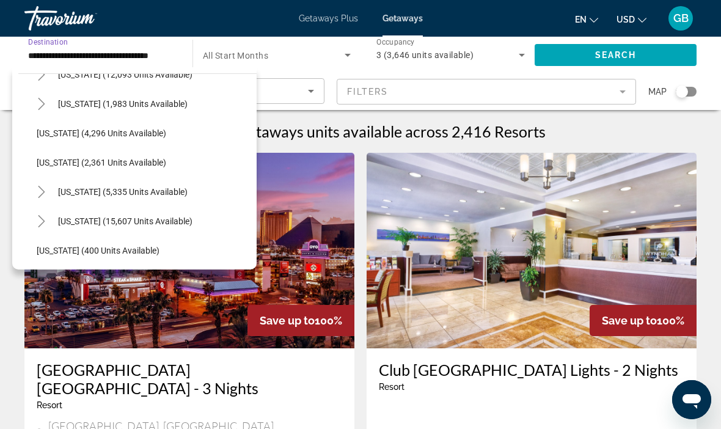
scroll to position [754, 0]
click at [134, 183] on span "Search widget" at bounding box center [154, 190] width 205 height 29
type input "**********"
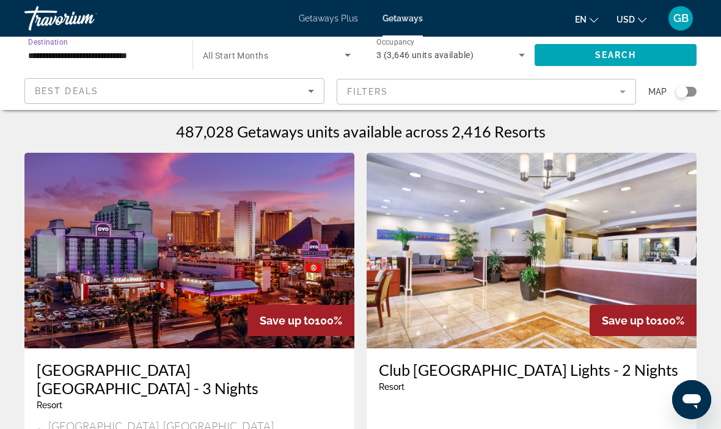
click at [620, 91] on mat-form-field "Filters" at bounding box center [486, 92] width 300 height 26
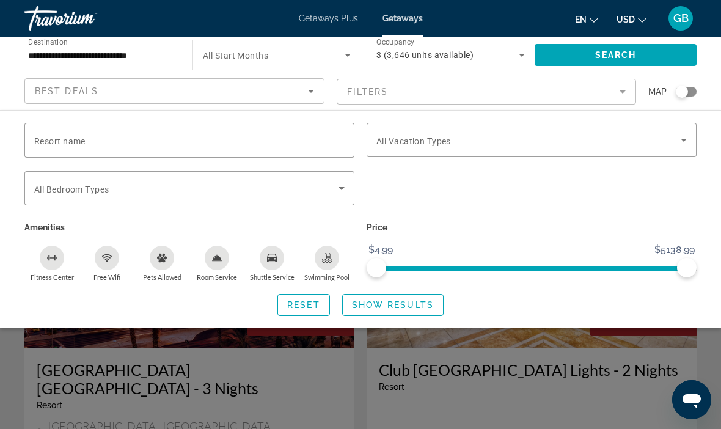
click at [255, 137] on input "Resort name" at bounding box center [189, 140] width 310 height 15
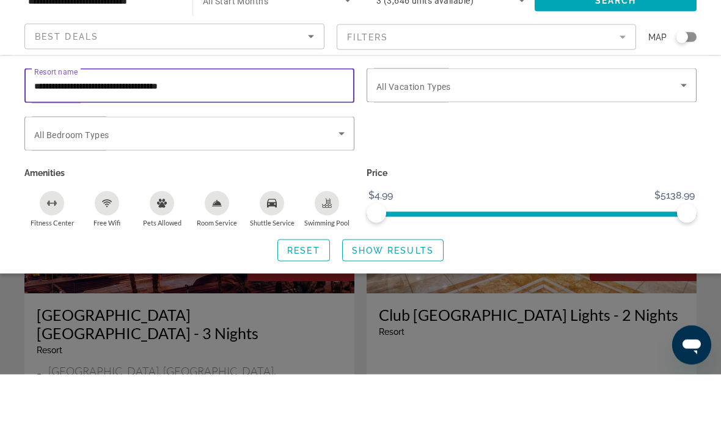
type input "**********"
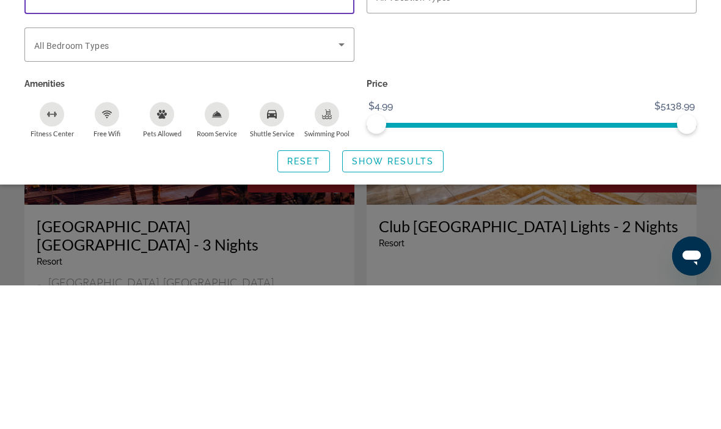
click at [393, 290] on span "Search widget" at bounding box center [393, 304] width 100 height 29
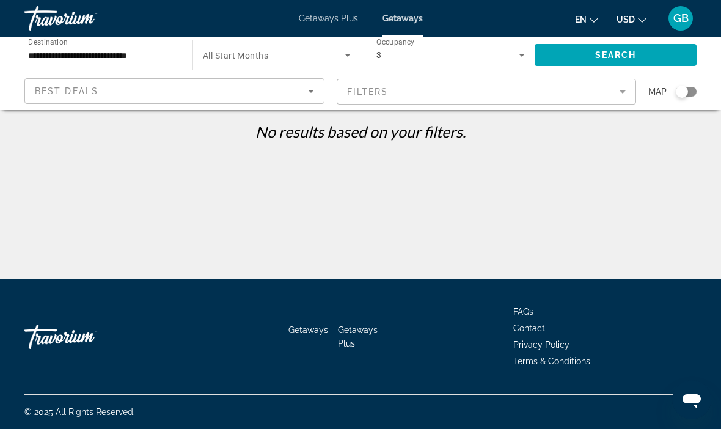
click at [308, 96] on icon "Sort by" at bounding box center [311, 91] width 15 height 15
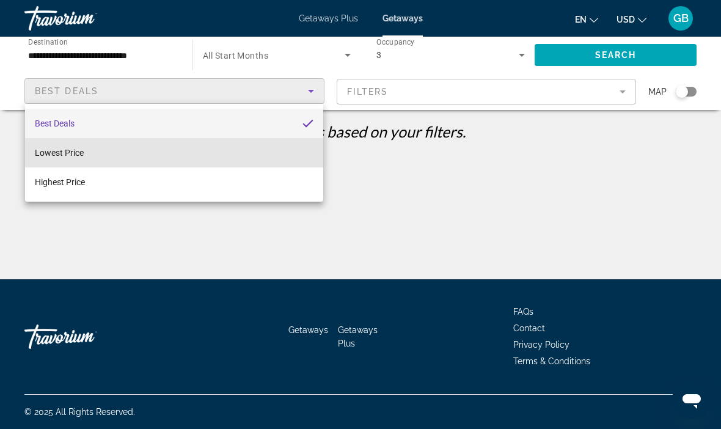
click at [93, 156] on mat-option "Lowest Price" at bounding box center [174, 152] width 298 height 29
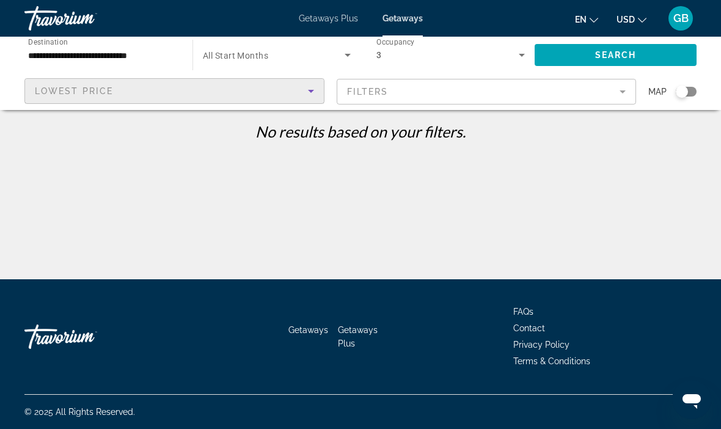
click at [622, 90] on mat-form-field "Filters" at bounding box center [486, 92] width 300 height 26
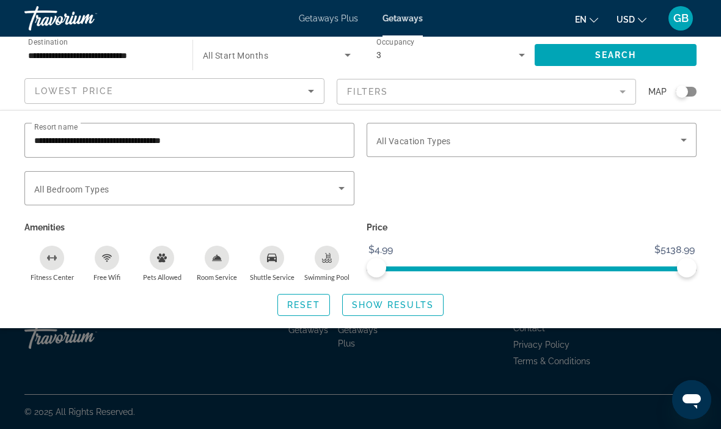
click at [237, 139] on input "**********" at bounding box center [189, 140] width 310 height 15
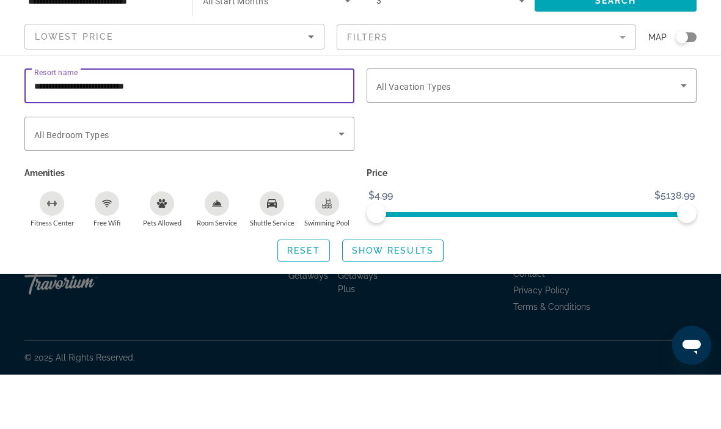
click at [120, 133] on input "**********" at bounding box center [189, 140] width 310 height 15
type input "********"
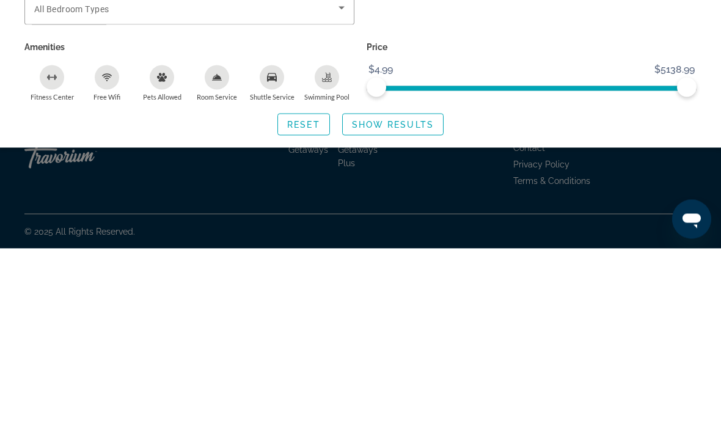
click at [399, 300] on span "Show Results" at bounding box center [393, 305] width 82 height 10
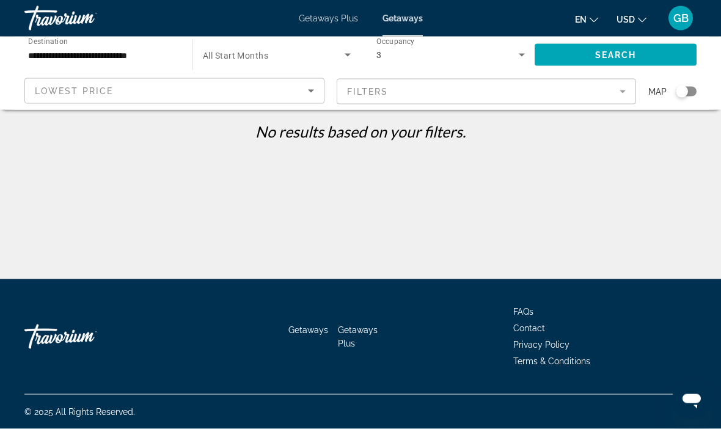
scroll to position [2, 0]
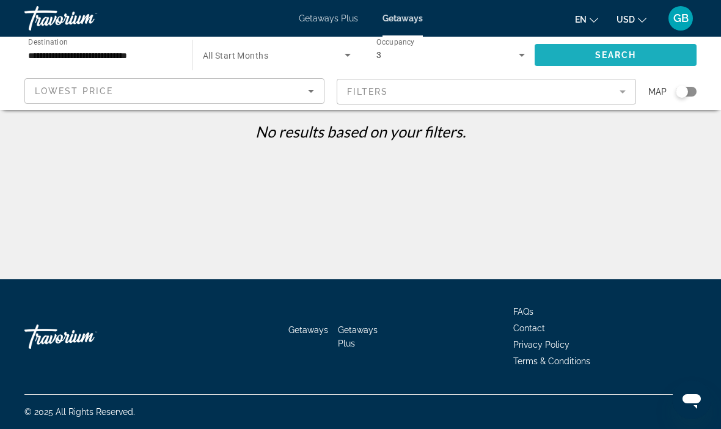
click at [609, 52] on span "Search" at bounding box center [616, 55] width 42 height 10
click at [140, 49] on input "**********" at bounding box center [102, 55] width 148 height 15
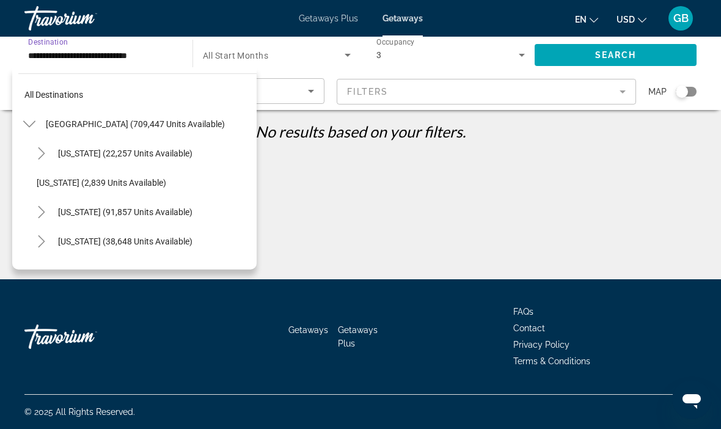
scroll to position [776, 0]
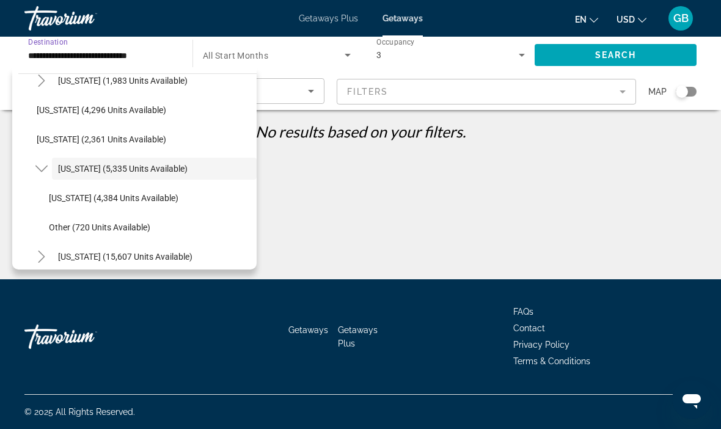
click at [142, 195] on span "New York (4,384 units available)" at bounding box center [113, 198] width 129 height 10
type input "**********"
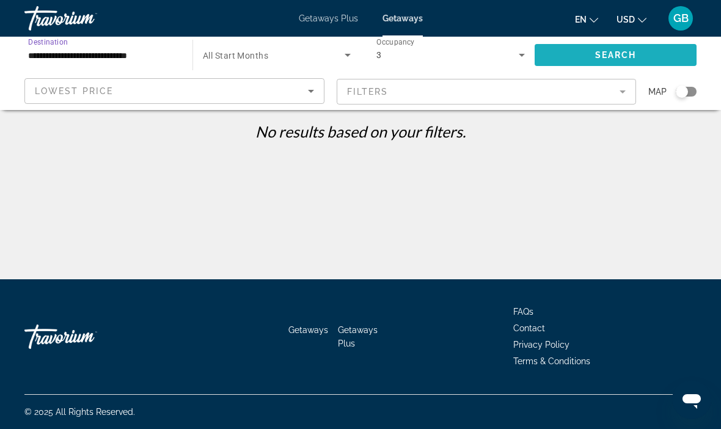
click at [613, 54] on span "Search" at bounding box center [616, 55] width 42 height 10
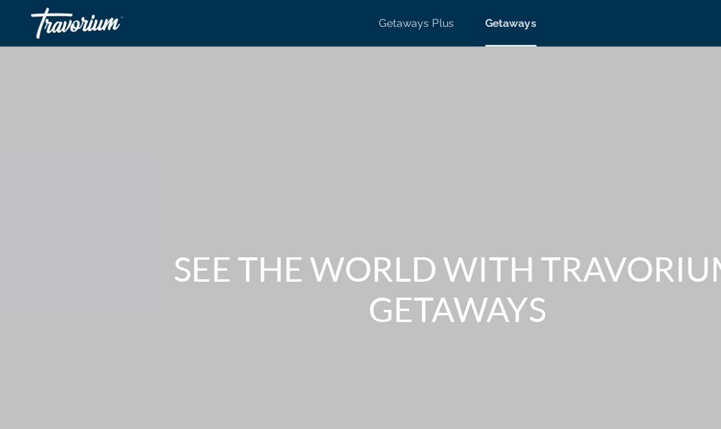
click at [406, 18] on span "Getaways" at bounding box center [402, 18] width 40 height 10
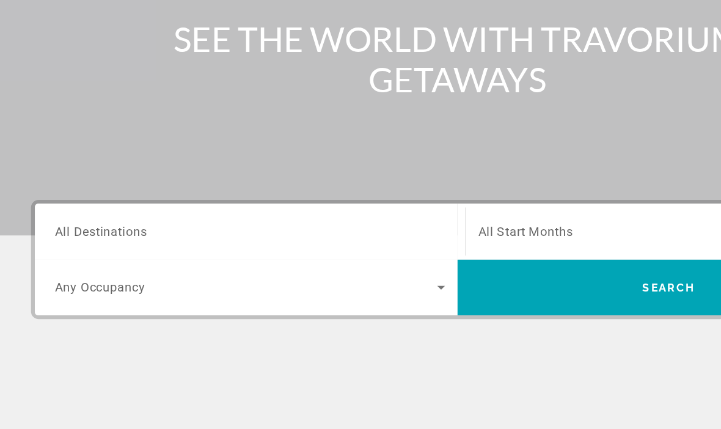
click at [104, 234] on span "All Destinations" at bounding box center [79, 240] width 73 height 12
click at [104, 233] on input "Destination All Destinations" at bounding box center [196, 240] width 307 height 15
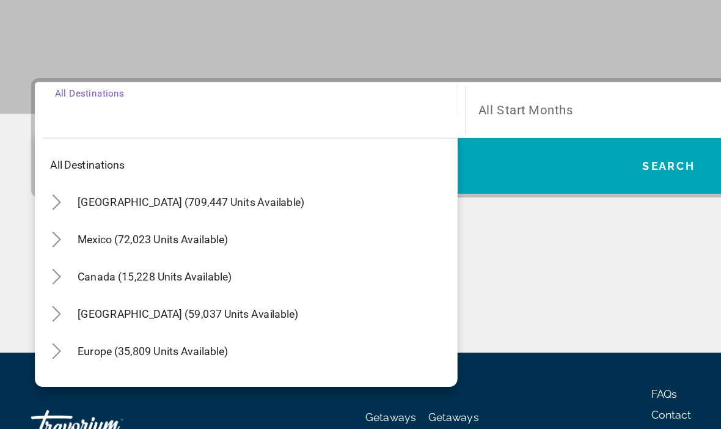
scroll to position [241, 0]
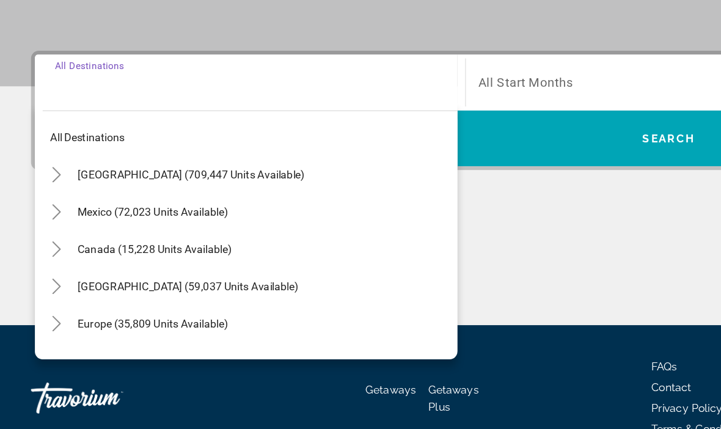
click at [161, 191] on span "United States (709,447 units available)" at bounding box center [150, 196] width 179 height 10
type input "**********"
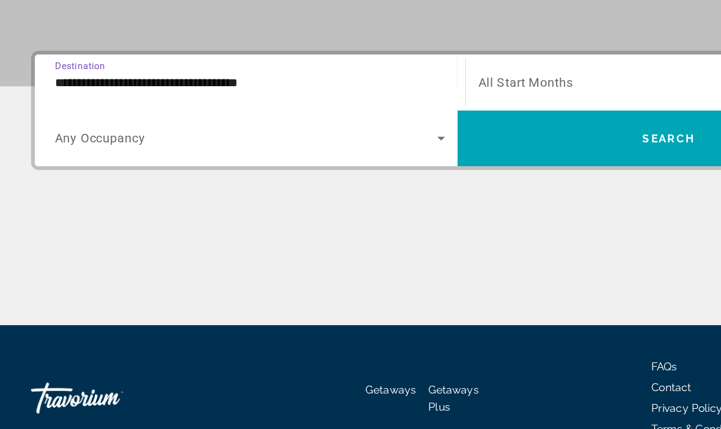
click at [429, 115] on span "Search widget" at bounding box center [527, 122] width 300 height 15
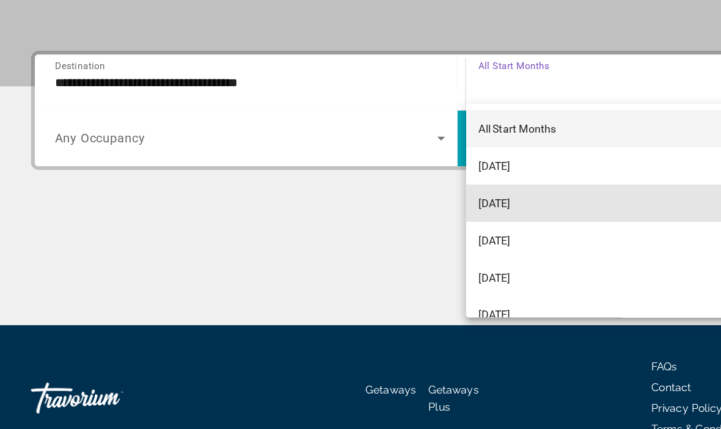
click at [402, 211] on span "October 2025" at bounding box center [389, 218] width 25 height 15
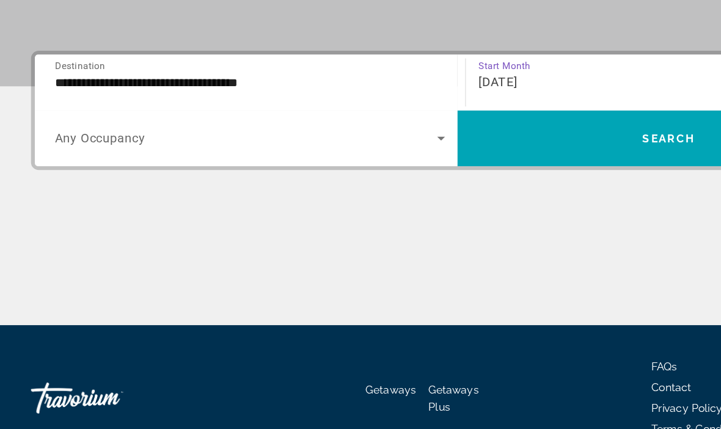
click at [351, 159] on icon "Search widget" at bounding box center [347, 166] width 15 height 15
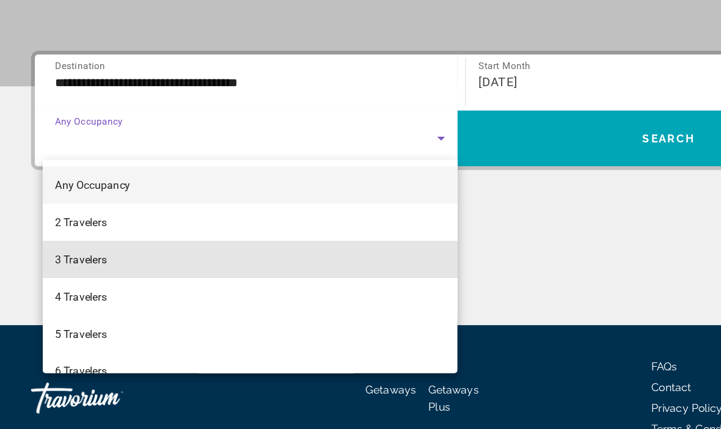
click at [75, 255] on span "3 Travelers" at bounding box center [63, 262] width 41 height 15
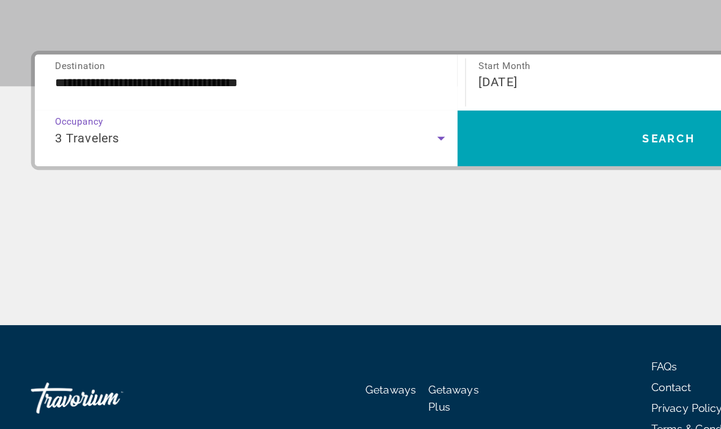
click at [514, 162] on span "Search" at bounding box center [527, 167] width 42 height 10
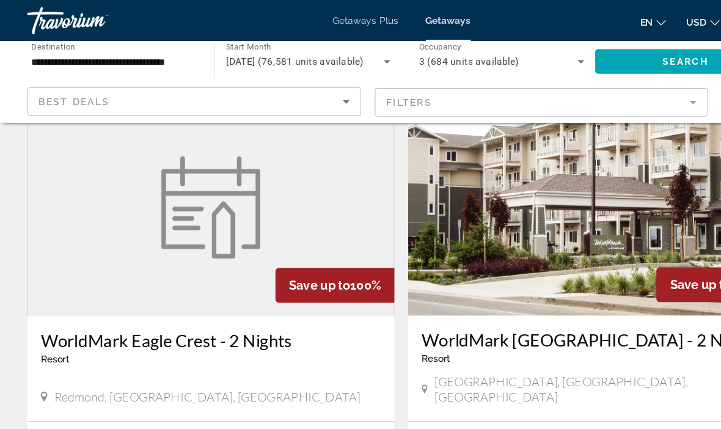
scroll to position [64, 0]
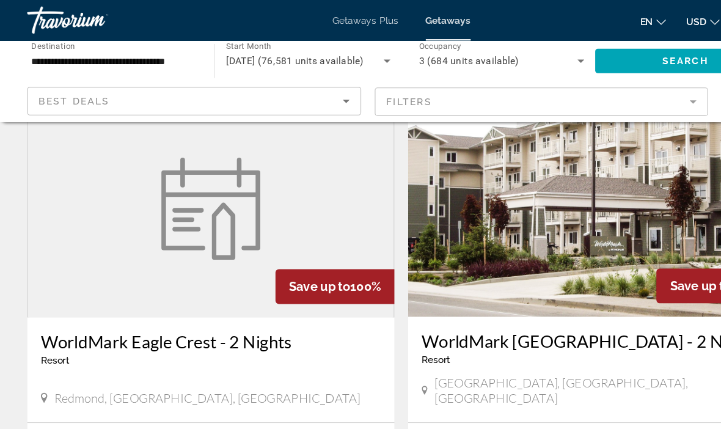
click at [158, 54] on input "**********" at bounding box center [102, 55] width 148 height 15
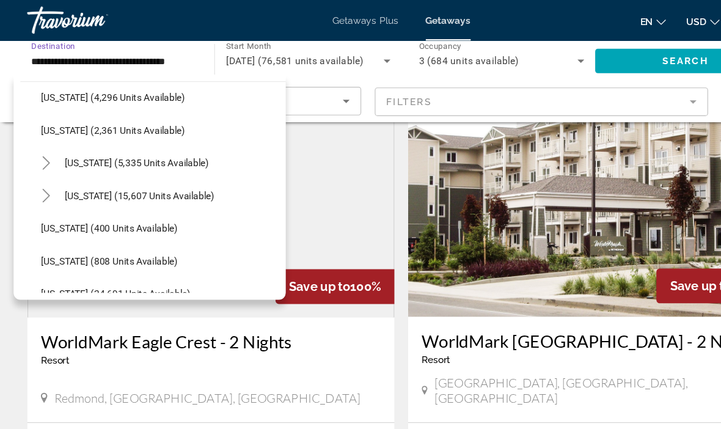
scroll to position [803, 0]
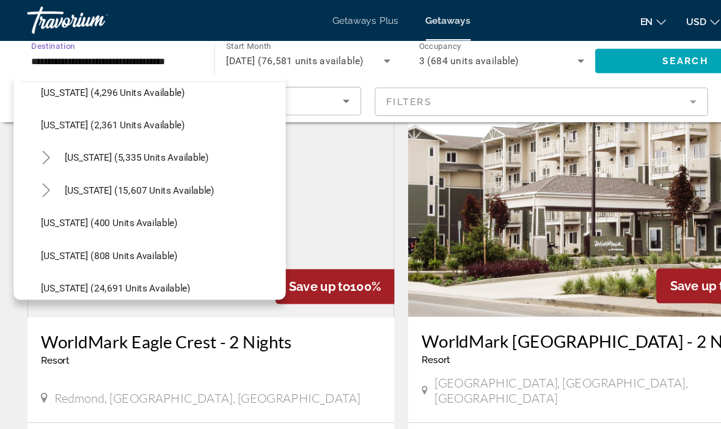
click at [132, 140] on span "New York (5,335 units available)" at bounding box center [122, 142] width 129 height 10
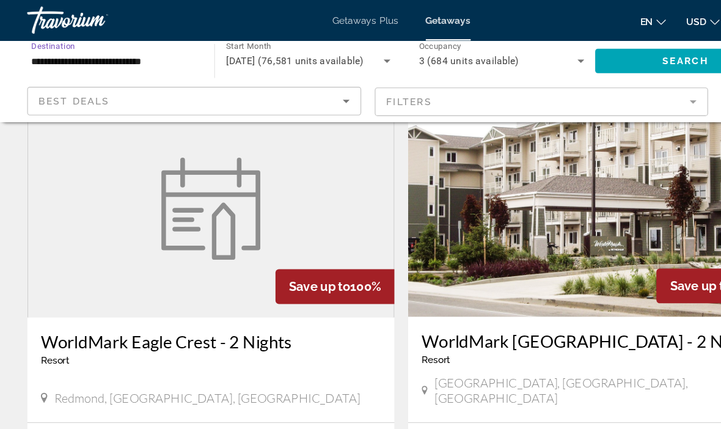
click at [583, 56] on span "Search widget" at bounding box center [615, 54] width 162 height 29
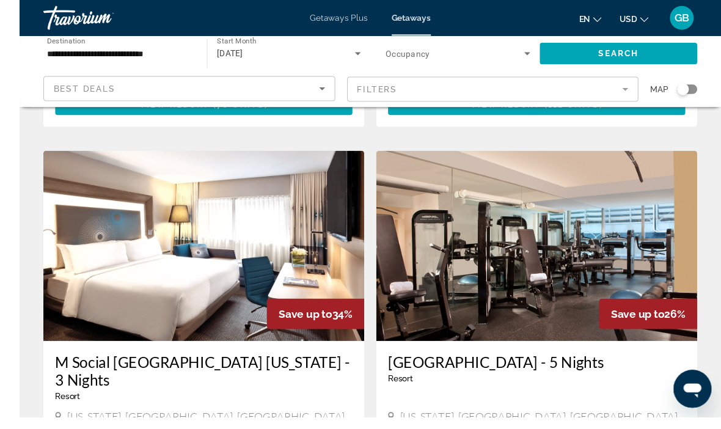
scroll to position [810, 0]
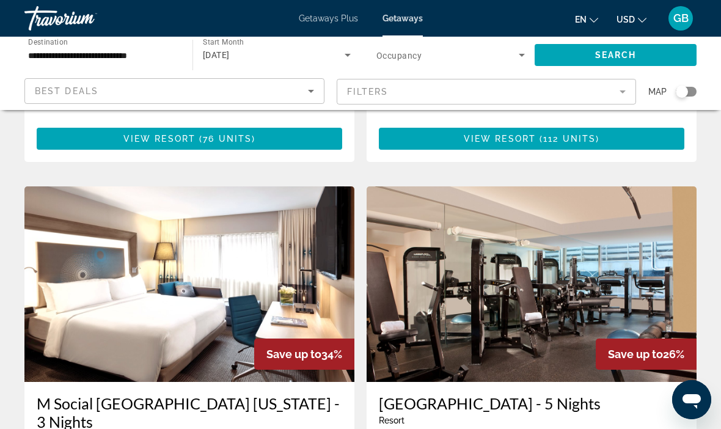
click at [693, 90] on div "Search widget" at bounding box center [685, 92] width 21 height 10
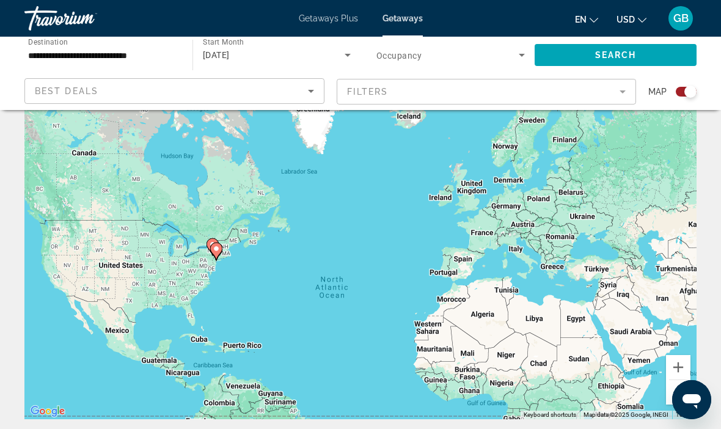
scroll to position [87, 0]
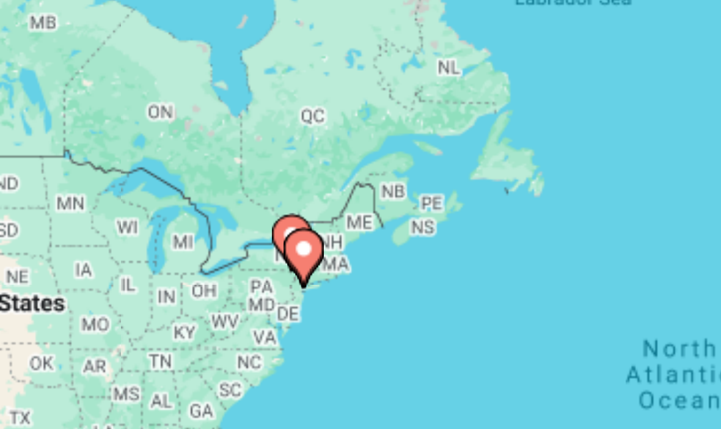
type input "**********"
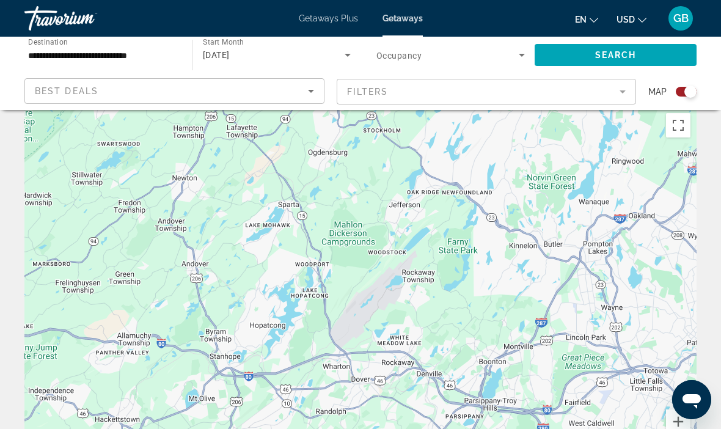
scroll to position [0, 0]
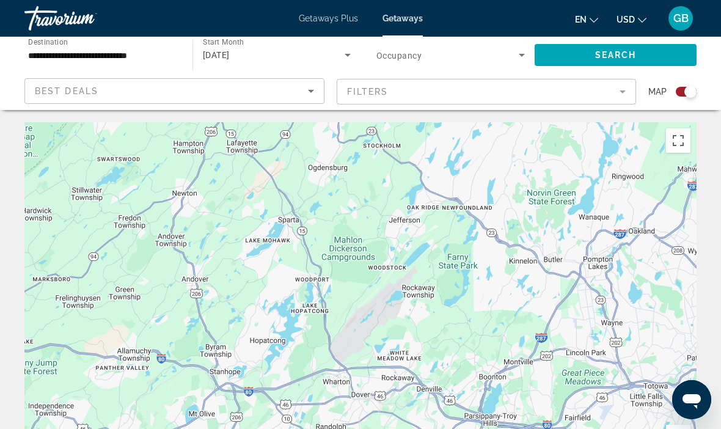
click at [230, 50] on span "October 2025" at bounding box center [216, 55] width 27 height 10
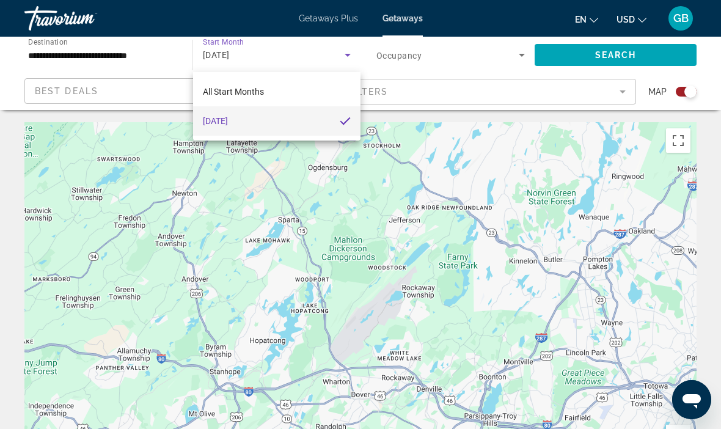
click at [530, 159] on div at bounding box center [360, 214] width 721 height 429
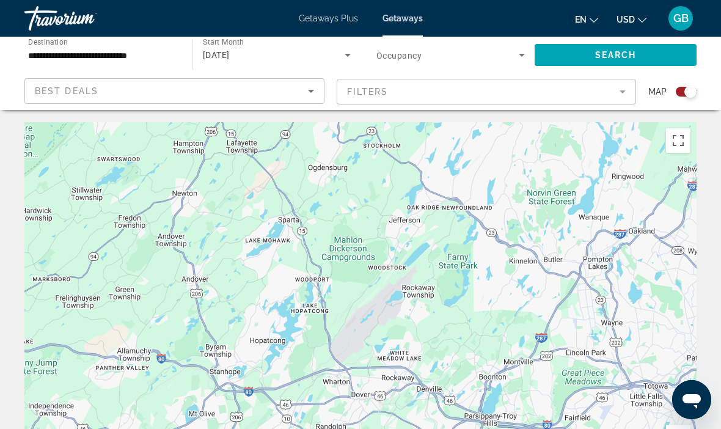
click at [626, 86] on mat-form-field "Filters" at bounding box center [486, 92] width 300 height 26
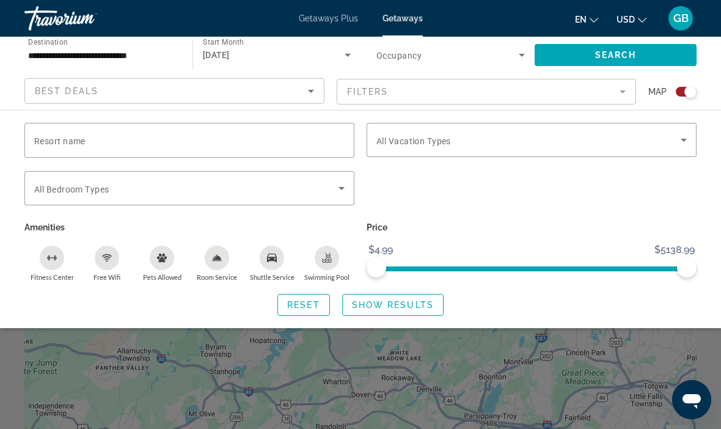
click at [128, 139] on input "Resort name" at bounding box center [189, 140] width 310 height 15
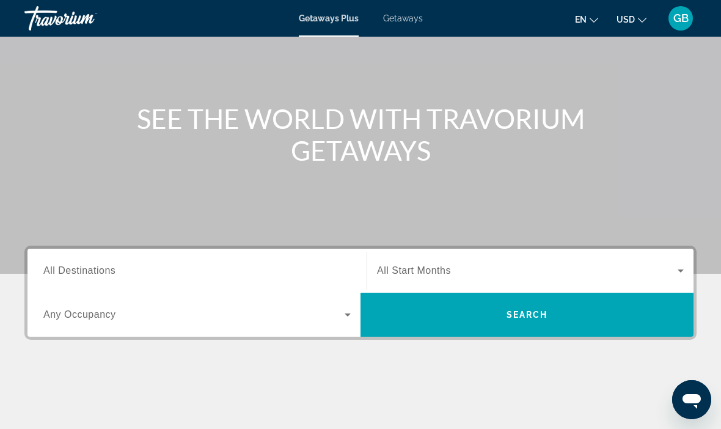
click at [88, 268] on span "All Destinations" at bounding box center [79, 270] width 72 height 10
click at [88, 268] on input "Destination All Destinations" at bounding box center [196, 271] width 307 height 15
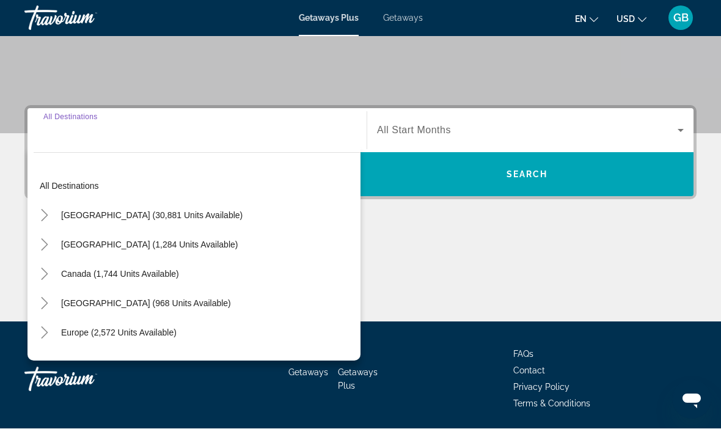
scroll to position [233, 0]
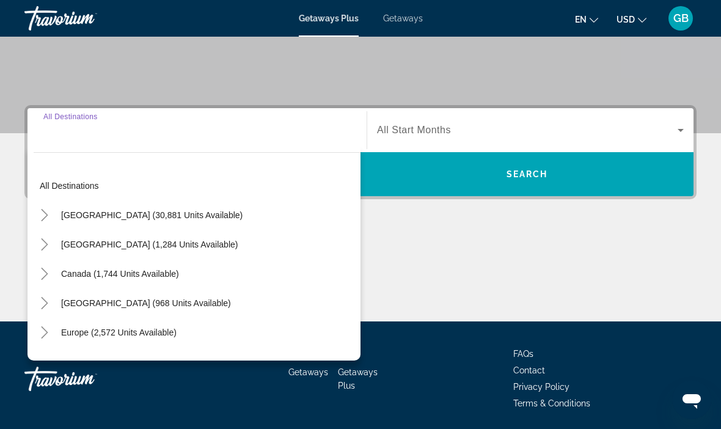
click at [164, 216] on span "[GEOGRAPHIC_DATA] (30,881 units available)" at bounding box center [151, 215] width 181 height 10
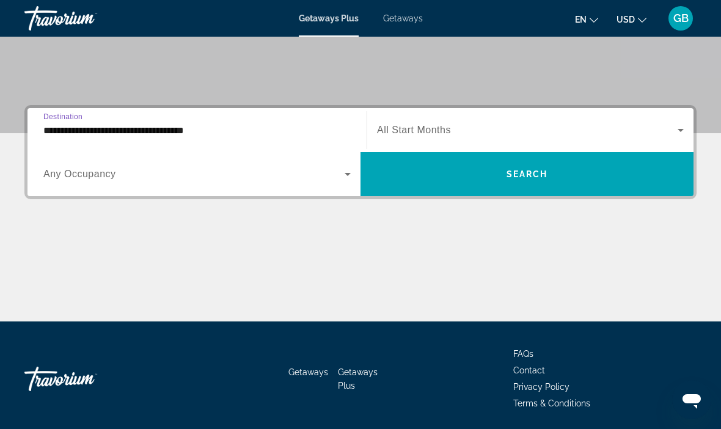
click at [161, 128] on input "**********" at bounding box center [196, 130] width 307 height 15
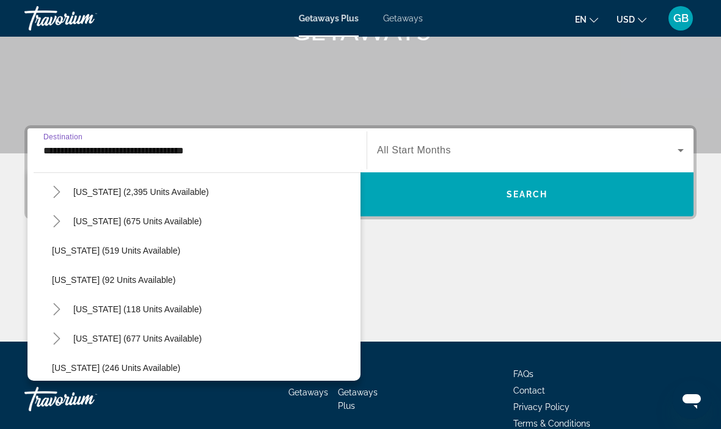
scroll to position [603, 0]
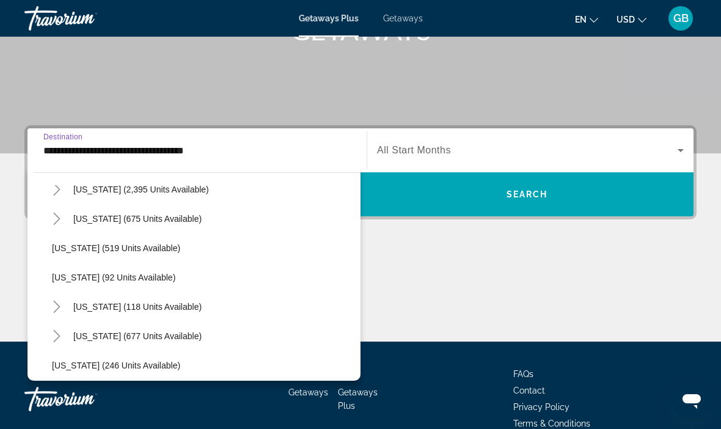
click at [157, 307] on span "[US_STATE] (118 units available)" at bounding box center [137, 307] width 128 height 10
type input "**********"
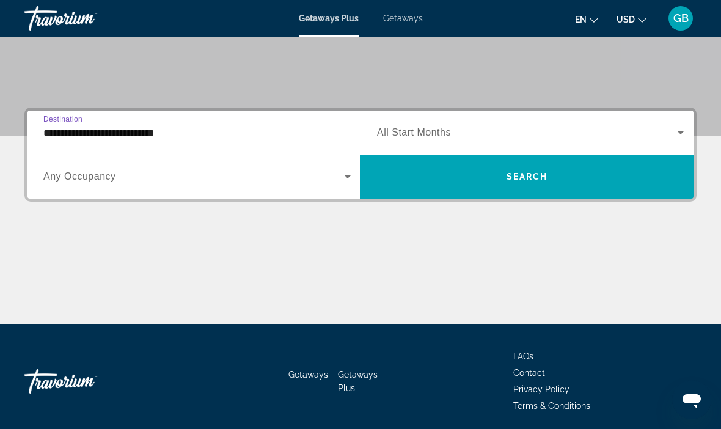
scroll to position [233, 0]
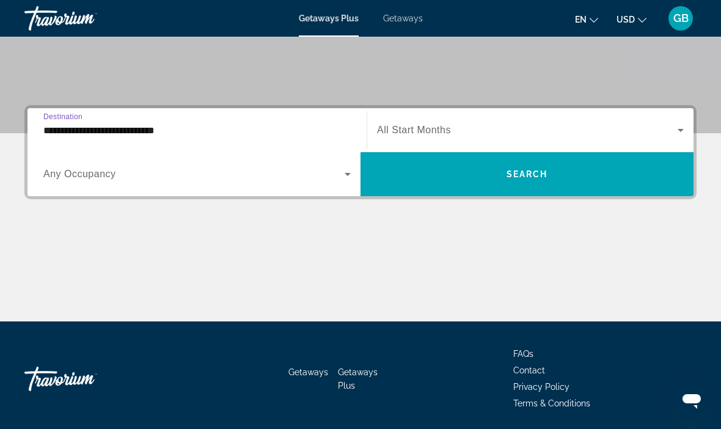
click at [672, 129] on span "Search widget" at bounding box center [527, 130] width 300 height 15
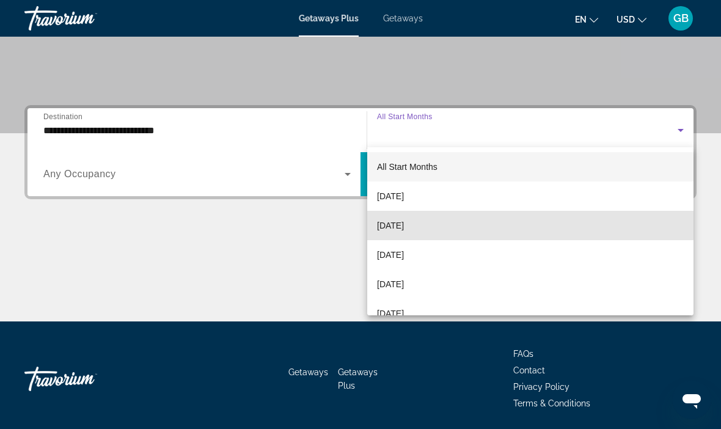
click at [404, 222] on span "October 2025" at bounding box center [390, 225] width 27 height 15
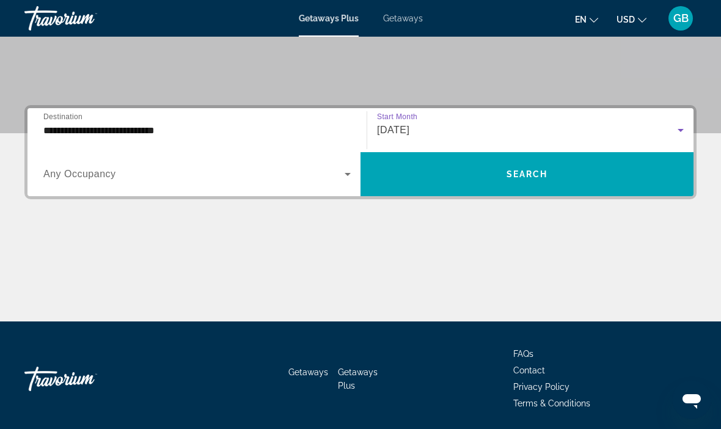
click at [540, 172] on span "Search" at bounding box center [527, 174] width 42 height 10
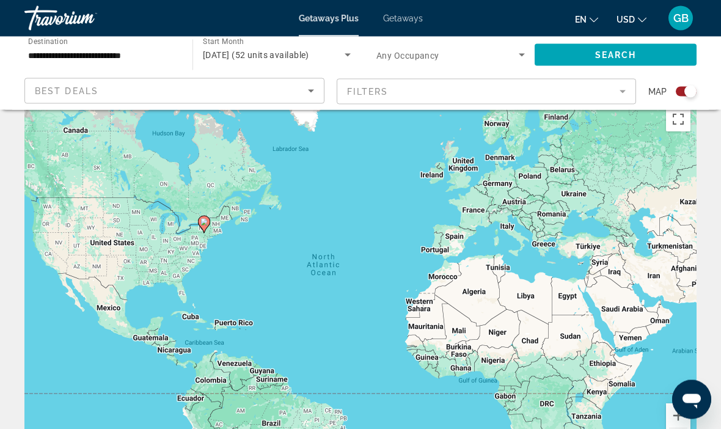
scroll to position [21, 0]
click at [627, 91] on mat-form-field "Filters" at bounding box center [486, 92] width 300 height 26
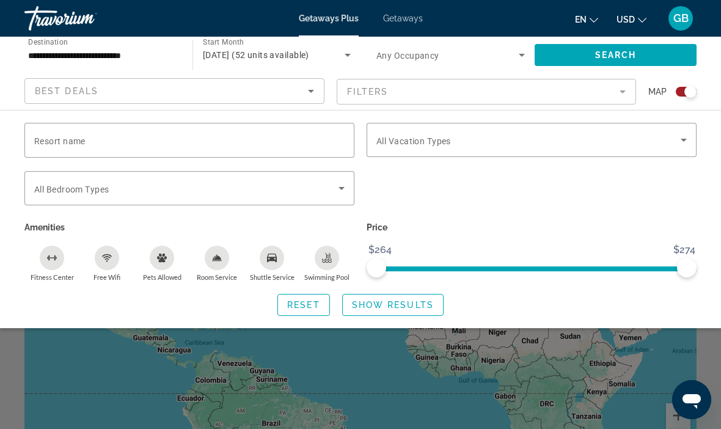
click at [134, 144] on input "Resort name" at bounding box center [189, 140] width 310 height 15
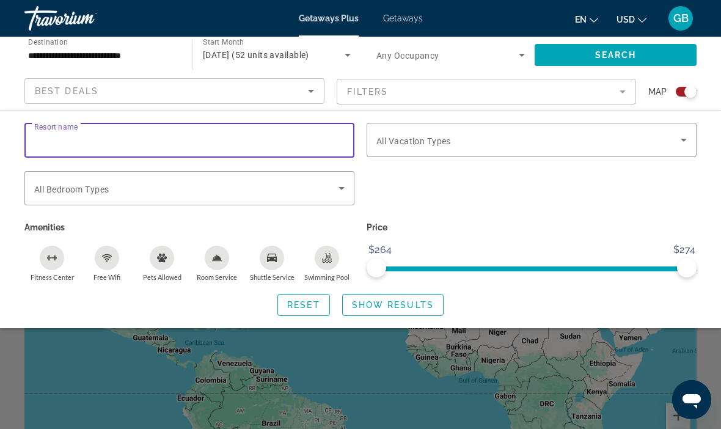
scroll to position [21, 0]
click at [80, 137] on input "Resort name" at bounding box center [189, 140] width 310 height 15
paste input "**********"
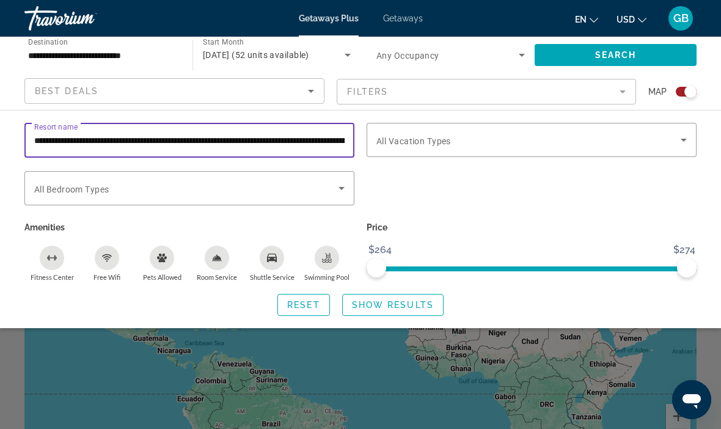
type input "**********"
click at [609, 46] on span "Search widget" at bounding box center [615, 54] width 162 height 29
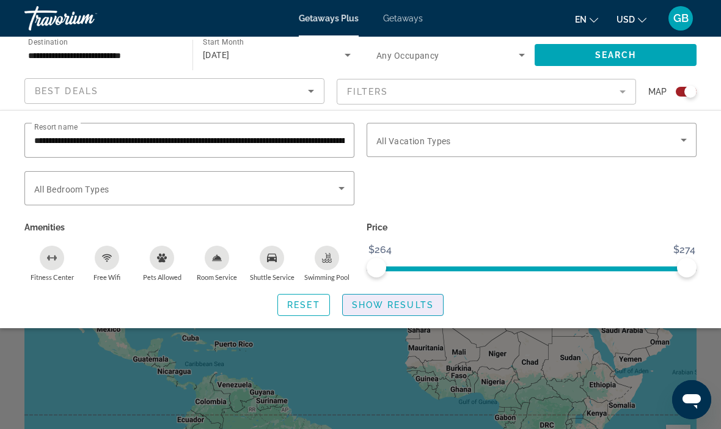
click at [395, 330] on div "Search widget" at bounding box center [360, 305] width 721 height 245
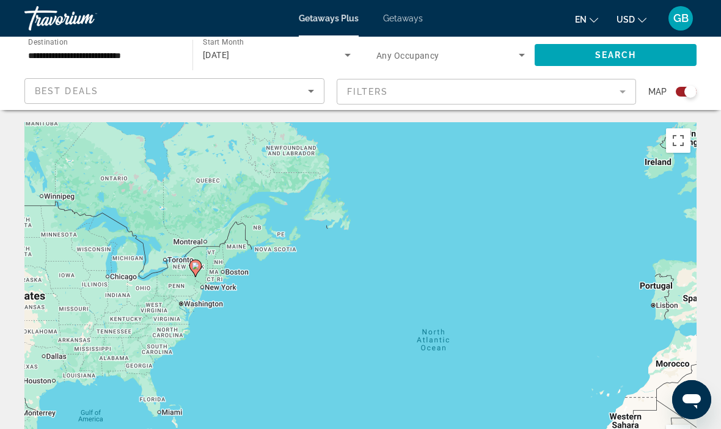
click at [197, 267] on image "Main content" at bounding box center [195, 265] width 7 height 7
click at [192, 266] on icon "Main content" at bounding box center [195, 268] width 11 height 16
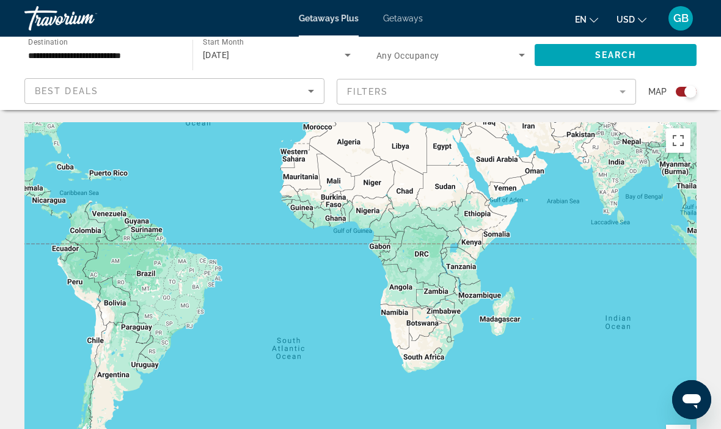
click at [131, 52] on input "**********" at bounding box center [102, 55] width 148 height 15
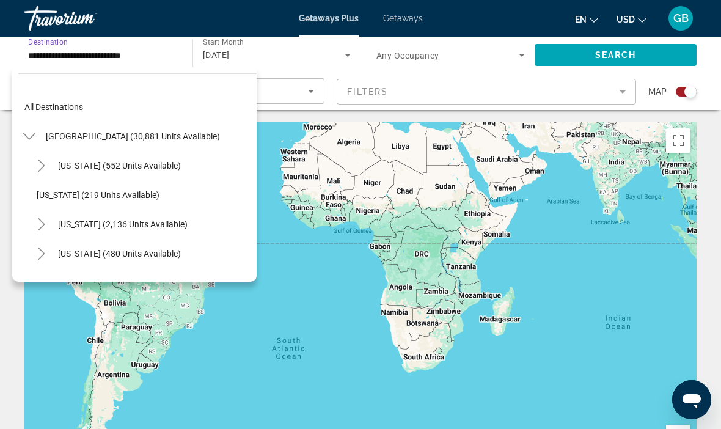
scroll to position [630, 0]
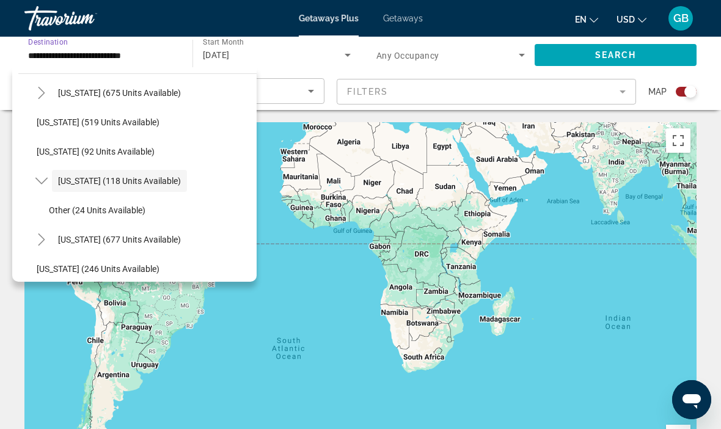
click at [145, 180] on span "New York (118 units available)" at bounding box center [119, 181] width 123 height 10
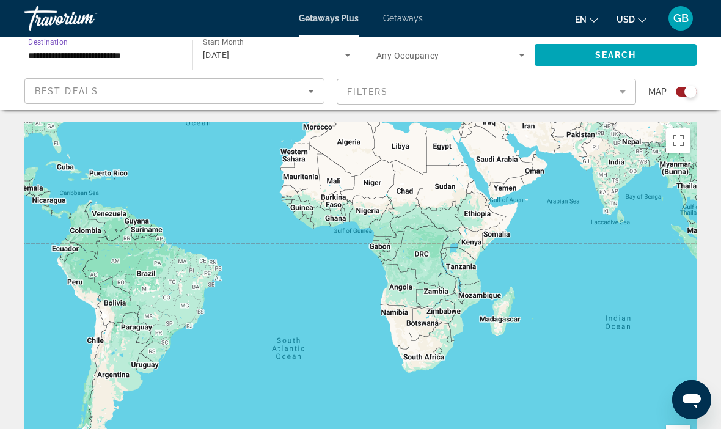
click at [603, 57] on span "Search" at bounding box center [616, 55] width 42 height 10
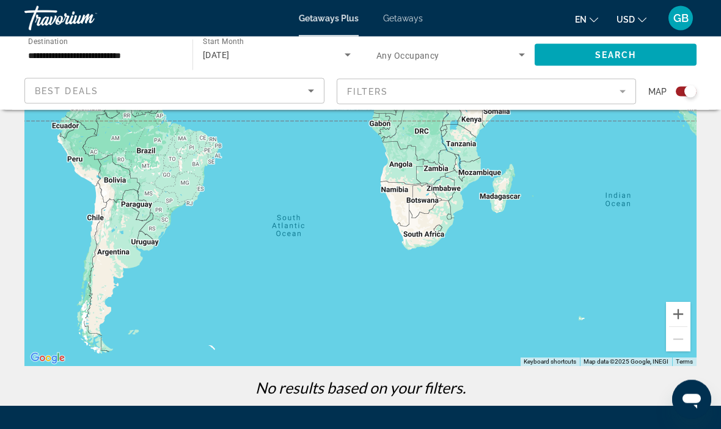
scroll to position [124, 0]
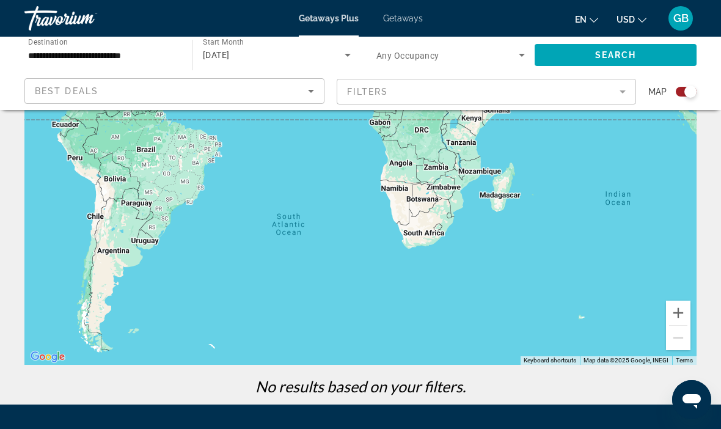
click at [686, 94] on div "Search widget" at bounding box center [690, 91] width 12 height 12
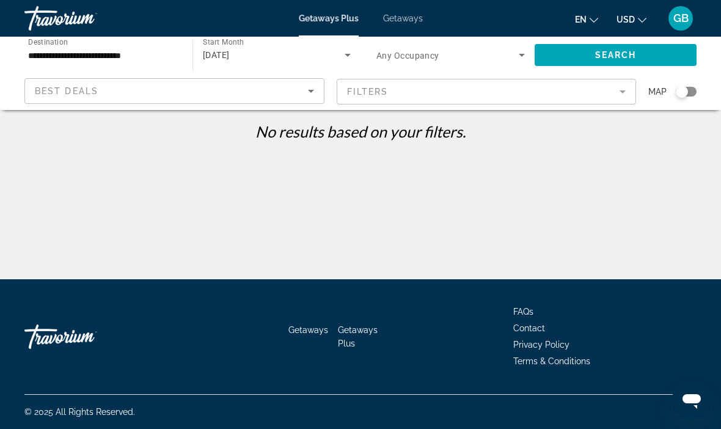
scroll to position [0, 0]
click at [126, 51] on input "**********" at bounding box center [102, 55] width 148 height 15
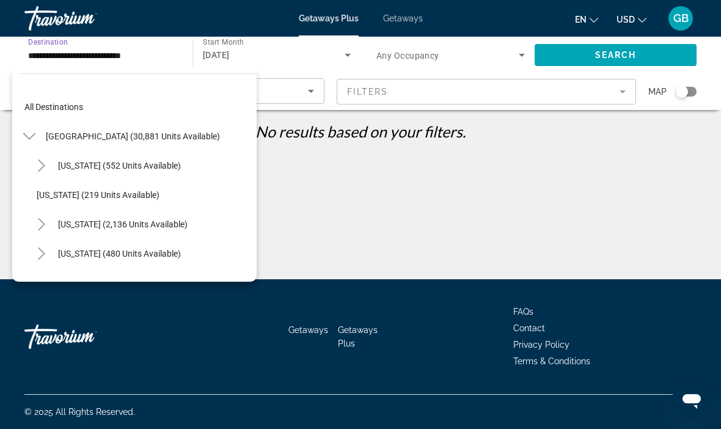
scroll to position [630, 0]
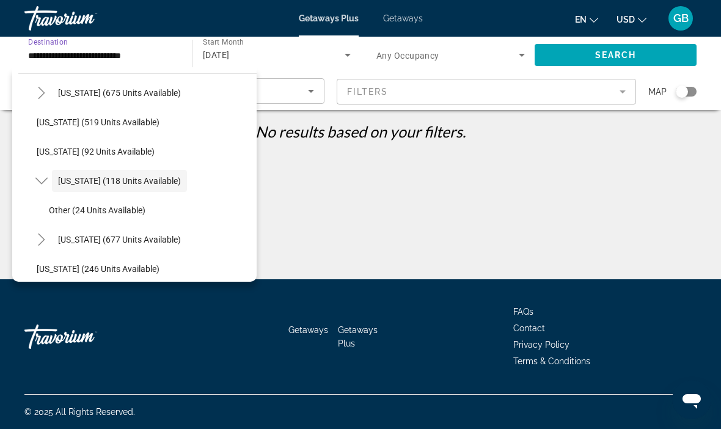
click at [151, 181] on span "New York (118 units available)" at bounding box center [119, 181] width 123 height 10
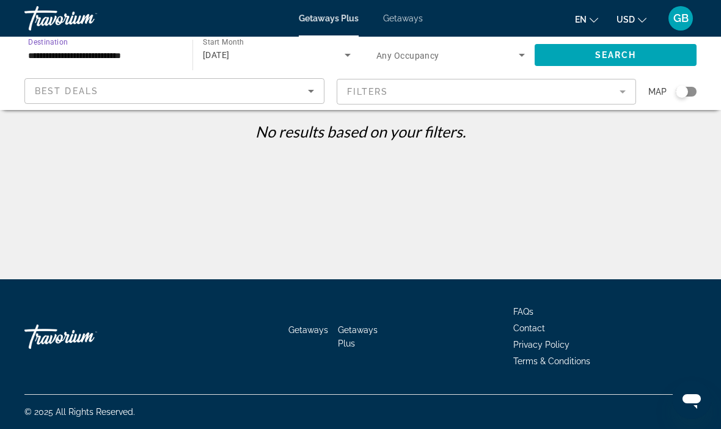
click at [308, 89] on icon "Sort by" at bounding box center [311, 91] width 15 height 15
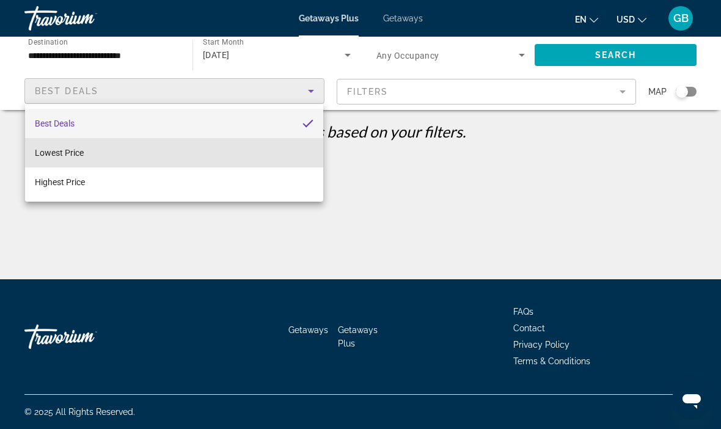
click at [93, 152] on mat-option "Lowest Price" at bounding box center [174, 152] width 298 height 29
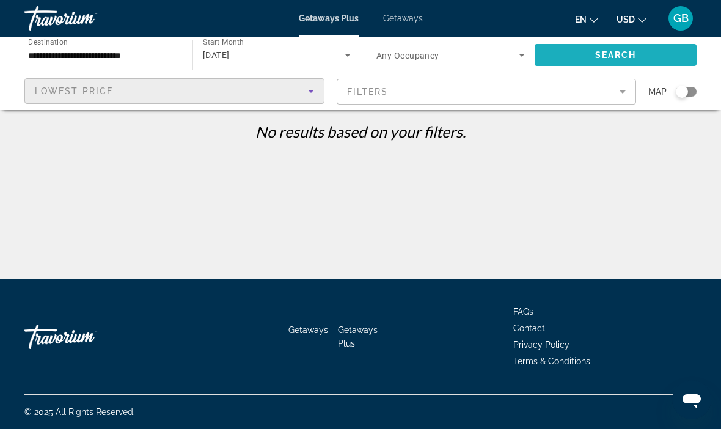
click at [623, 45] on span "Search widget" at bounding box center [615, 54] width 162 height 29
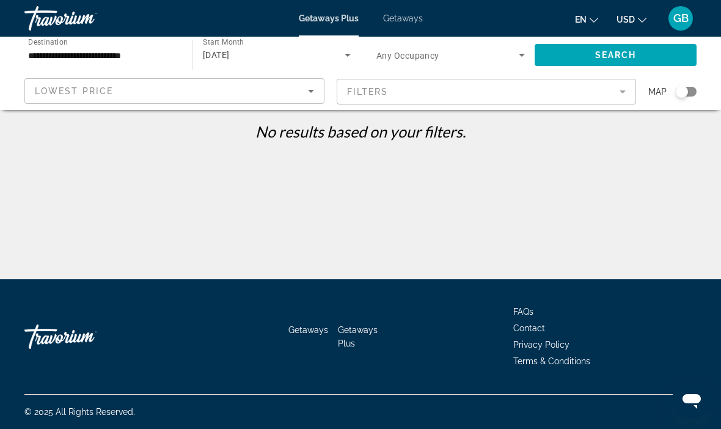
click at [399, 21] on span "Getaways" at bounding box center [403, 18] width 40 height 10
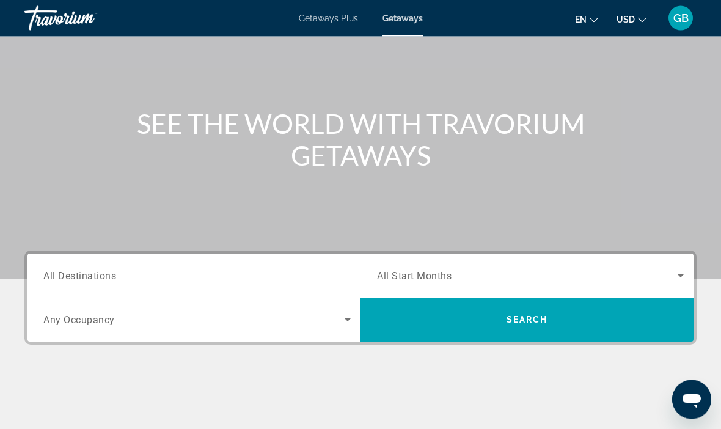
click at [89, 269] on input "Destination All Destinations" at bounding box center [196, 276] width 307 height 15
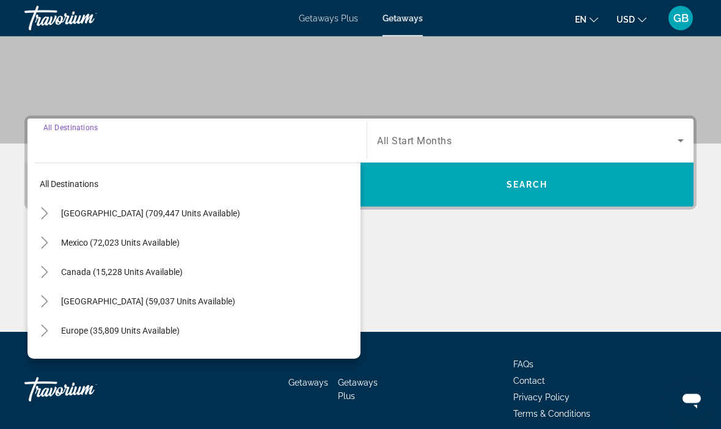
scroll to position [233, 0]
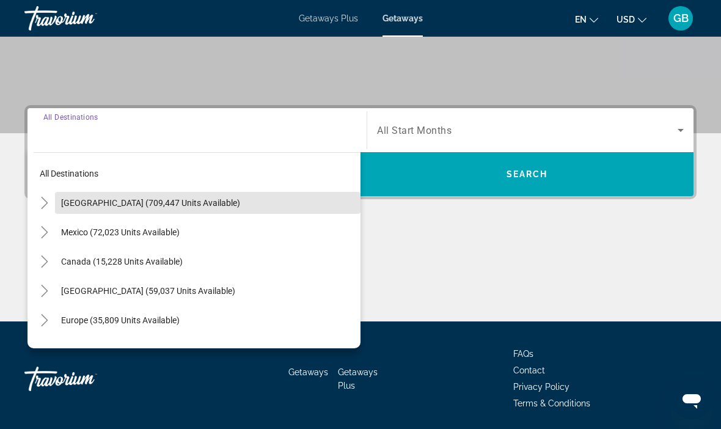
click at [137, 216] on span "Search widget" at bounding box center [207, 202] width 305 height 29
type input "**********"
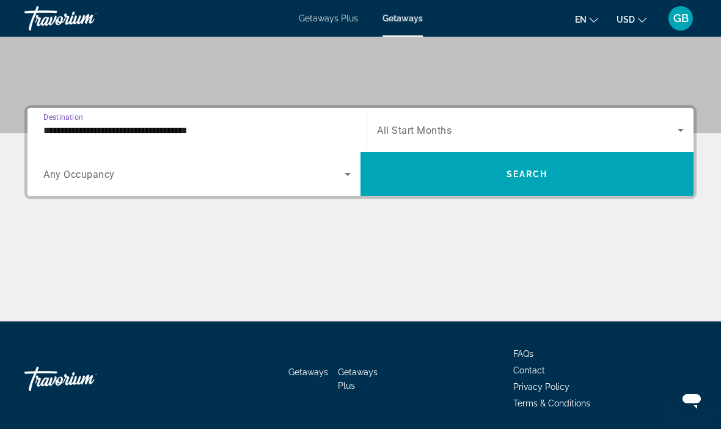
click at [109, 183] on div "Search widget" at bounding box center [196, 174] width 307 height 34
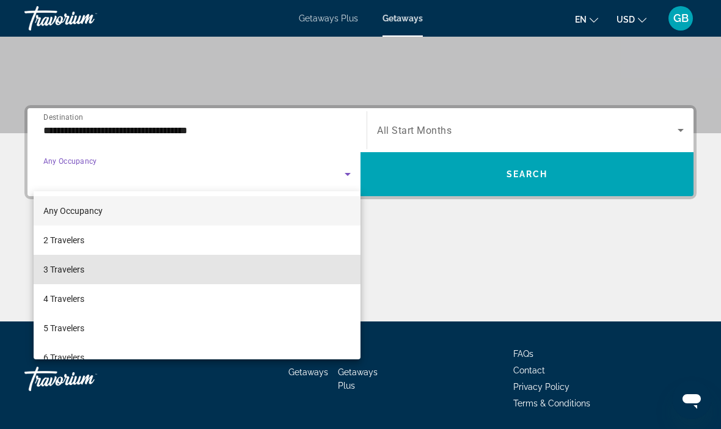
click at [82, 268] on span "3 Travelers" at bounding box center [63, 269] width 41 height 15
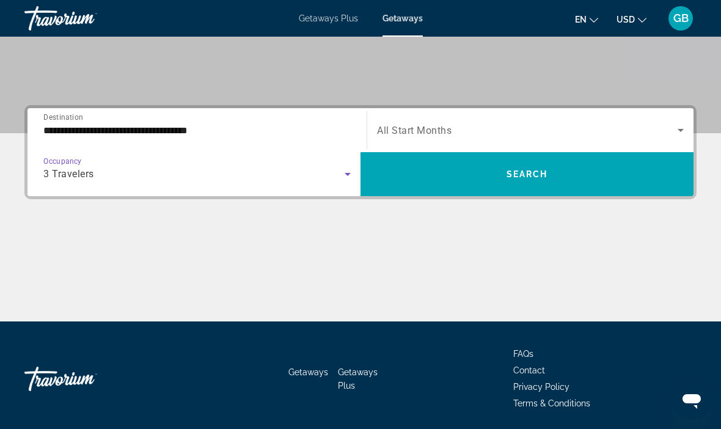
click at [559, 125] on span "Search widget" at bounding box center [527, 130] width 300 height 15
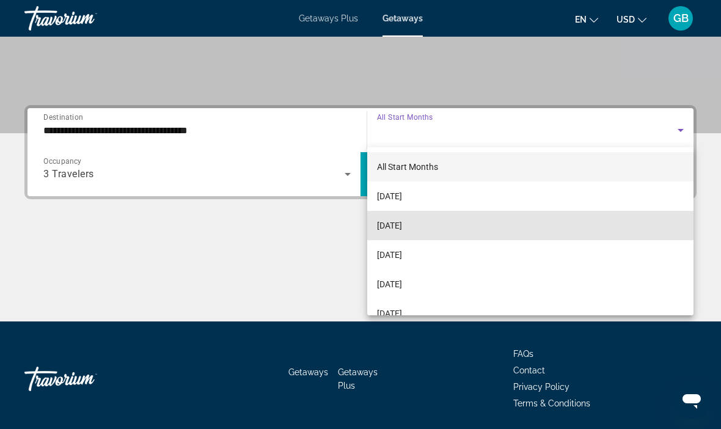
click at [402, 225] on span "October 2025" at bounding box center [389, 225] width 25 height 15
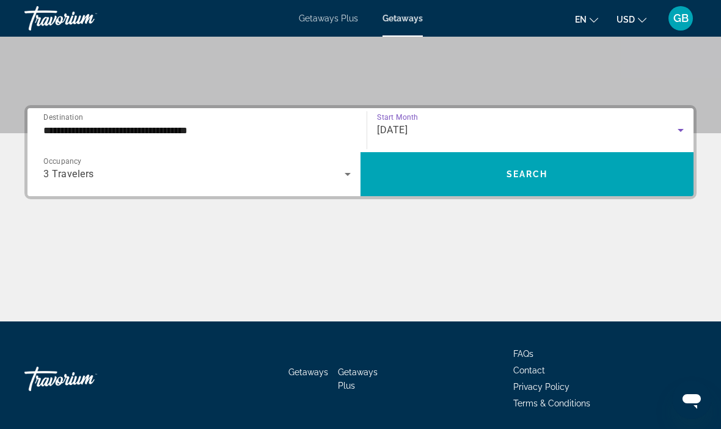
click at [533, 176] on span "Search" at bounding box center [527, 174] width 42 height 10
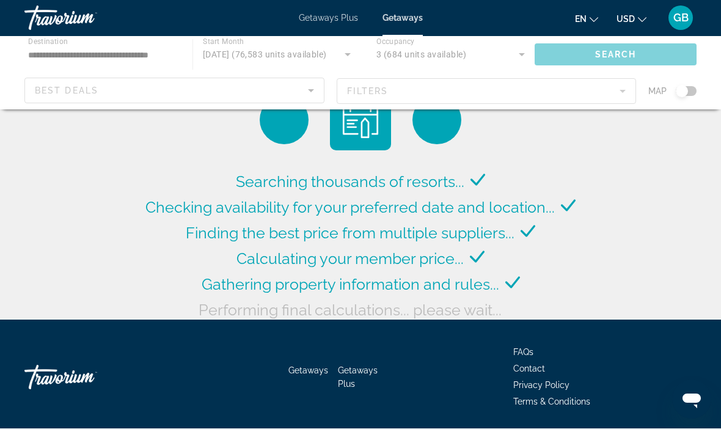
scroll to position [10, 0]
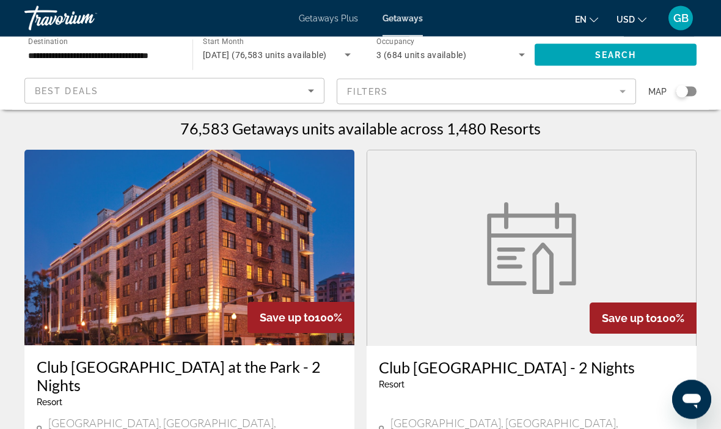
click at [312, 95] on icon "Sort by" at bounding box center [311, 91] width 15 height 15
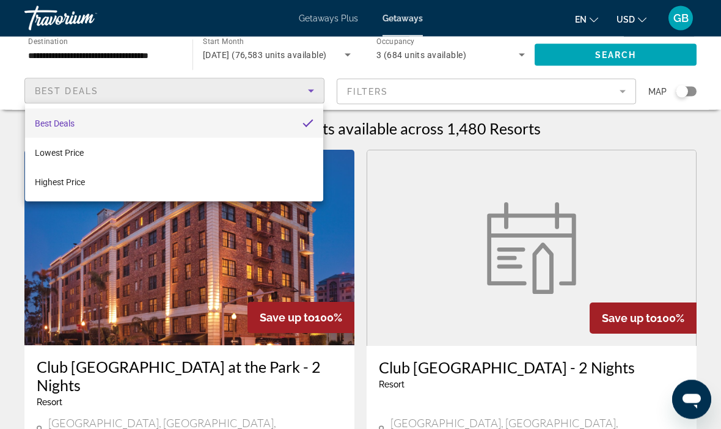
scroll to position [3, 0]
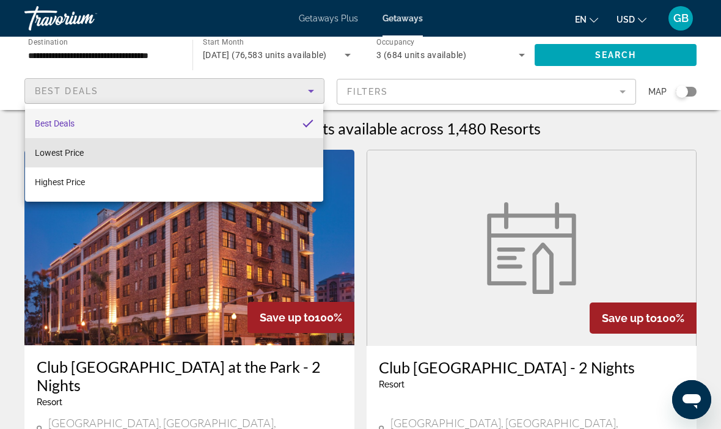
click at [100, 151] on mat-option "Lowest Price" at bounding box center [174, 152] width 298 height 29
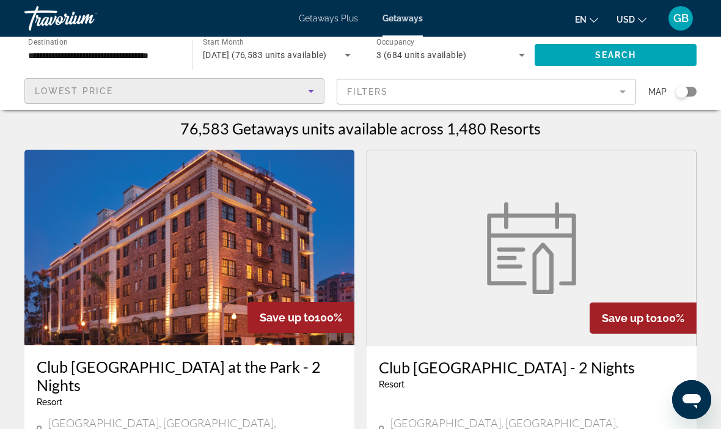
click at [133, 49] on input "**********" at bounding box center [102, 55] width 148 height 15
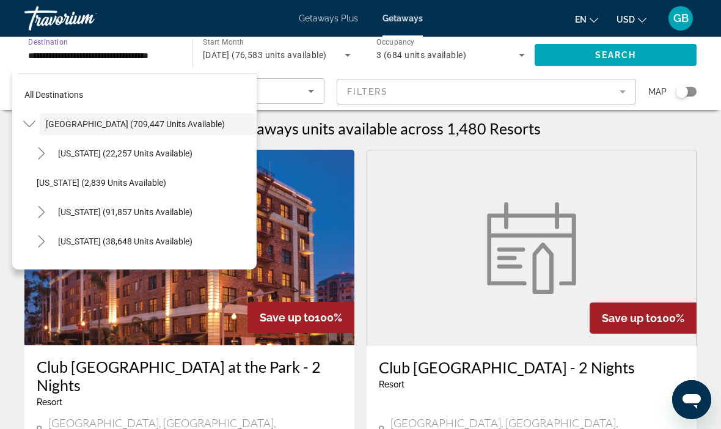
scroll to position [0, 0]
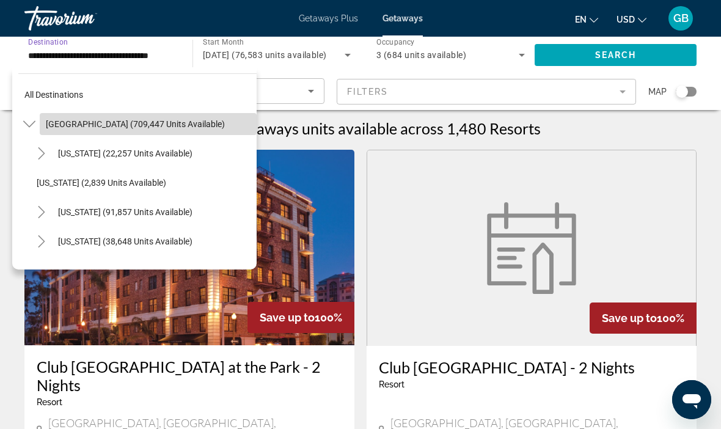
click at [180, 122] on span "United States (709,447 units available)" at bounding box center [135, 124] width 179 height 10
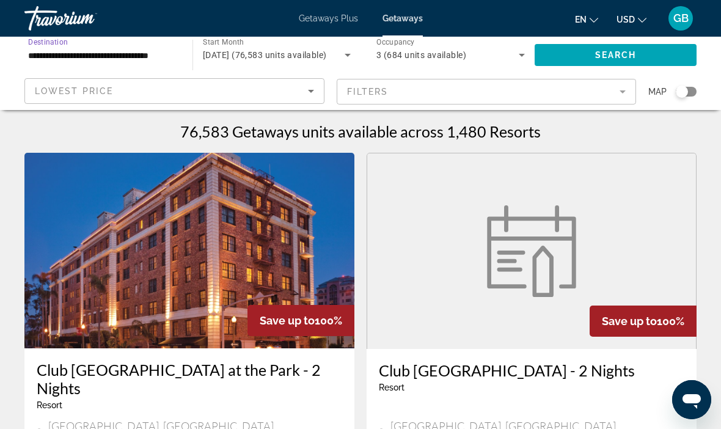
click at [622, 90] on mat-form-field "Filters" at bounding box center [486, 92] width 300 height 26
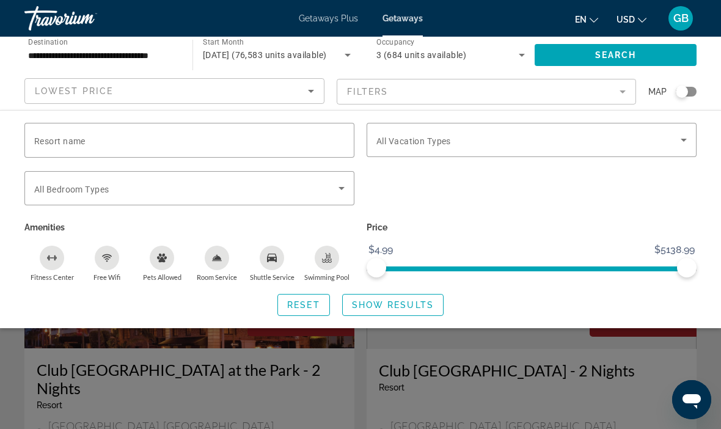
click at [189, 139] on input "Resort name" at bounding box center [189, 140] width 310 height 15
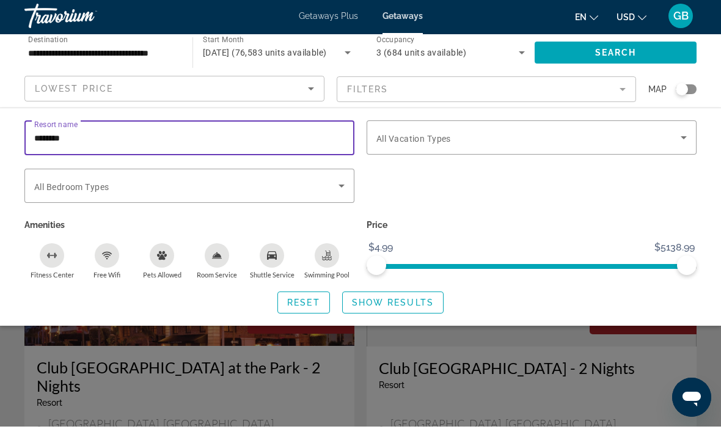
type input "********"
click at [594, 46] on span "Search widget" at bounding box center [615, 54] width 162 height 29
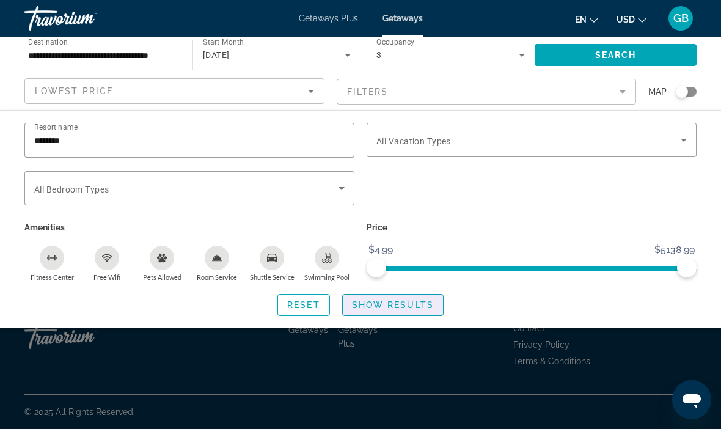
click at [404, 310] on span "Search widget" at bounding box center [393, 304] width 100 height 29
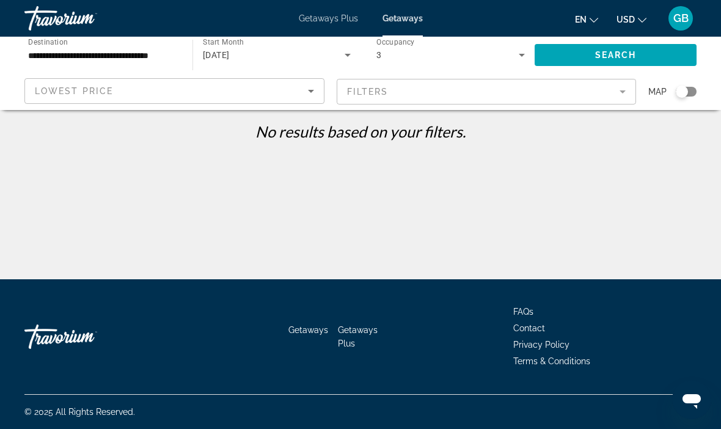
click at [308, 93] on icon "Sort by" at bounding box center [311, 91] width 15 height 15
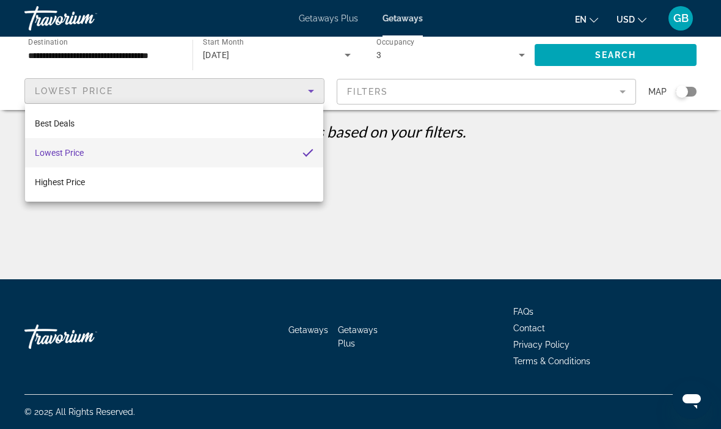
click at [127, 49] on div at bounding box center [360, 214] width 721 height 429
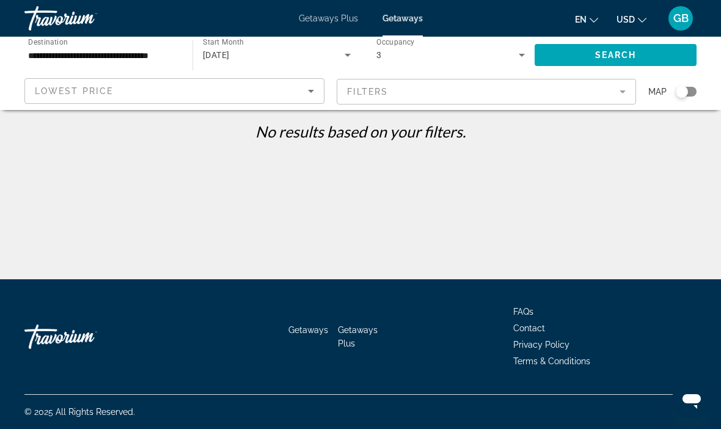
click at [129, 54] on input "**********" at bounding box center [102, 55] width 148 height 15
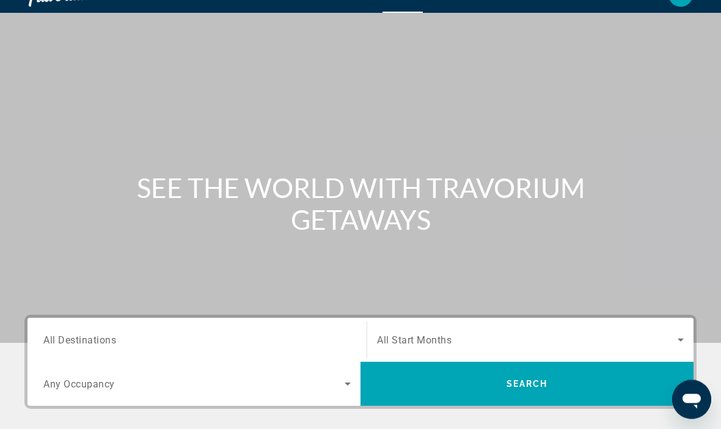
click at [95, 344] on span "All Destinations" at bounding box center [79, 340] width 73 height 12
click at [95, 344] on input "Destination All Destinations" at bounding box center [196, 340] width 307 height 15
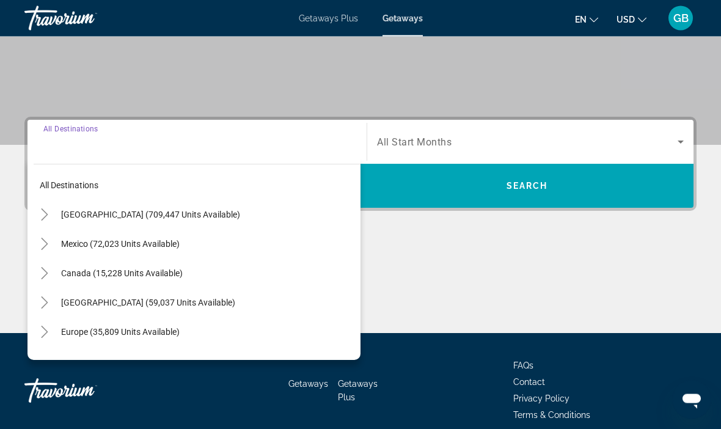
scroll to position [233, 0]
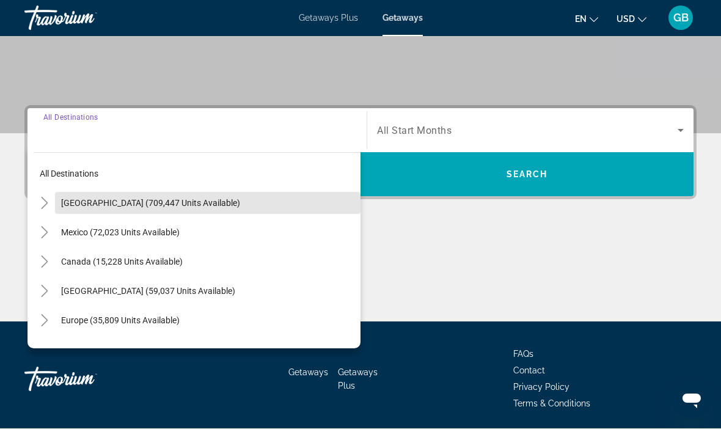
click at [135, 204] on span "United States (709,447 units available)" at bounding box center [150, 203] width 179 height 10
type input "**********"
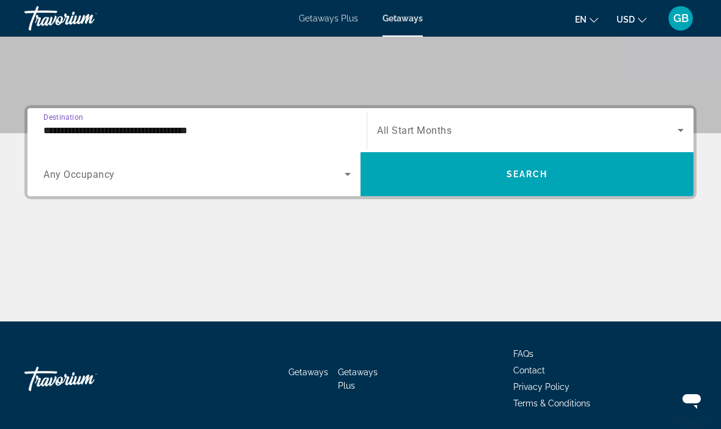
click at [473, 129] on span "Search widget" at bounding box center [527, 130] width 300 height 15
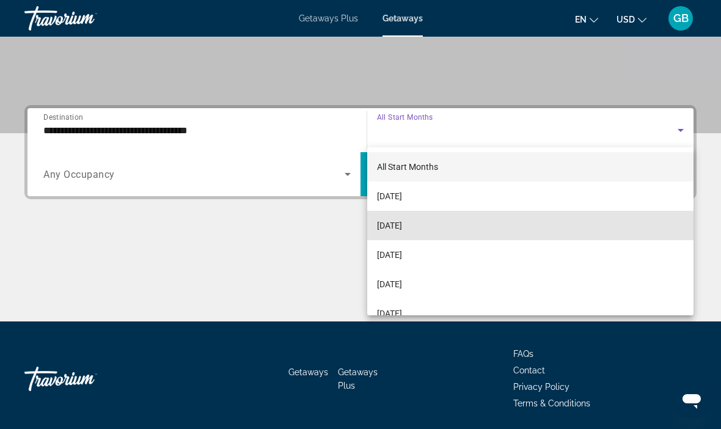
click at [406, 214] on mat-option "October 2025" at bounding box center [530, 225] width 326 height 29
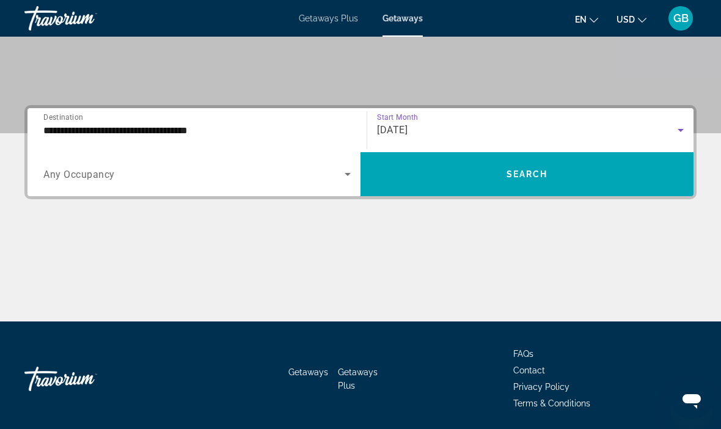
click at [534, 175] on span "Search" at bounding box center [527, 174] width 42 height 10
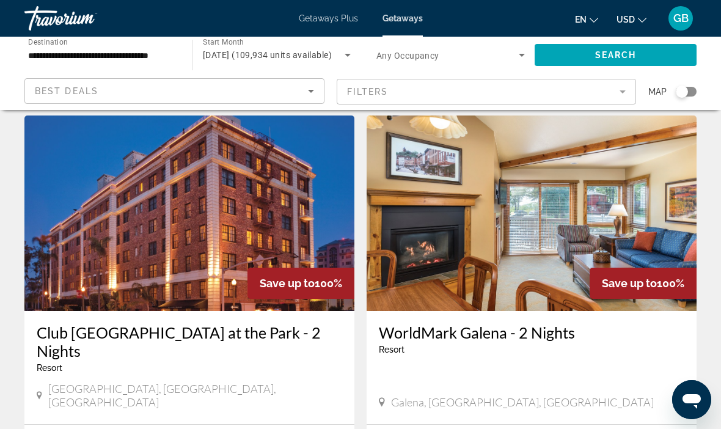
scroll to position [40, 0]
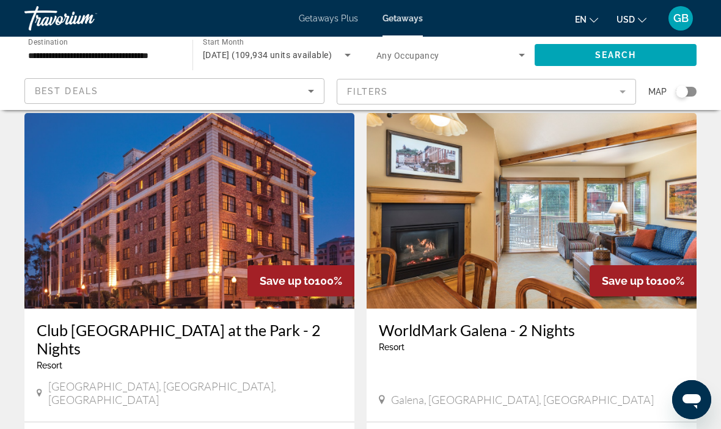
click at [148, 53] on input "**********" at bounding box center [102, 55] width 148 height 15
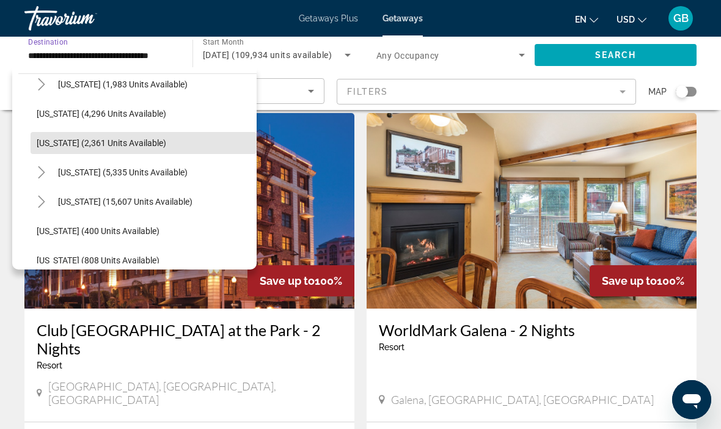
scroll to position [776, 0]
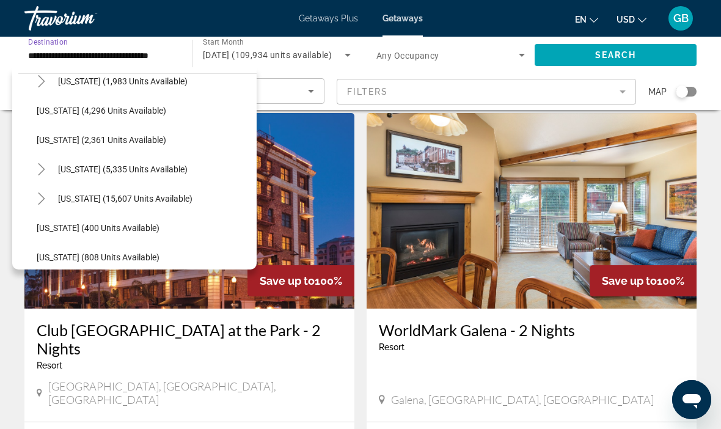
click at [139, 168] on span "New York (5,335 units available)" at bounding box center [122, 169] width 129 height 10
type input "**********"
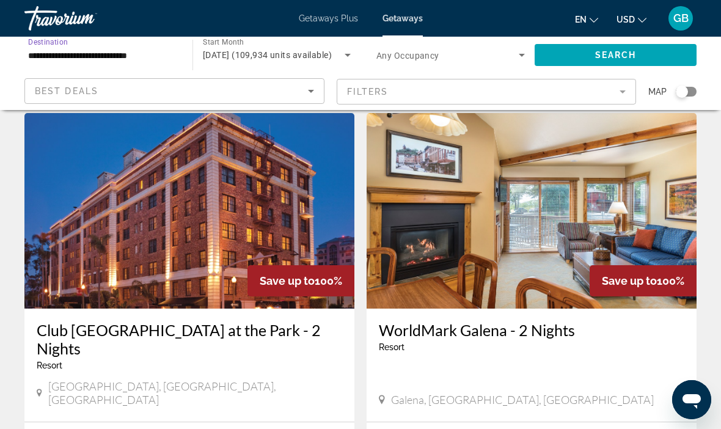
click at [583, 57] on span "Search widget" at bounding box center [615, 54] width 162 height 29
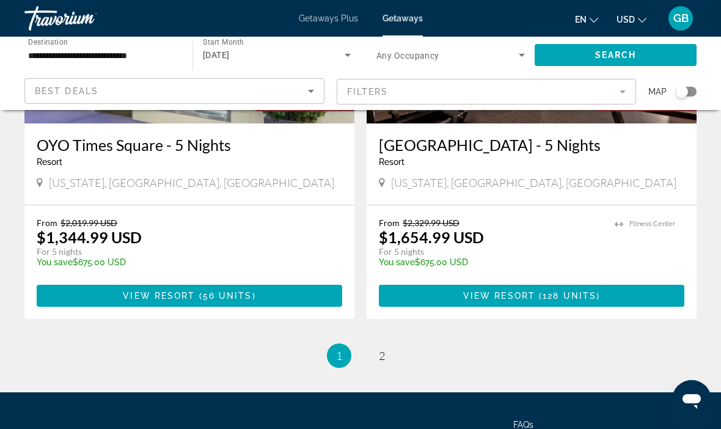
scroll to position [2427, 0]
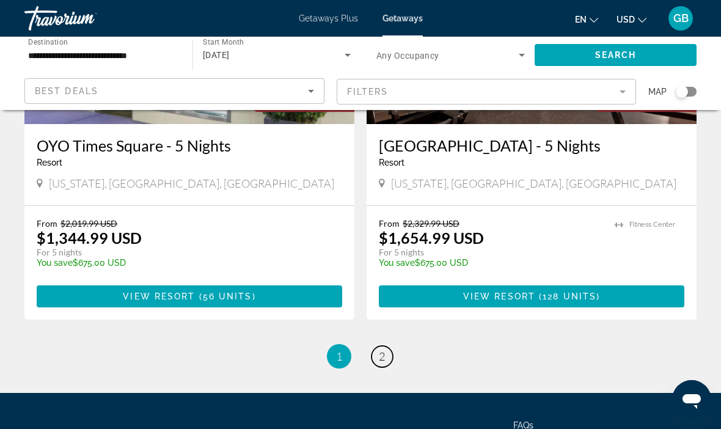
click at [374, 346] on link "page 2" at bounding box center [381, 356] width 21 height 21
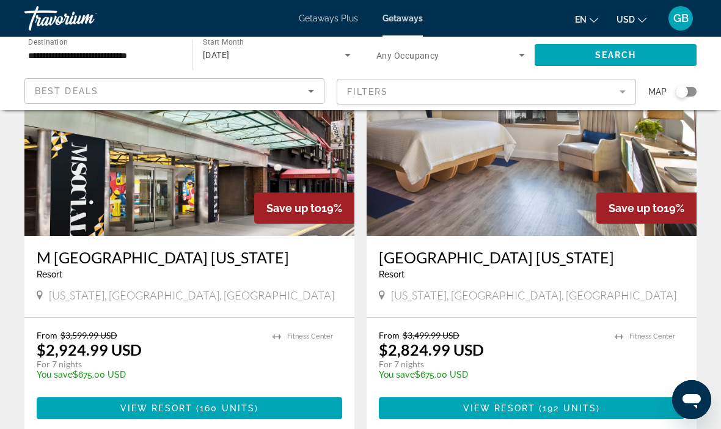
scroll to position [961, 0]
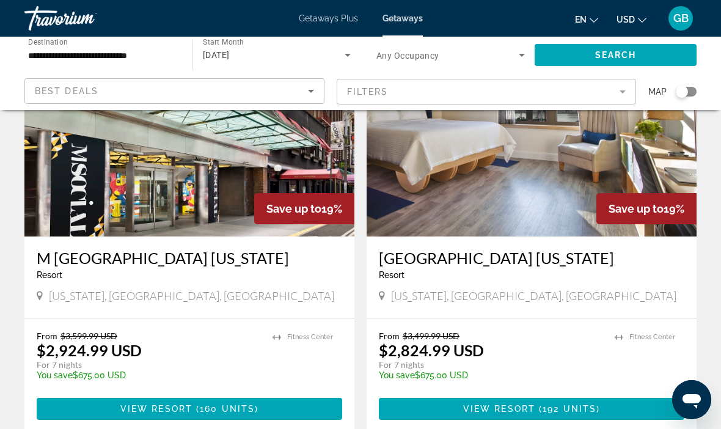
click at [190, 265] on h3 "M Social Hotel Times Square New York" at bounding box center [189, 258] width 305 height 18
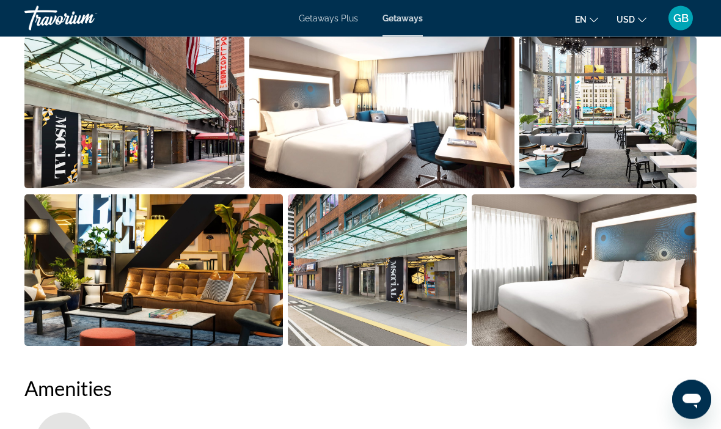
scroll to position [831, 0]
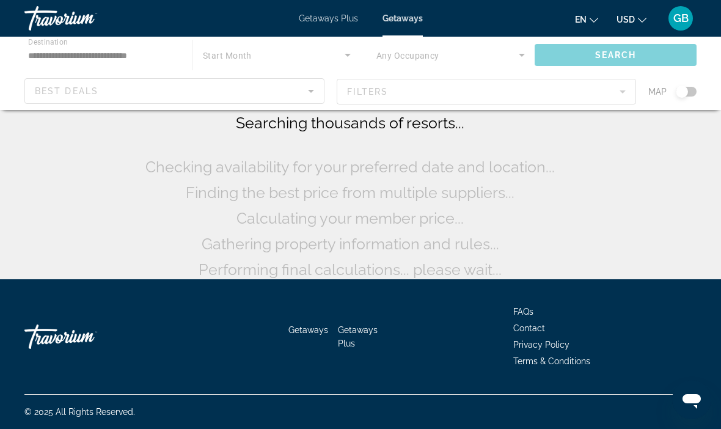
scroll to position [70, 0]
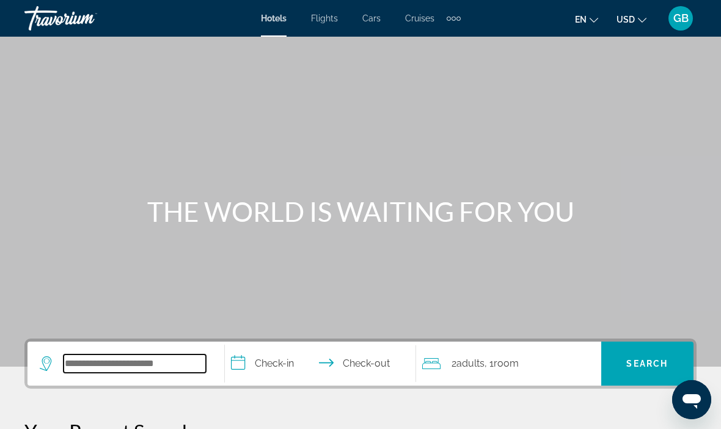
click at [138, 363] on input "Search widget" at bounding box center [135, 363] width 142 height 18
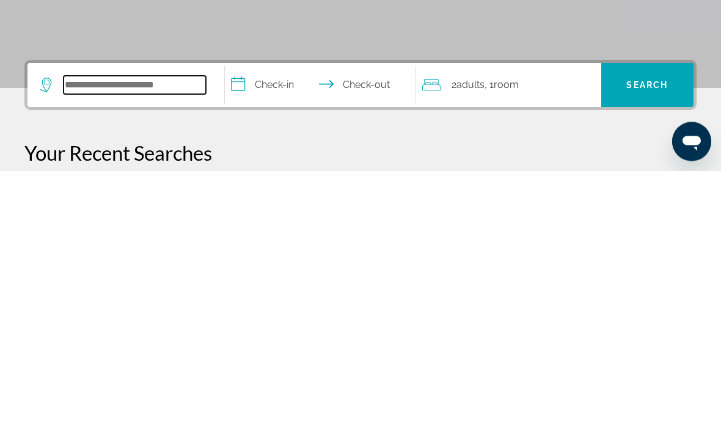
type input "*"
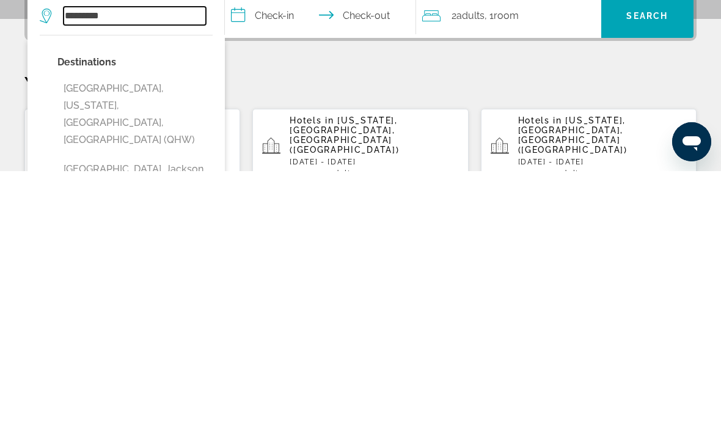
scroll to position [91, 0]
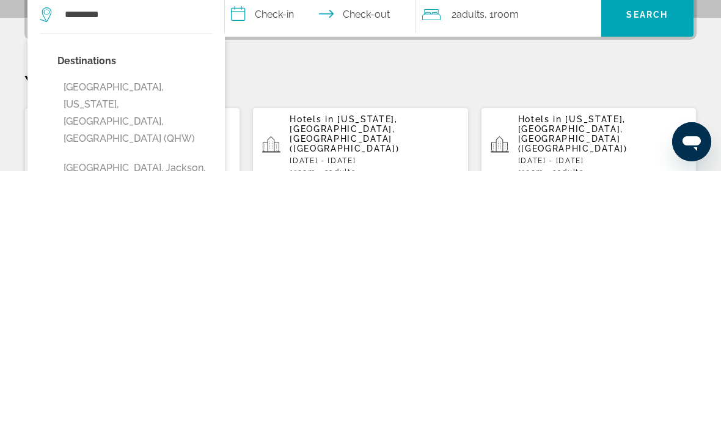
click at [155, 333] on button "[GEOGRAPHIC_DATA], [US_STATE], [GEOGRAPHIC_DATA], [GEOGRAPHIC_DATA] (QHW)" at bounding box center [134, 370] width 155 height 75
type input "**********"
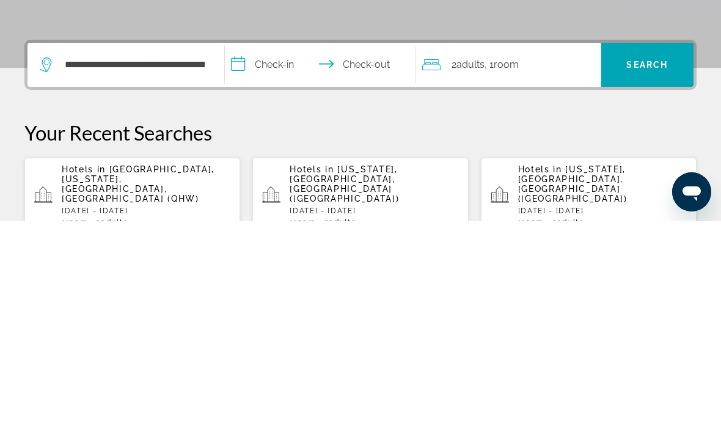
click at [293, 250] on input "**********" at bounding box center [323, 274] width 196 height 48
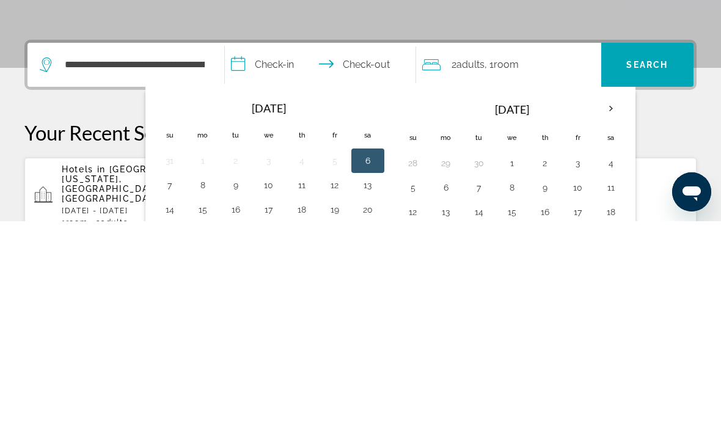
scroll to position [299, 0]
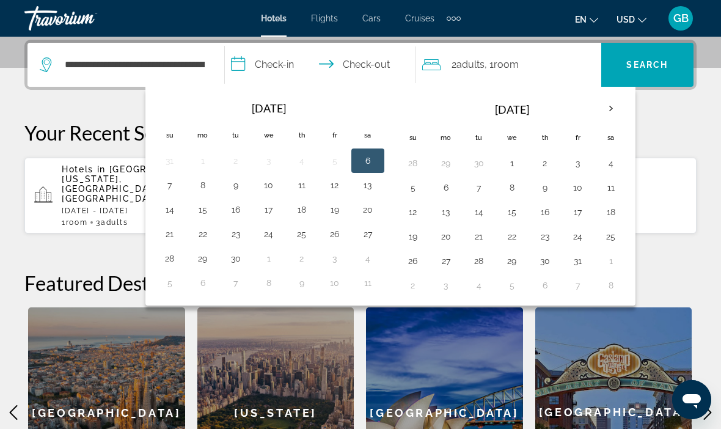
click at [543, 188] on button "9" at bounding box center [545, 187] width 20 height 17
click at [416, 238] on button "19" at bounding box center [413, 236] width 20 height 17
type input "**********"
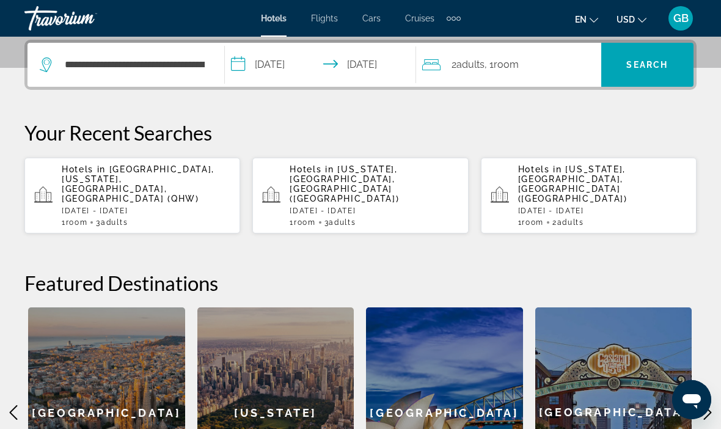
click at [505, 62] on span "Room" at bounding box center [505, 65] width 25 height 12
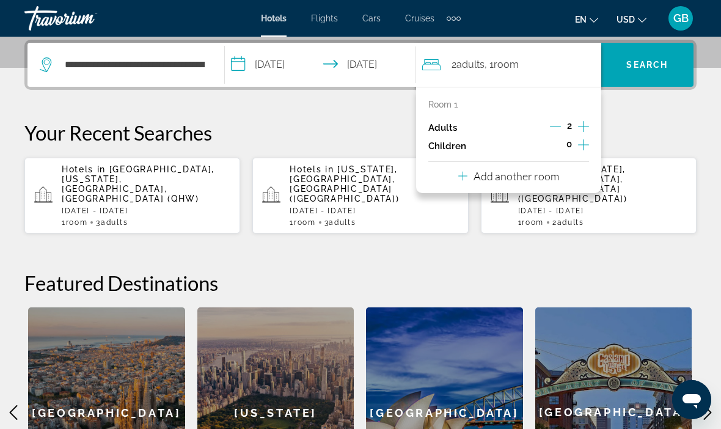
click at [583, 122] on icon "Increment adults" at bounding box center [583, 126] width 11 height 15
click at [658, 65] on span "Search" at bounding box center [647, 65] width 42 height 10
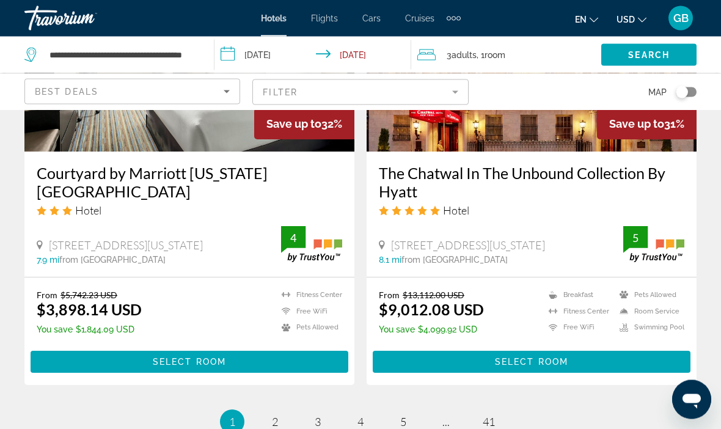
scroll to position [2434, 0]
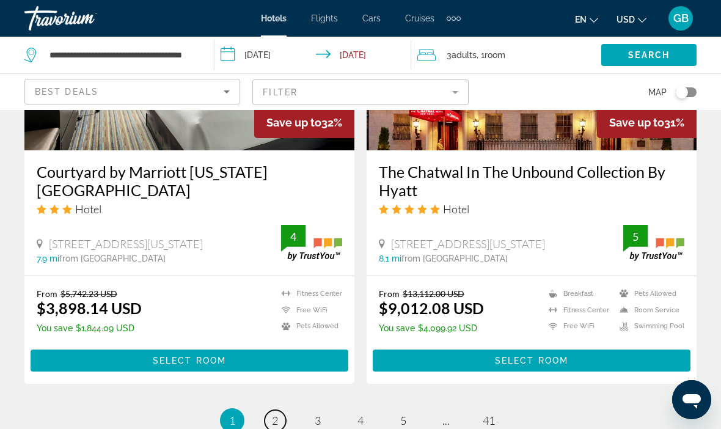
click at [280, 410] on link "page 2" at bounding box center [274, 420] width 21 height 21
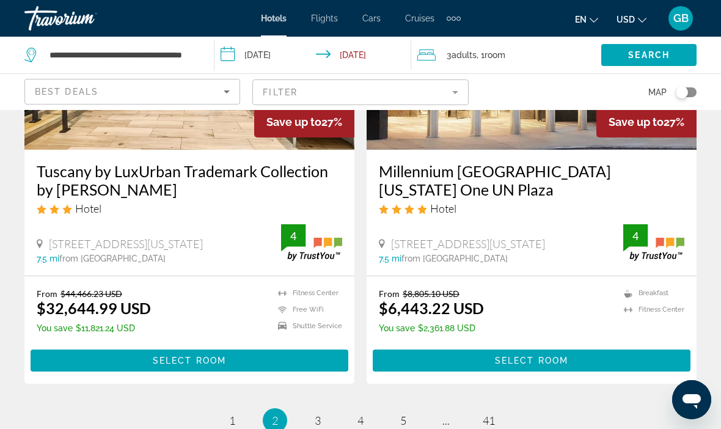
scroll to position [2450, 0]
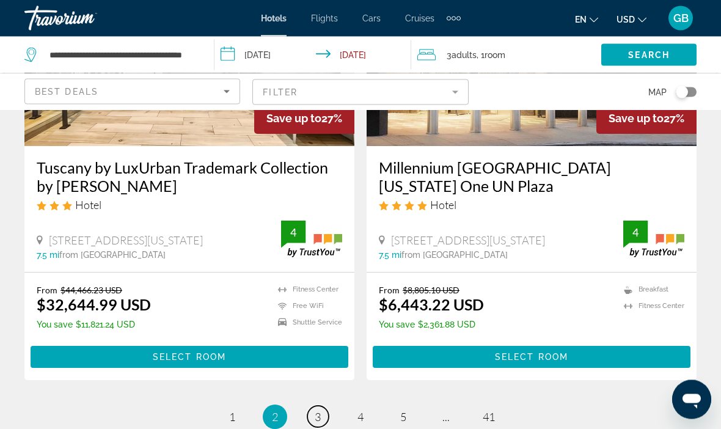
click at [318, 410] on span "3" at bounding box center [317, 416] width 6 height 13
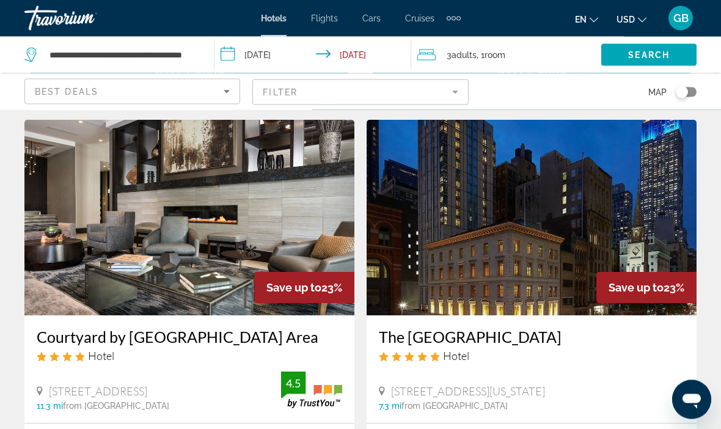
scroll to position [1389, 0]
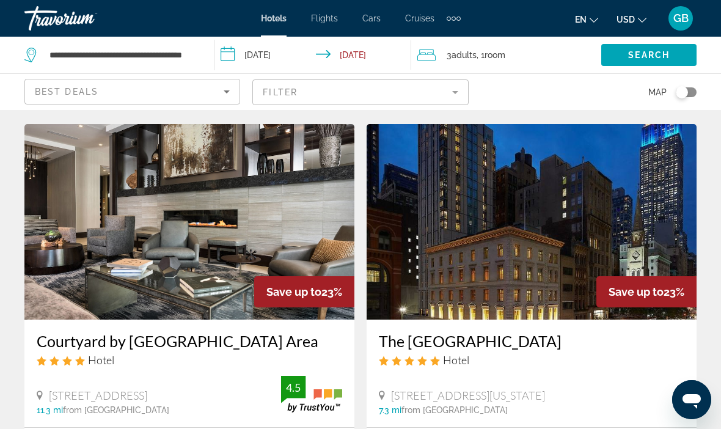
click at [226, 89] on icon "Sort by" at bounding box center [226, 91] width 15 height 15
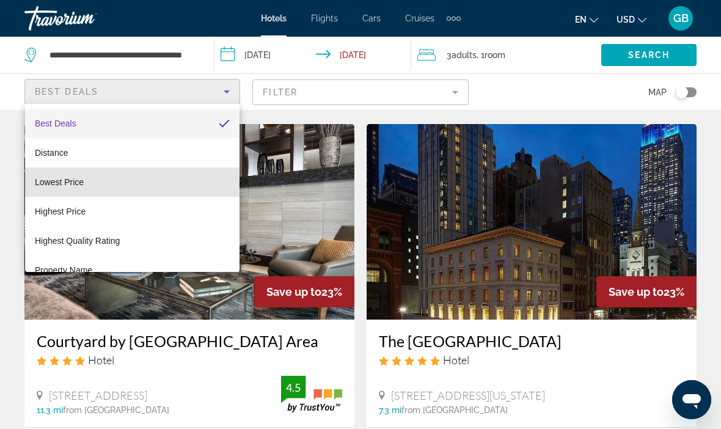
click at [87, 181] on mat-option "Lowest Price" at bounding box center [132, 181] width 214 height 29
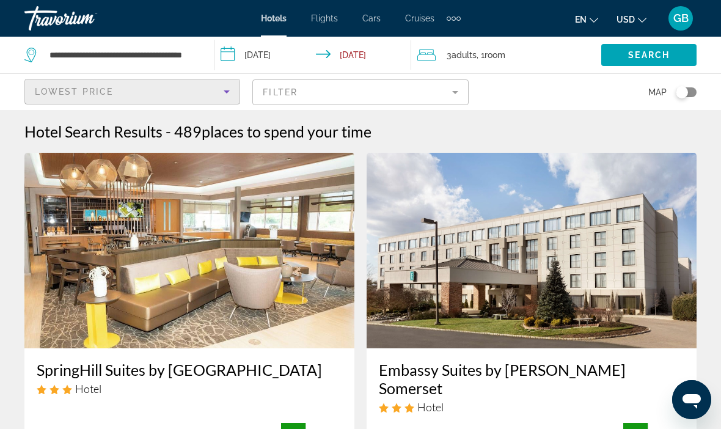
click at [690, 89] on div "Toggle map" at bounding box center [685, 92] width 21 height 10
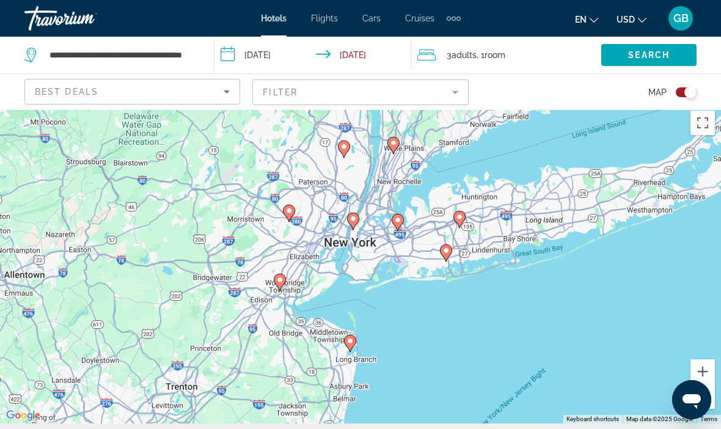
scroll to position [5, 0]
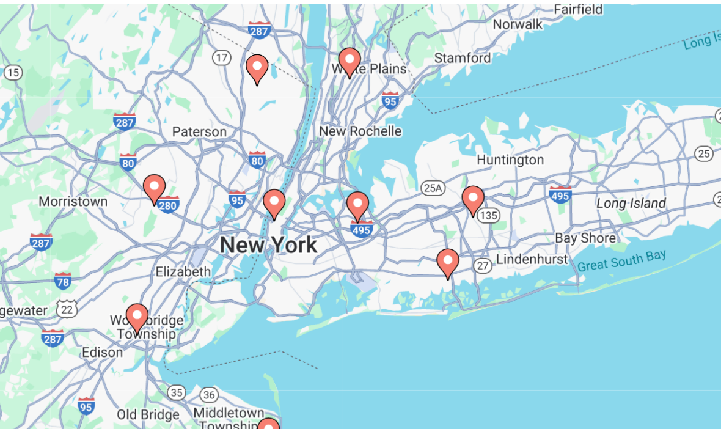
click at [385, 213] on image "Main content" at bounding box center [388, 216] width 7 height 7
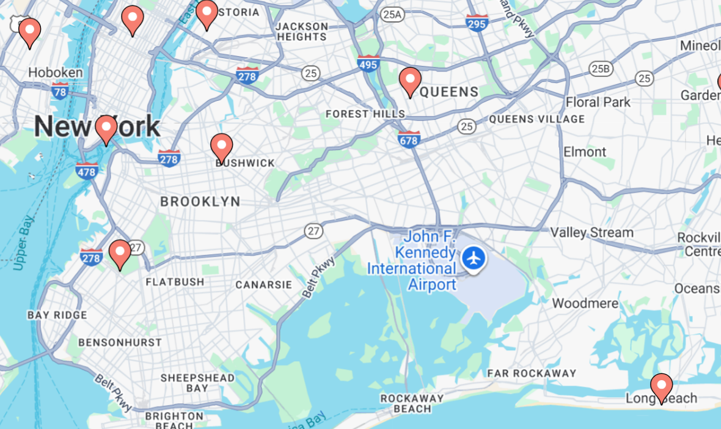
click at [413, 206] on image "Main content" at bounding box center [416, 209] width 7 height 7
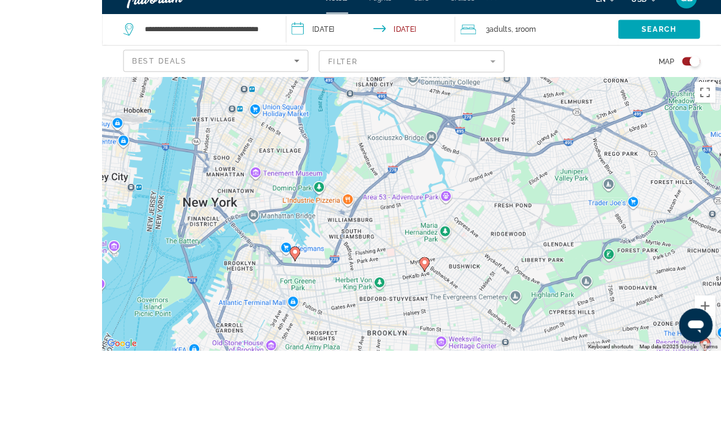
scroll to position [136, 0]
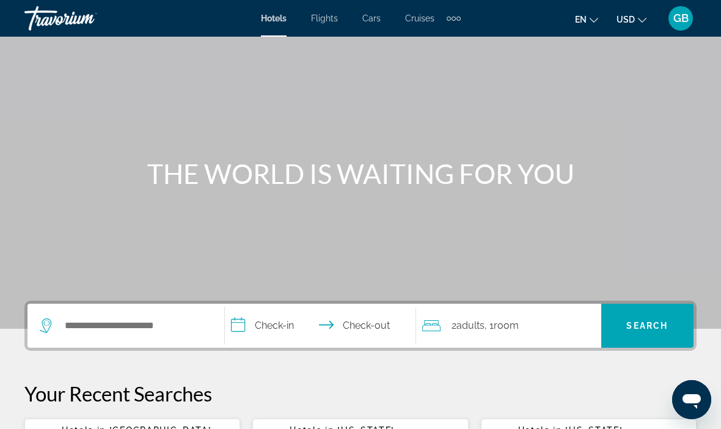
scroll to position [39, 0]
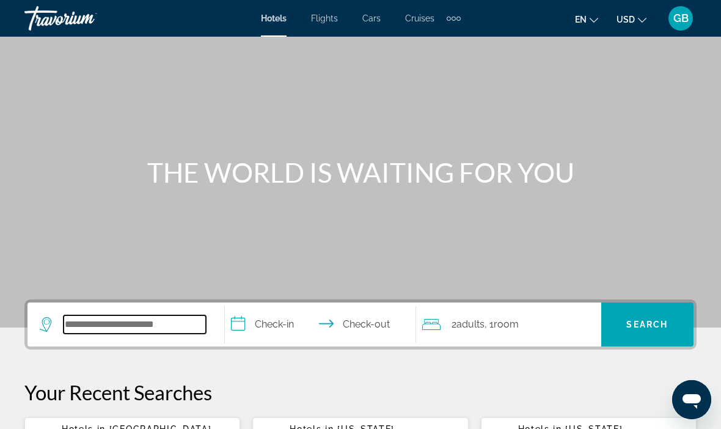
click at [148, 317] on input "Search widget" at bounding box center [135, 324] width 142 height 18
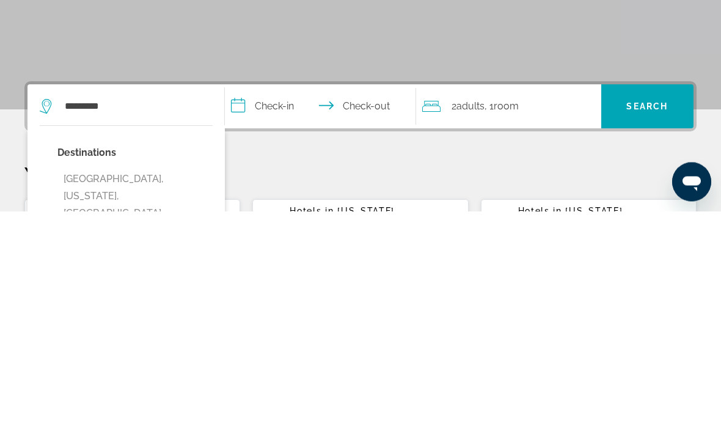
click at [158, 385] on button "[GEOGRAPHIC_DATA], [US_STATE], [GEOGRAPHIC_DATA], [GEOGRAPHIC_DATA] (QHW)" at bounding box center [134, 422] width 155 height 75
type input "**********"
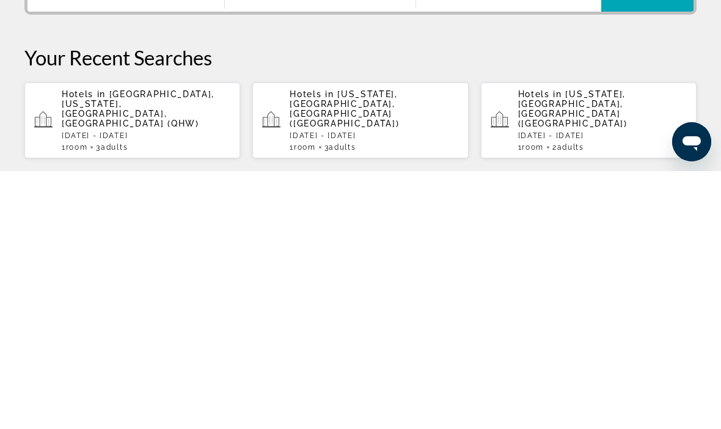
scroll to position [117, 0]
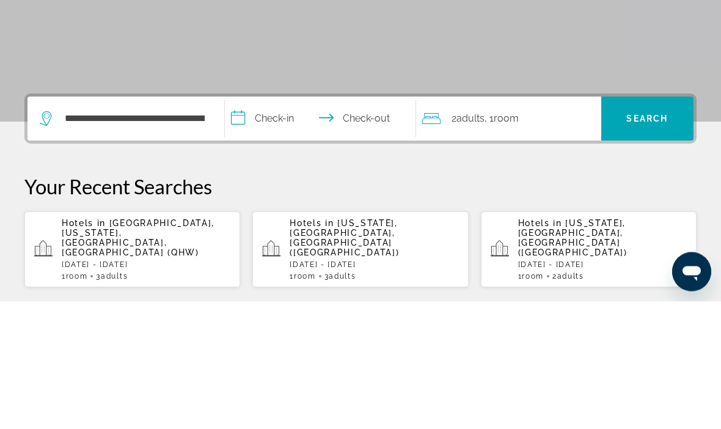
click at [284, 225] on input "**********" at bounding box center [323, 249] width 196 height 48
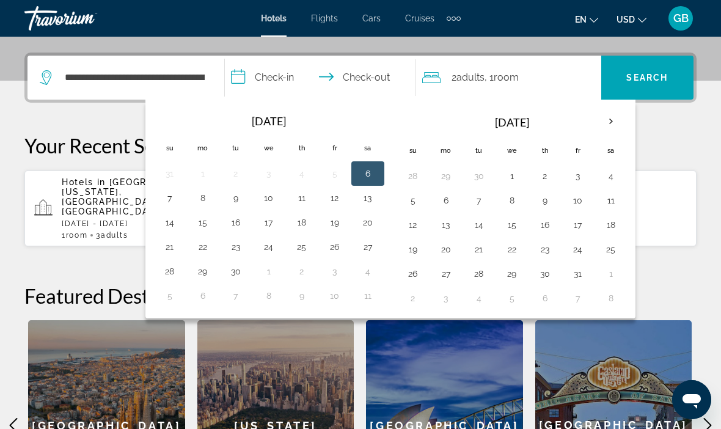
scroll to position [299, 0]
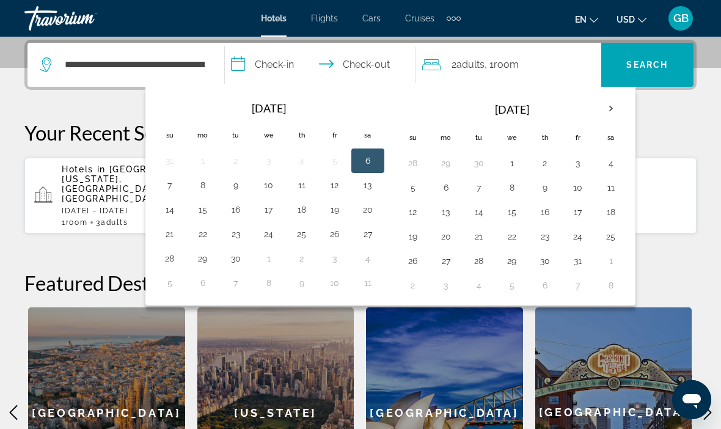
click at [550, 188] on button "9" at bounding box center [545, 187] width 20 height 17
click at [418, 235] on button "19" at bounding box center [413, 236] width 20 height 17
type input "**********"
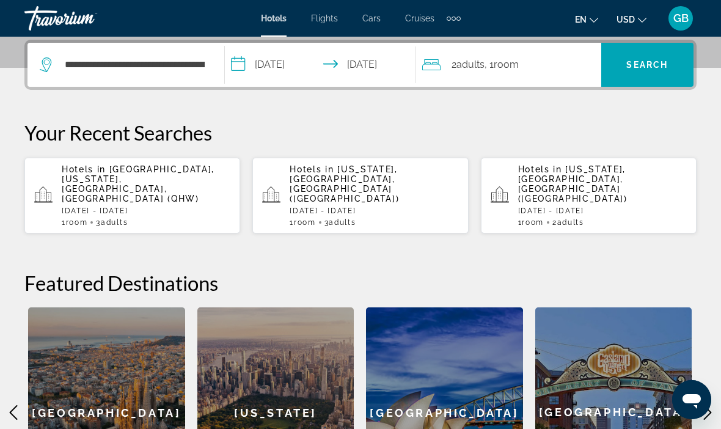
click at [503, 67] on span "Room" at bounding box center [505, 65] width 25 height 12
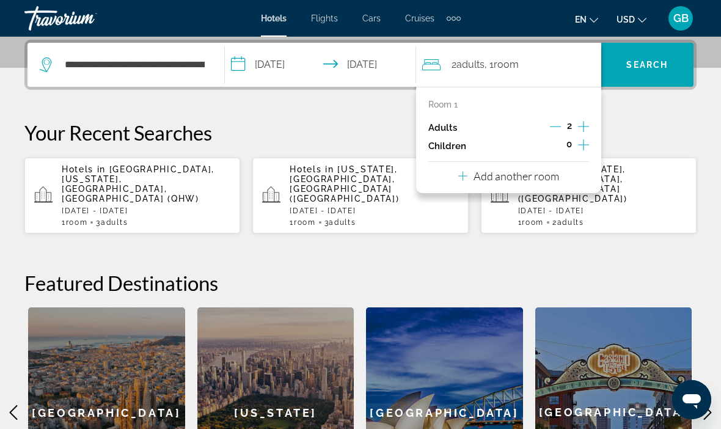
click at [586, 126] on icon "Increment adults" at bounding box center [583, 126] width 11 height 11
click at [659, 62] on span "Search" at bounding box center [647, 65] width 42 height 10
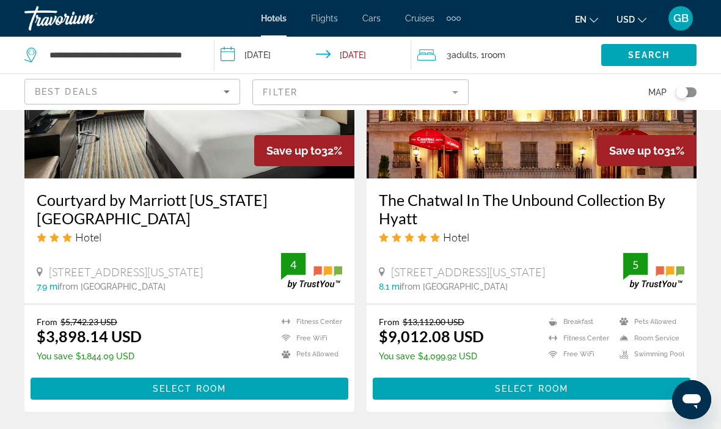
scroll to position [2438, 0]
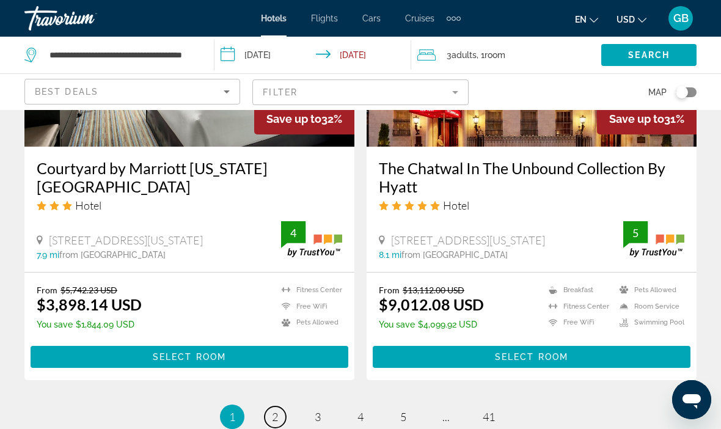
click at [279, 406] on link "page 2" at bounding box center [274, 416] width 21 height 21
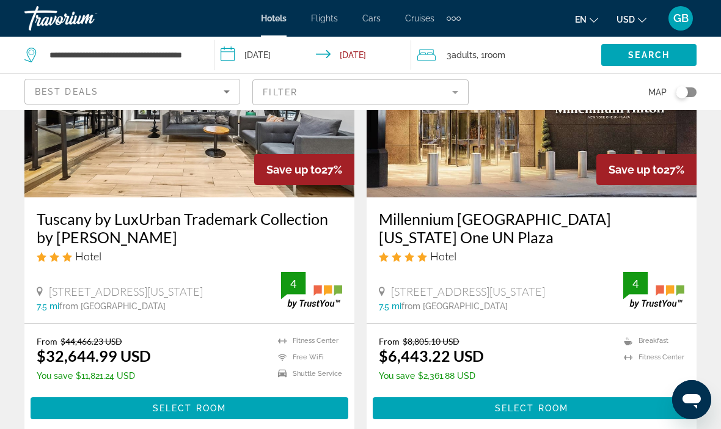
scroll to position [2526, 0]
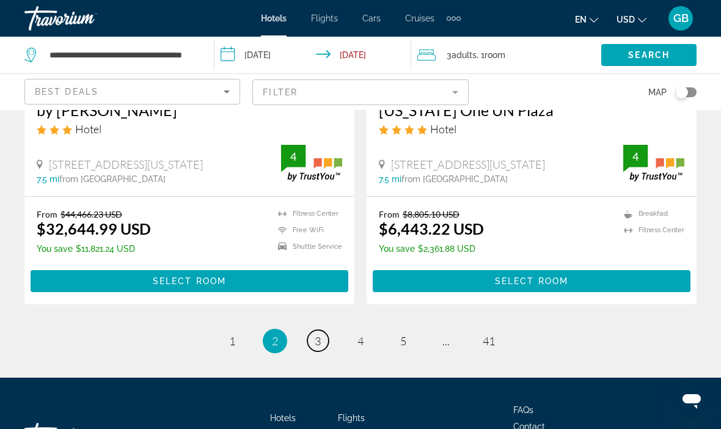
click at [325, 330] on link "page 3" at bounding box center [317, 340] width 21 height 21
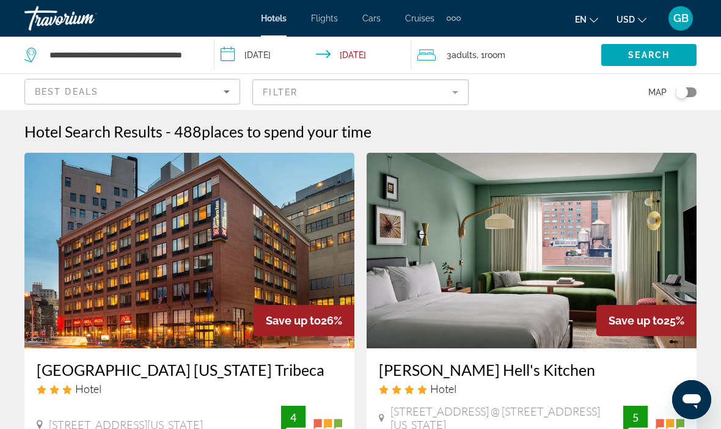
click at [233, 93] on icon "Sort by" at bounding box center [226, 91] width 15 height 15
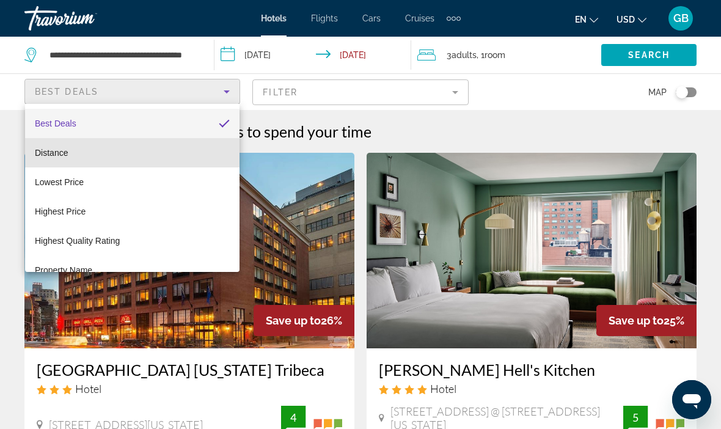
click at [76, 155] on mat-option "Distance" at bounding box center [132, 152] width 214 height 29
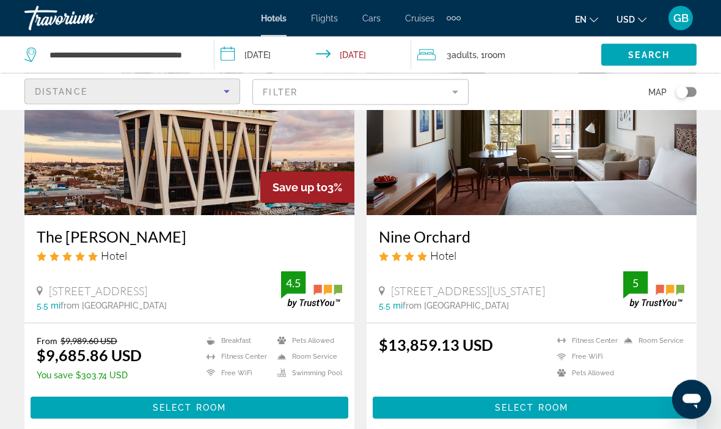
scroll to position [1471, 0]
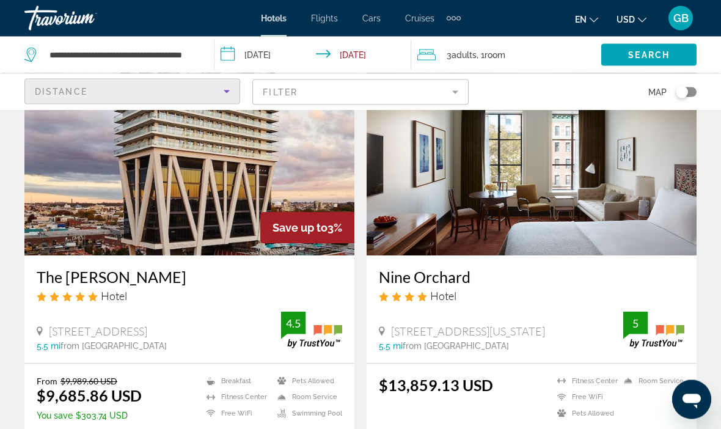
click at [239, 85] on div "Distance" at bounding box center [132, 91] width 214 height 24
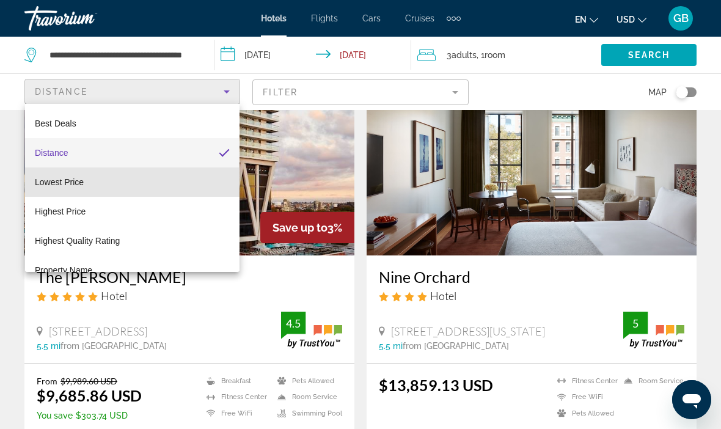
click at [112, 179] on mat-option "Lowest Price" at bounding box center [132, 181] width 214 height 29
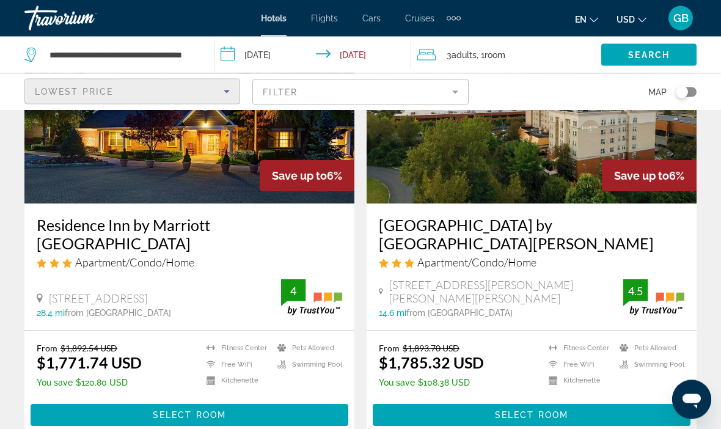
scroll to position [2393, 0]
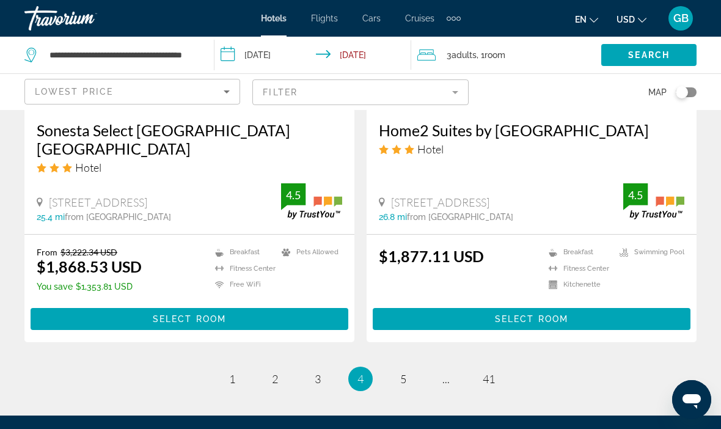
scroll to position [2532, 0]
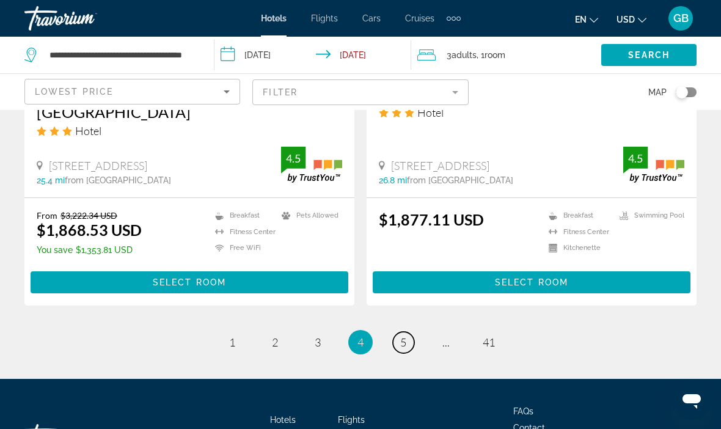
click at [405, 335] on span "5" at bounding box center [403, 341] width 6 height 13
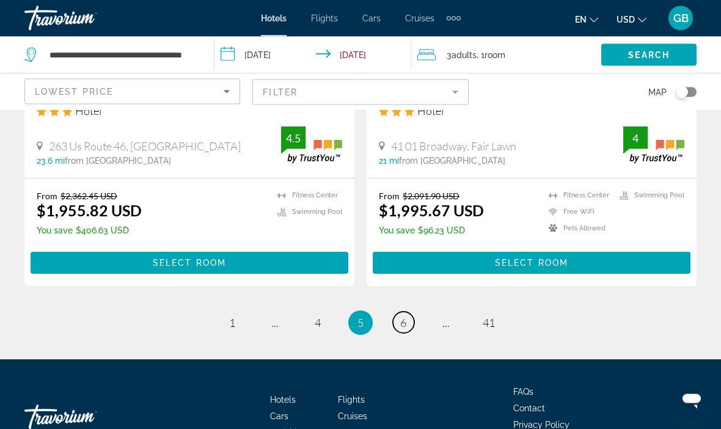
scroll to position [2471, 0]
click at [406, 329] on span "6" at bounding box center [403, 322] width 6 height 13
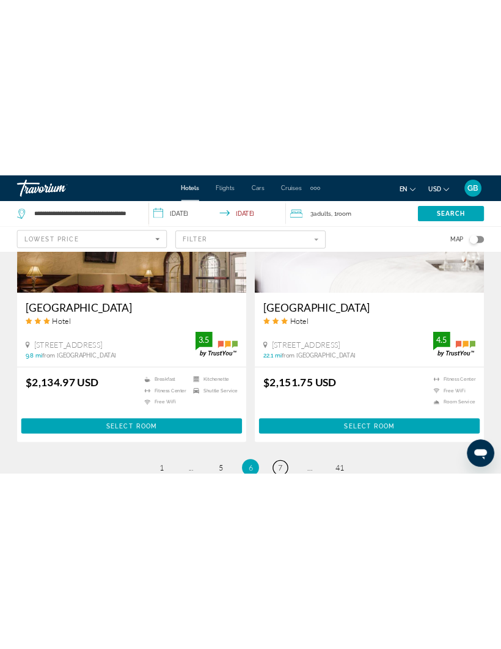
scroll to position [2450, 0]
